Goal: Information Seeking & Learning: Compare options

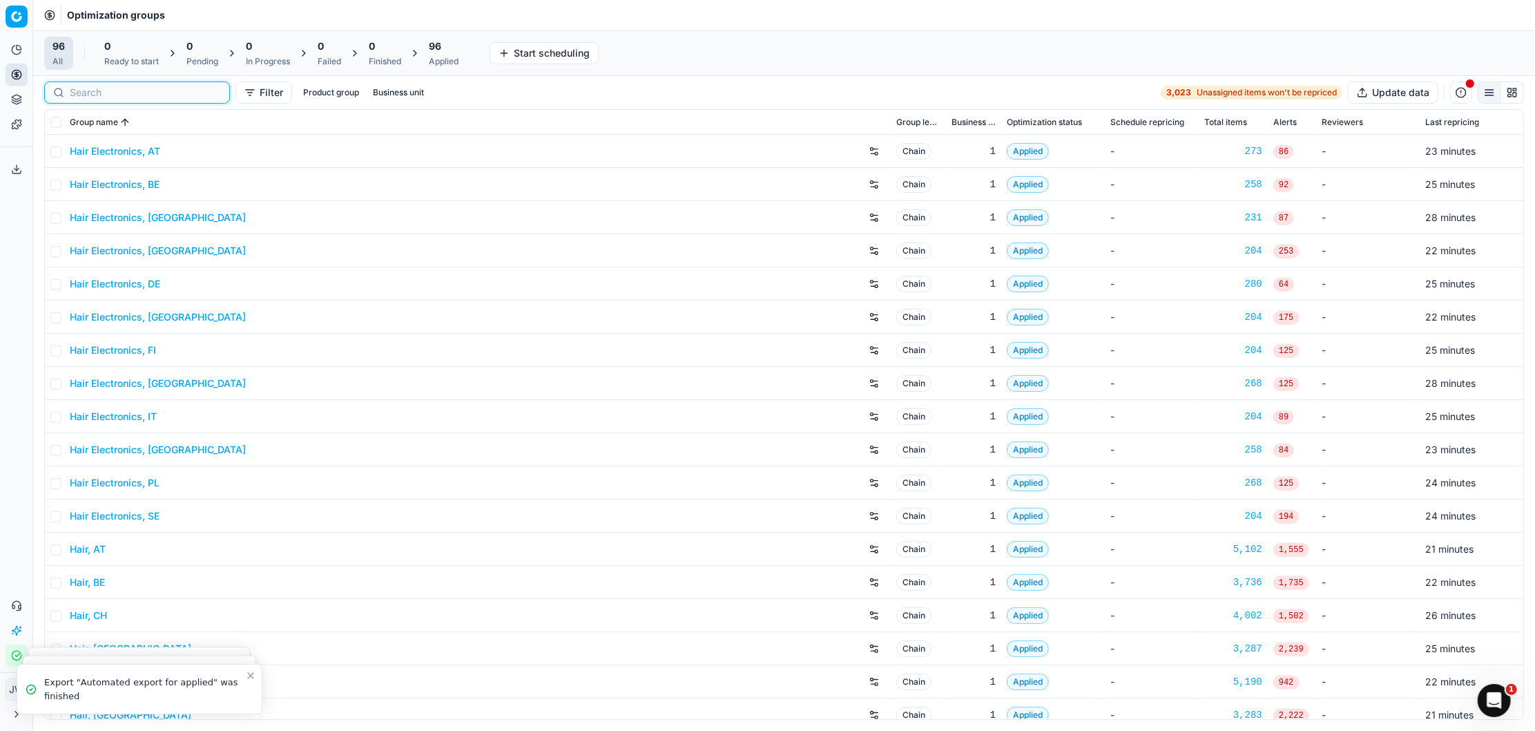
click at [88, 97] on input at bounding box center [145, 93] width 151 height 14
type input "d"
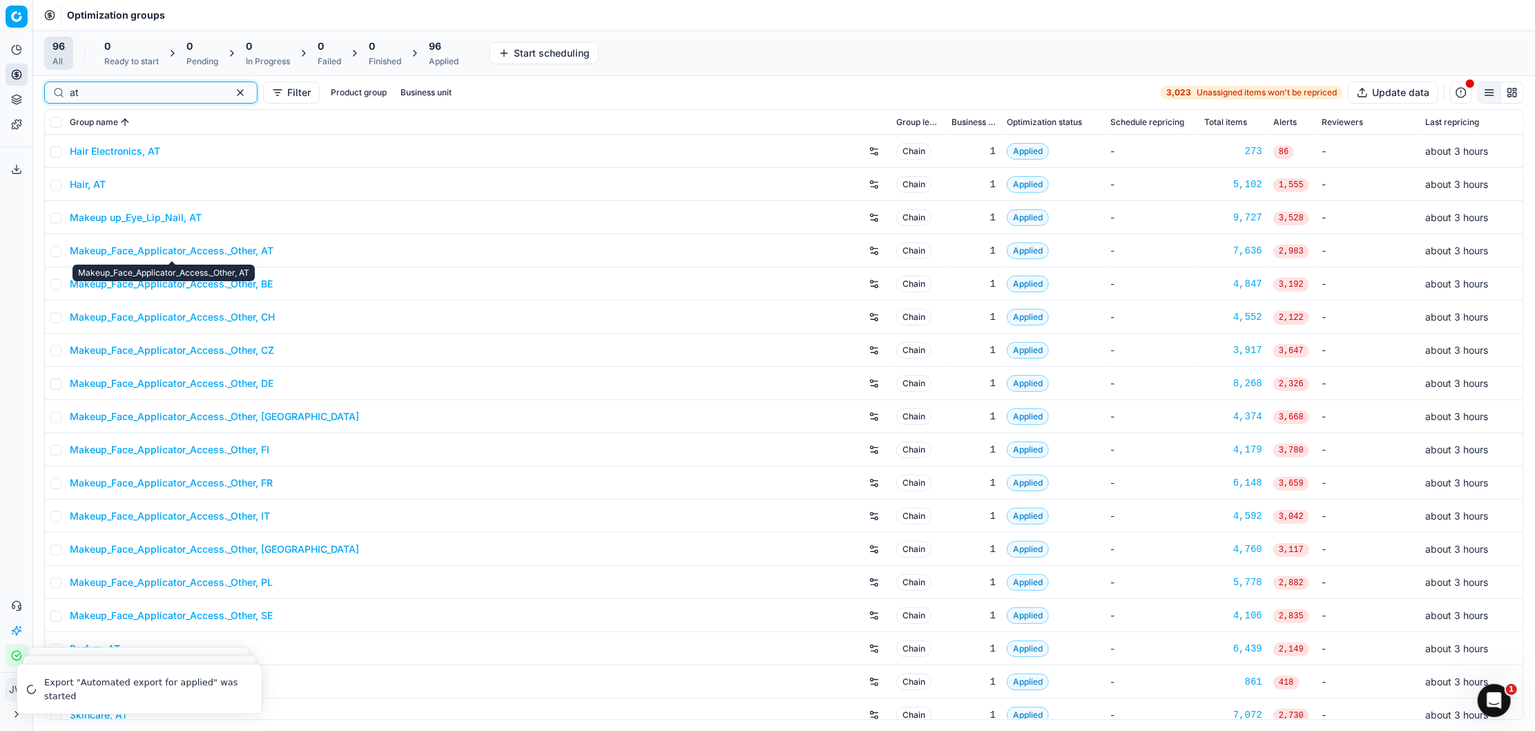
type input "at"
click at [130, 249] on link "Makeup_Face_Applicator_Access._Other, AT" at bounding box center [172, 251] width 204 height 14
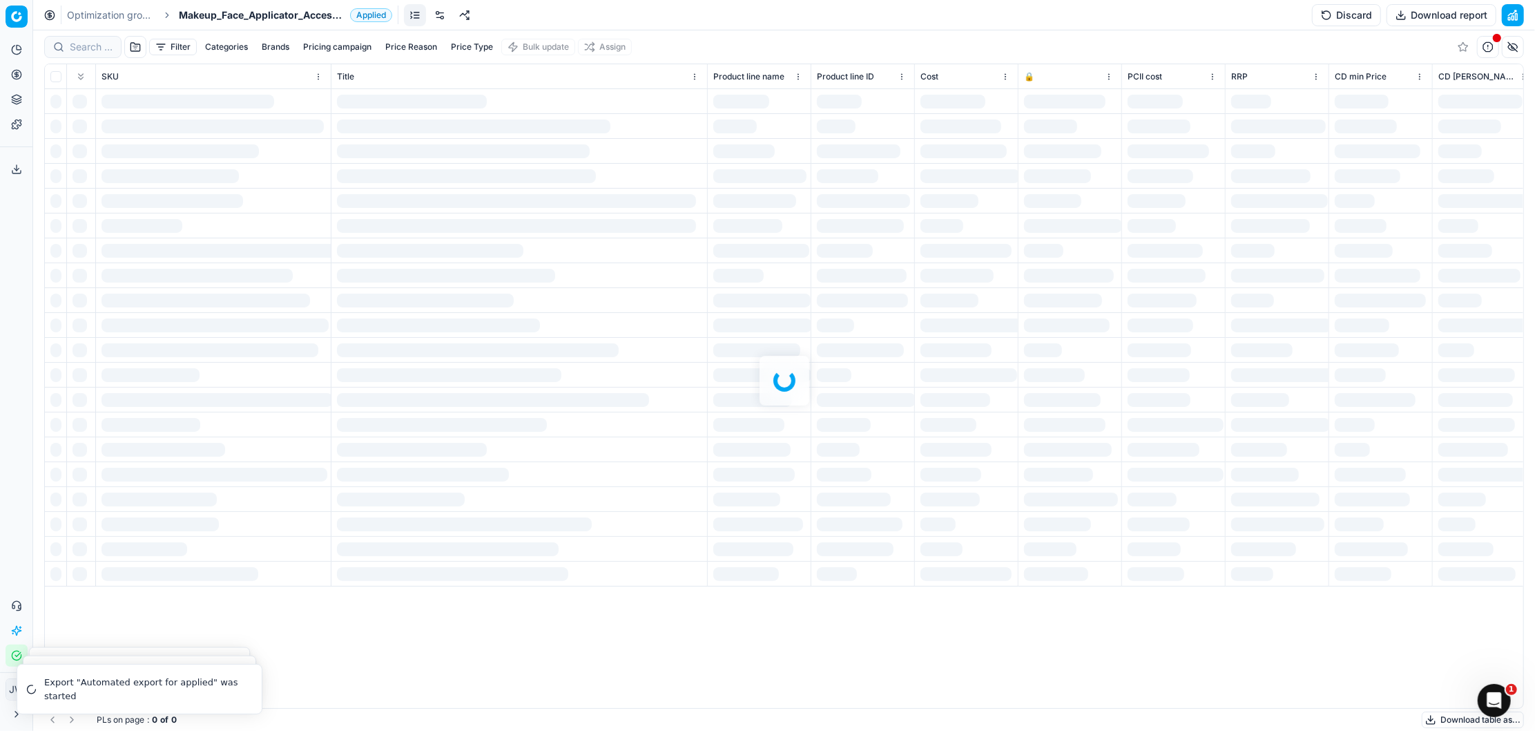
click at [78, 54] on div at bounding box center [784, 380] width 1502 height 700
click at [88, 45] on div at bounding box center [784, 380] width 1502 height 700
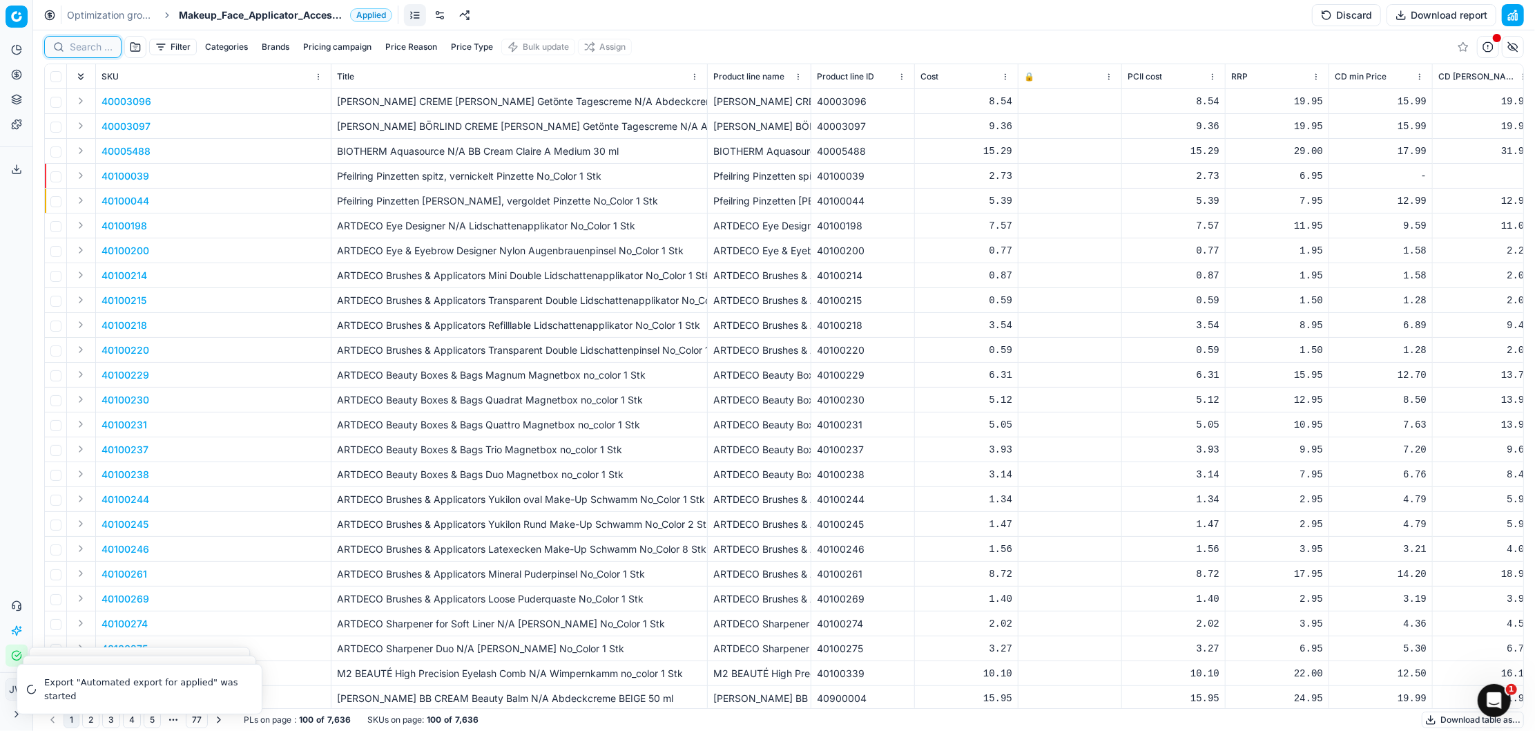
click at [88, 45] on input at bounding box center [91, 47] width 43 height 14
paste input "90004038-0005920"
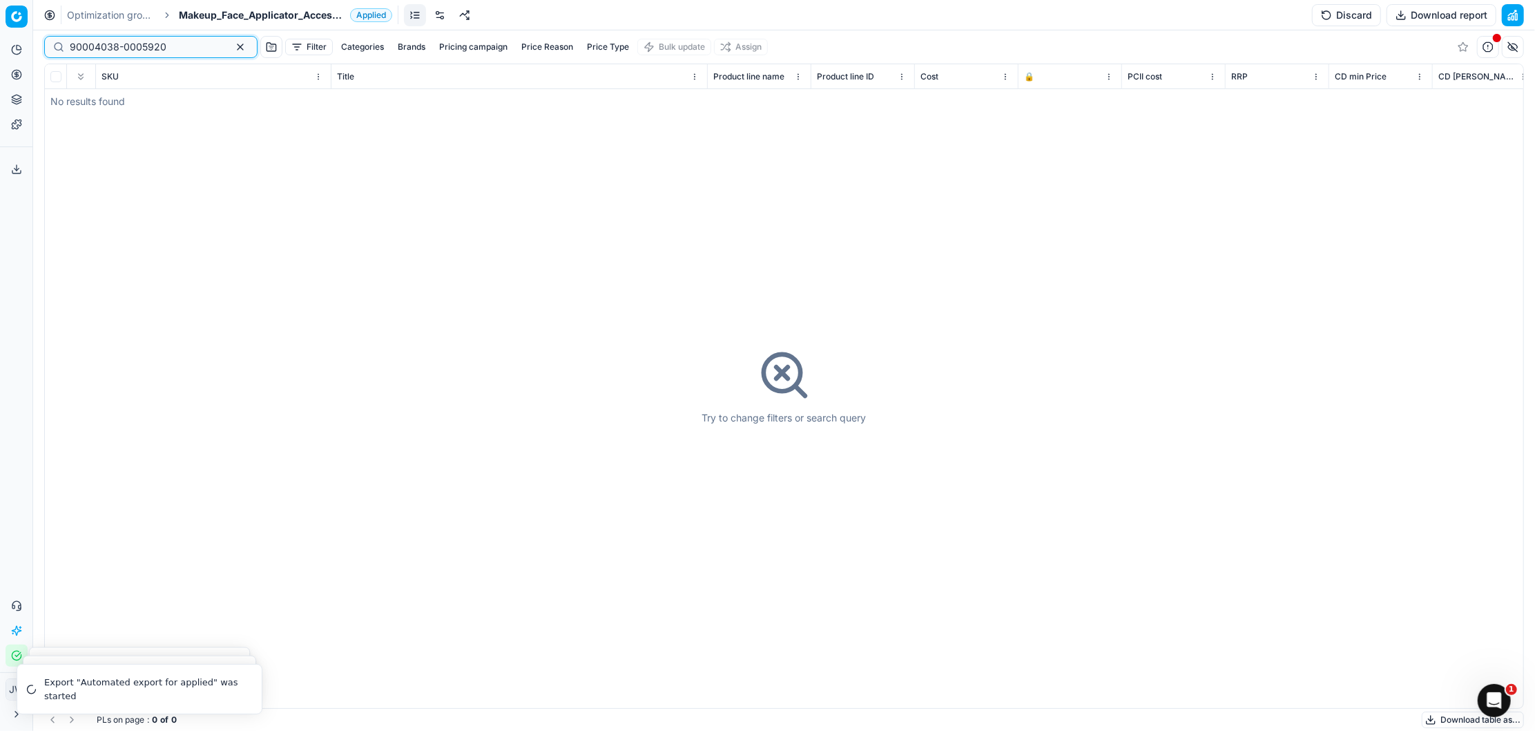
type input "90004038-0005920"
click at [17, 73] on icon at bounding box center [16, 74] width 11 height 11
click at [70, 96] on link "Optimization groups" at bounding box center [132, 99] width 161 height 19
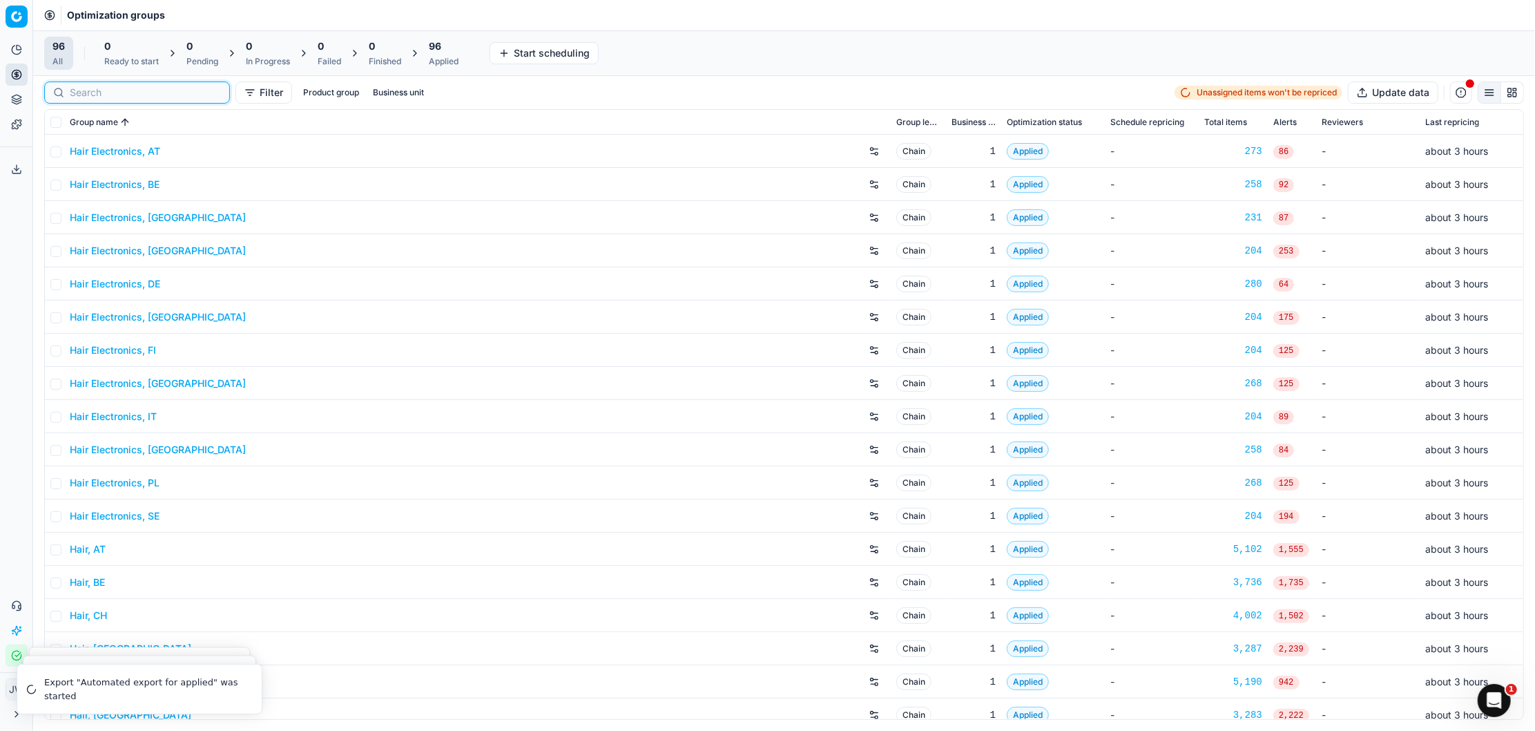
click at [102, 90] on input at bounding box center [145, 93] width 151 height 14
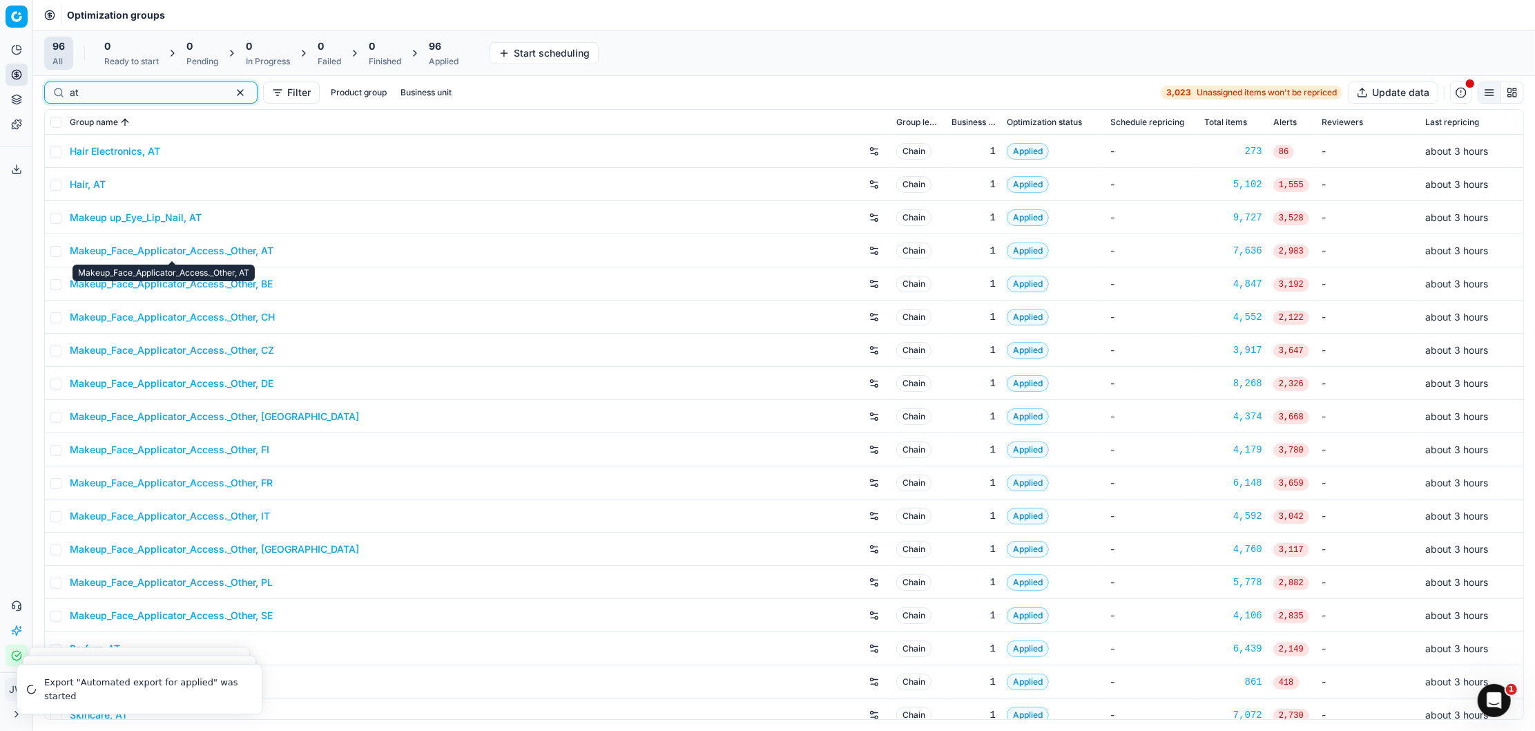
type input "at"
click at [194, 249] on link "Makeup_Face_Applicator_Access._Other, AT" at bounding box center [172, 251] width 204 height 14
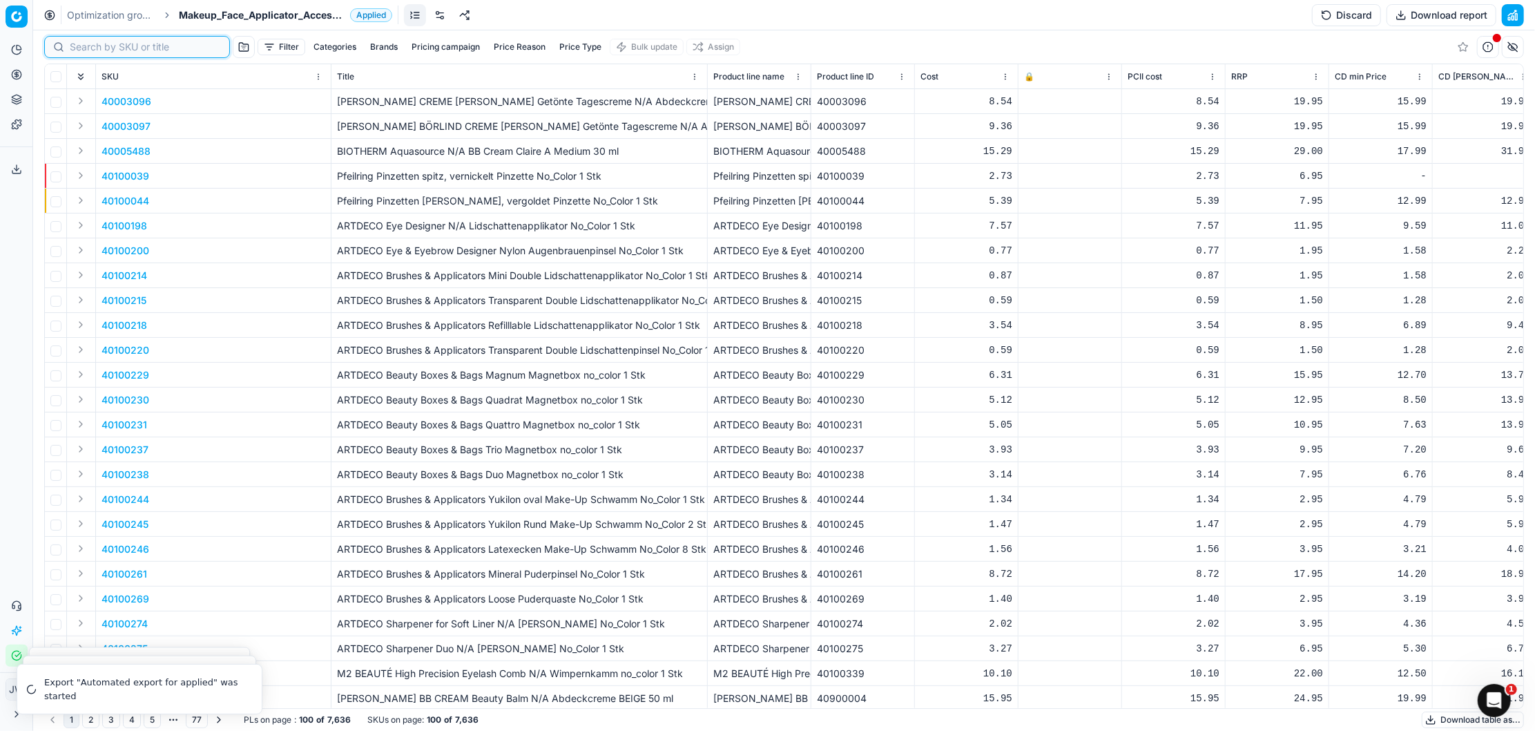
click at [88, 44] on input at bounding box center [145, 47] width 151 height 14
paste input "90004038-0005920"
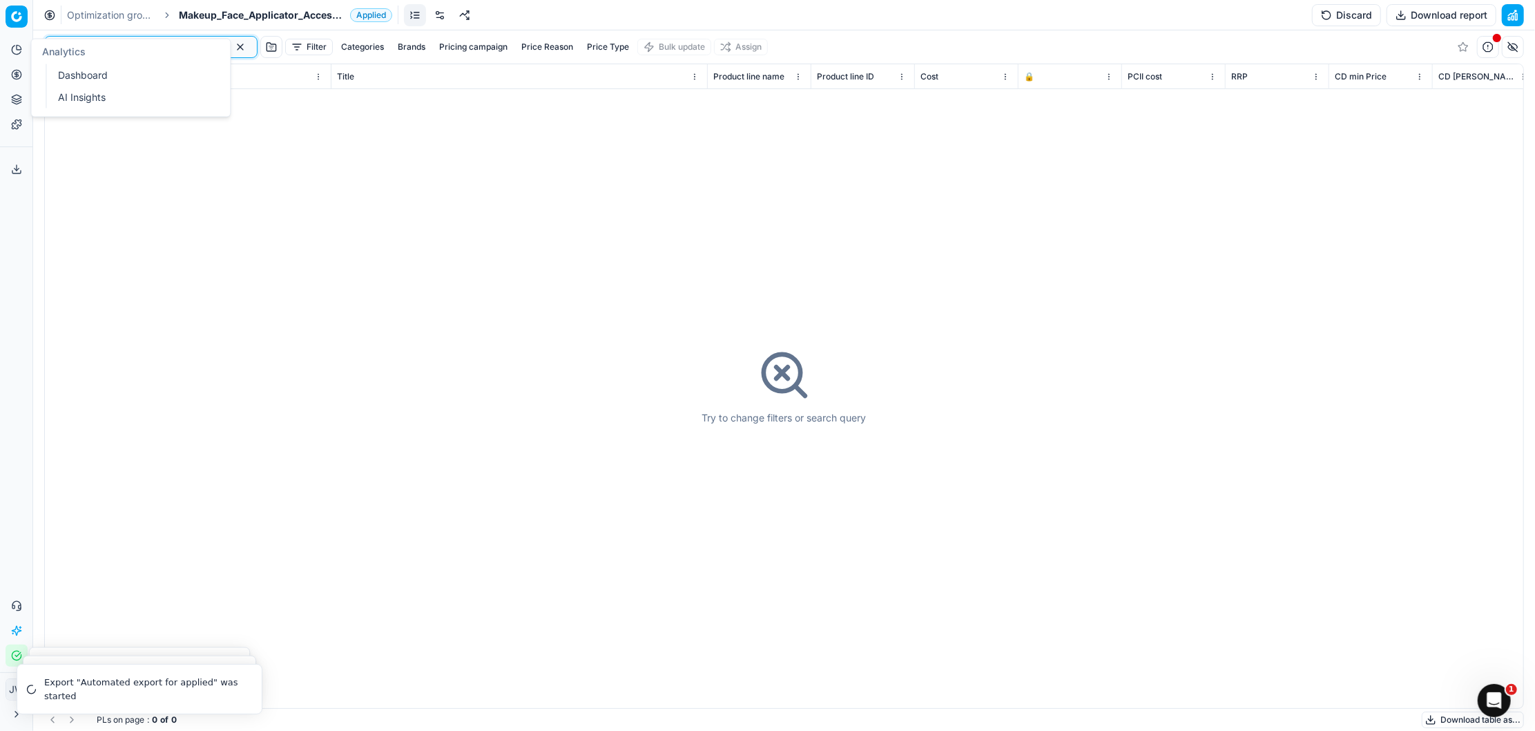
type input "90004038-0005920"
click at [17, 56] on button "Analytics" at bounding box center [17, 50] width 22 height 22
click at [17, 70] on icon at bounding box center [16, 74] width 11 height 11
click at [74, 96] on link "Optimization groups" at bounding box center [132, 99] width 161 height 19
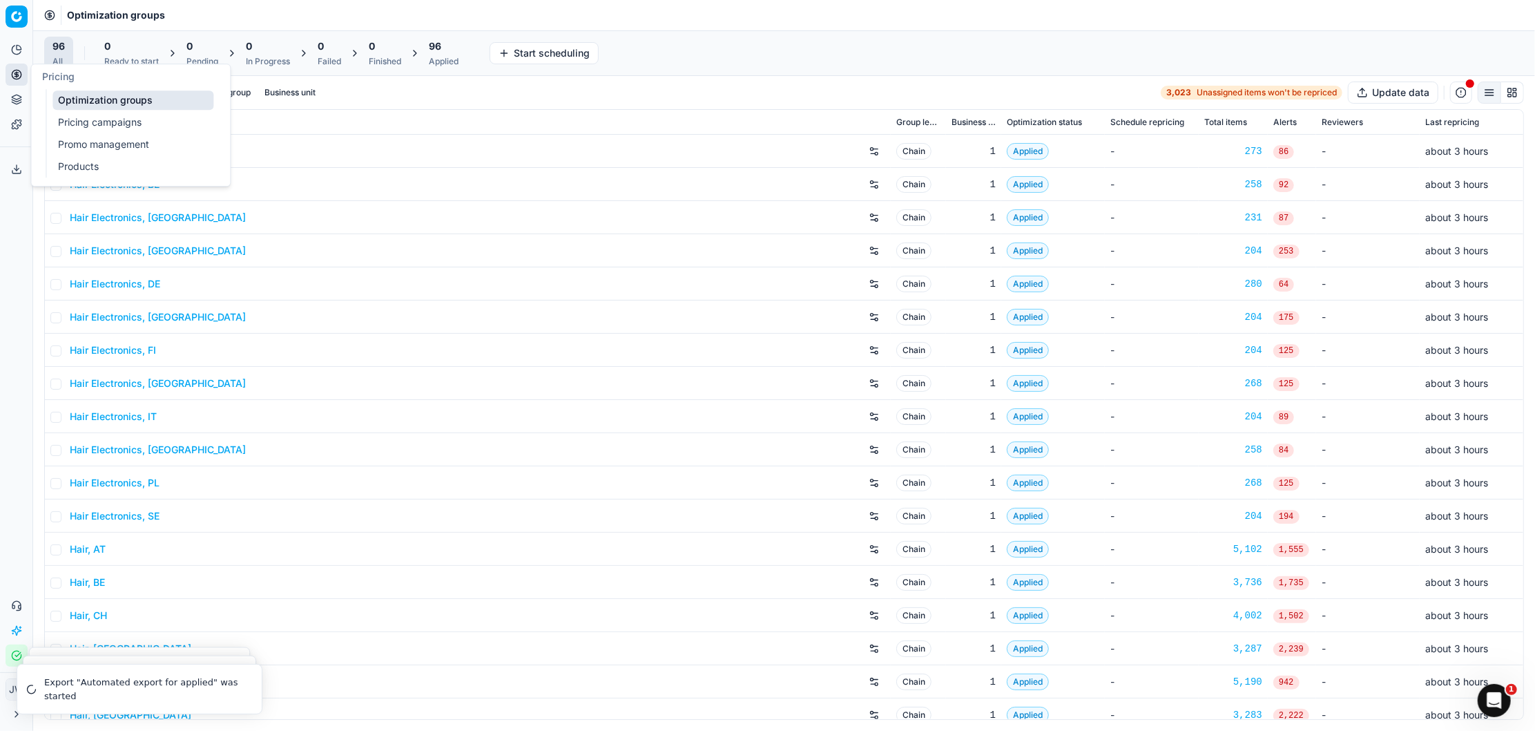
click at [83, 88] on div "Pricing" at bounding box center [130, 76] width 199 height 25
click at [104, 93] on input at bounding box center [145, 93] width 151 height 14
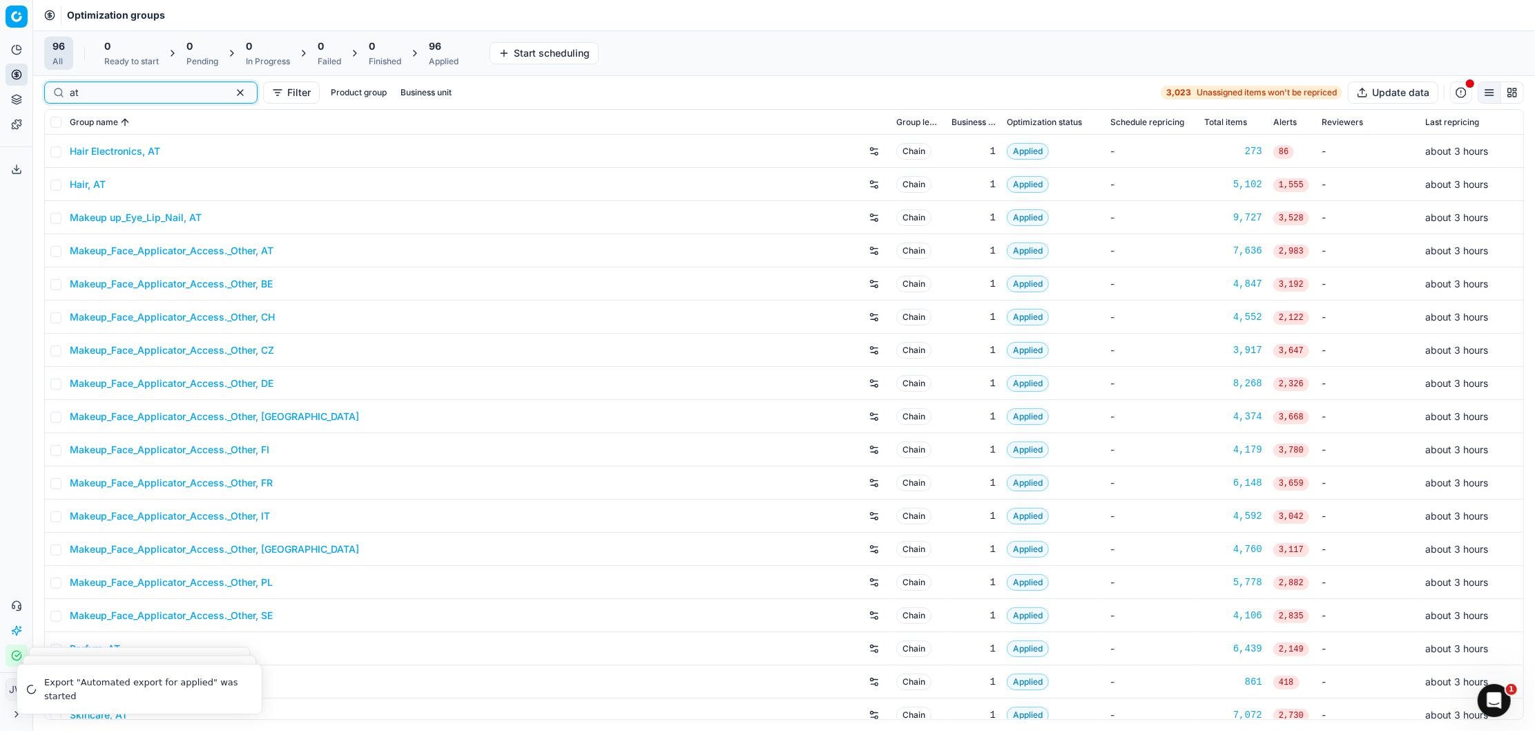
type input "at"
click at [166, 222] on link "Makeup up_Eye_Lip_Nail, AT" at bounding box center [136, 218] width 132 height 14
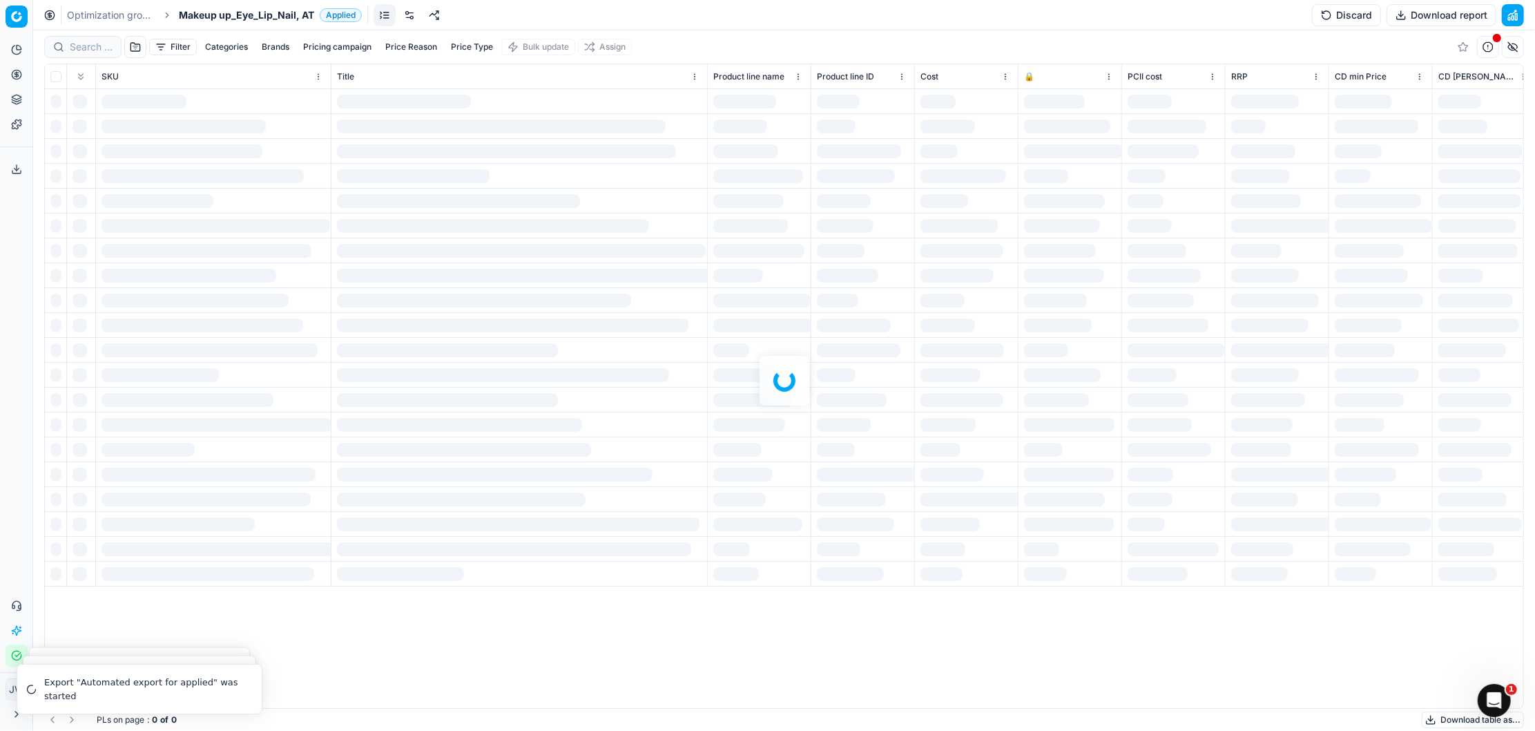
click at [90, 44] on div at bounding box center [784, 380] width 1502 height 700
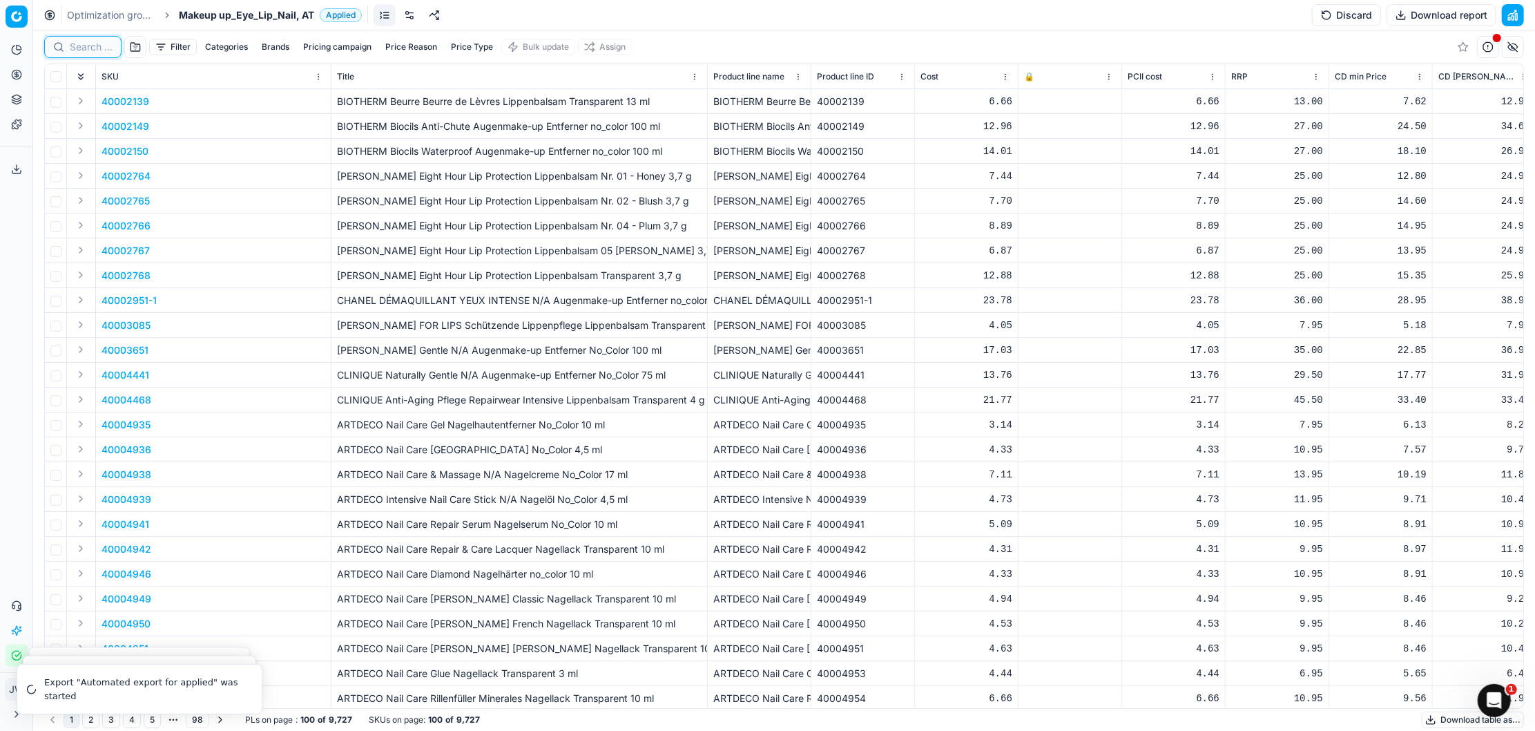
click at [90, 44] on input at bounding box center [91, 47] width 43 height 14
paste input "90004038-0005920"
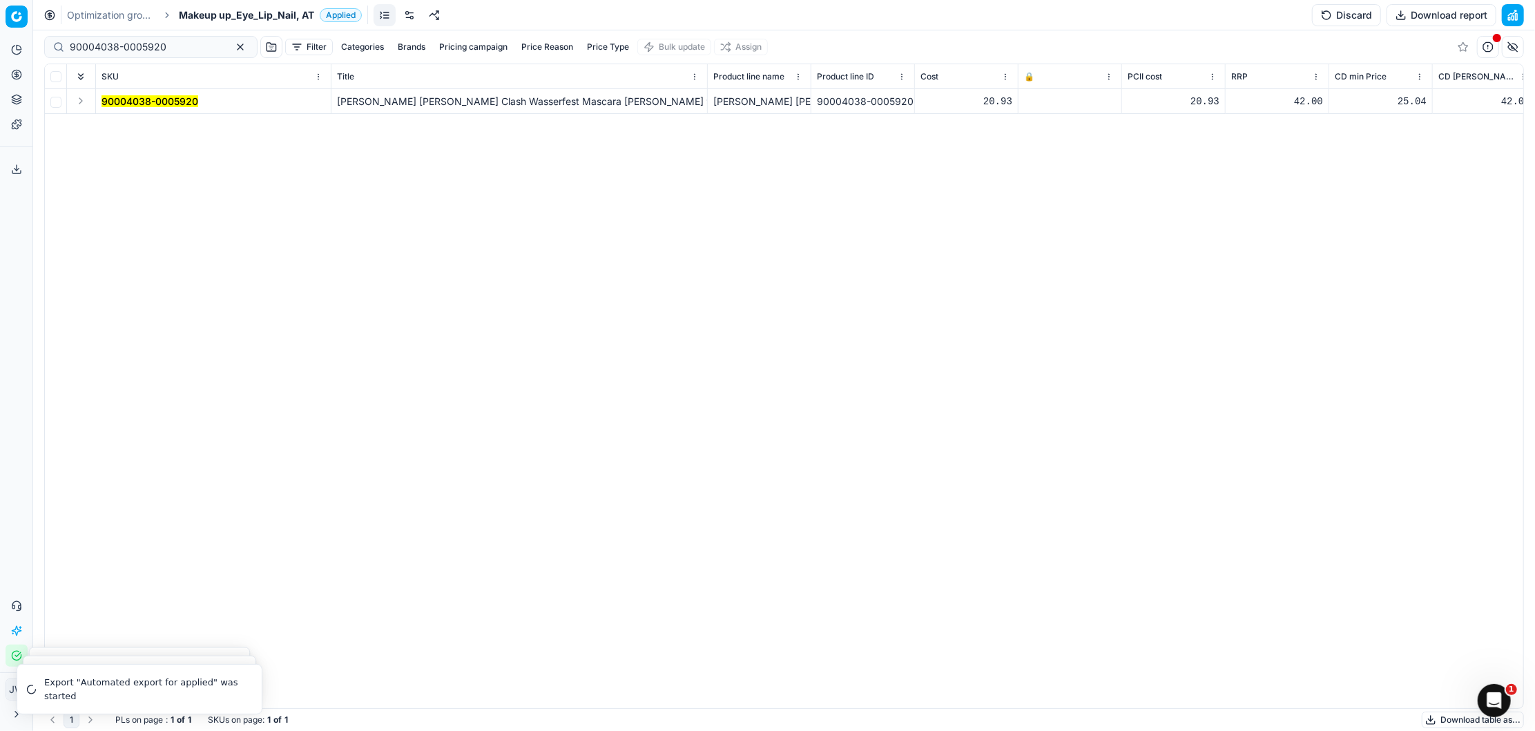
click at [90, 106] on td at bounding box center [81, 101] width 29 height 25
click at [84, 104] on button "Expand" at bounding box center [81, 101] width 17 height 17
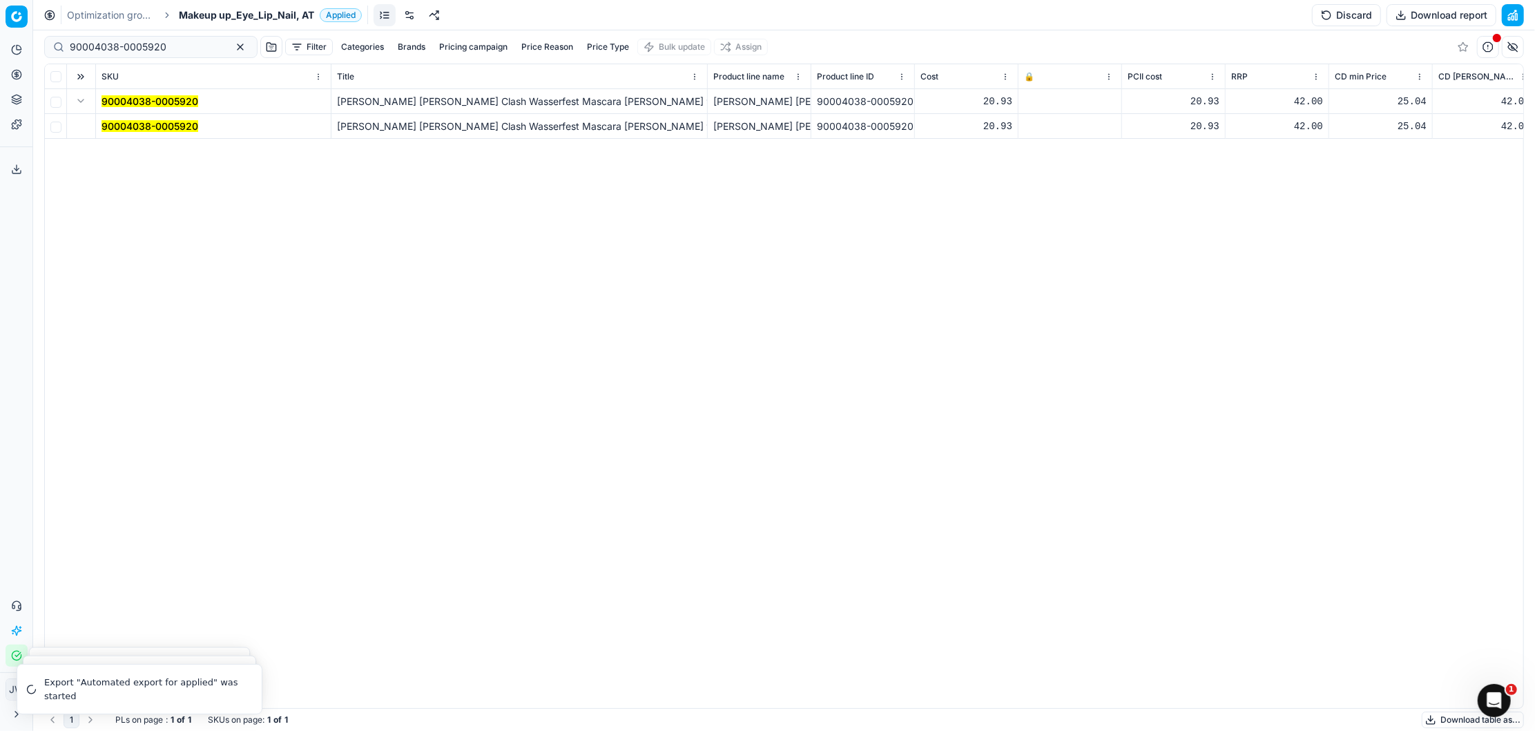
click at [136, 134] on td "90004038-0005920" at bounding box center [213, 126] width 235 height 25
click at [142, 115] on td "90004038-0005920" at bounding box center [213, 126] width 235 height 25
click at [145, 127] on mark "90004038-0005920" at bounding box center [150, 126] width 97 height 12
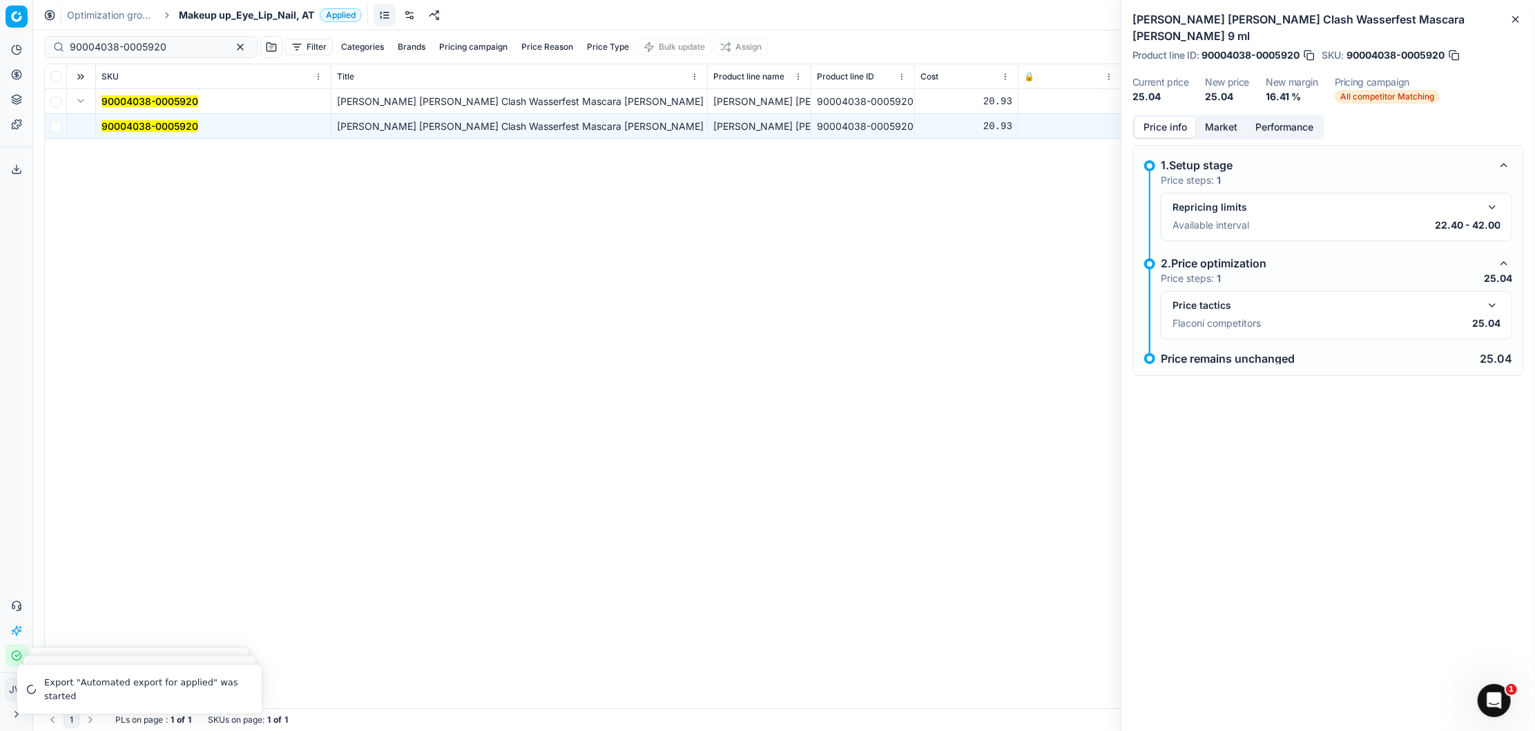
click at [1492, 298] on div "Price tactics Flaconi competitors 25.04" at bounding box center [1337, 315] width 328 height 36
click at [1492, 297] on button "button" at bounding box center [1492, 305] width 17 height 17
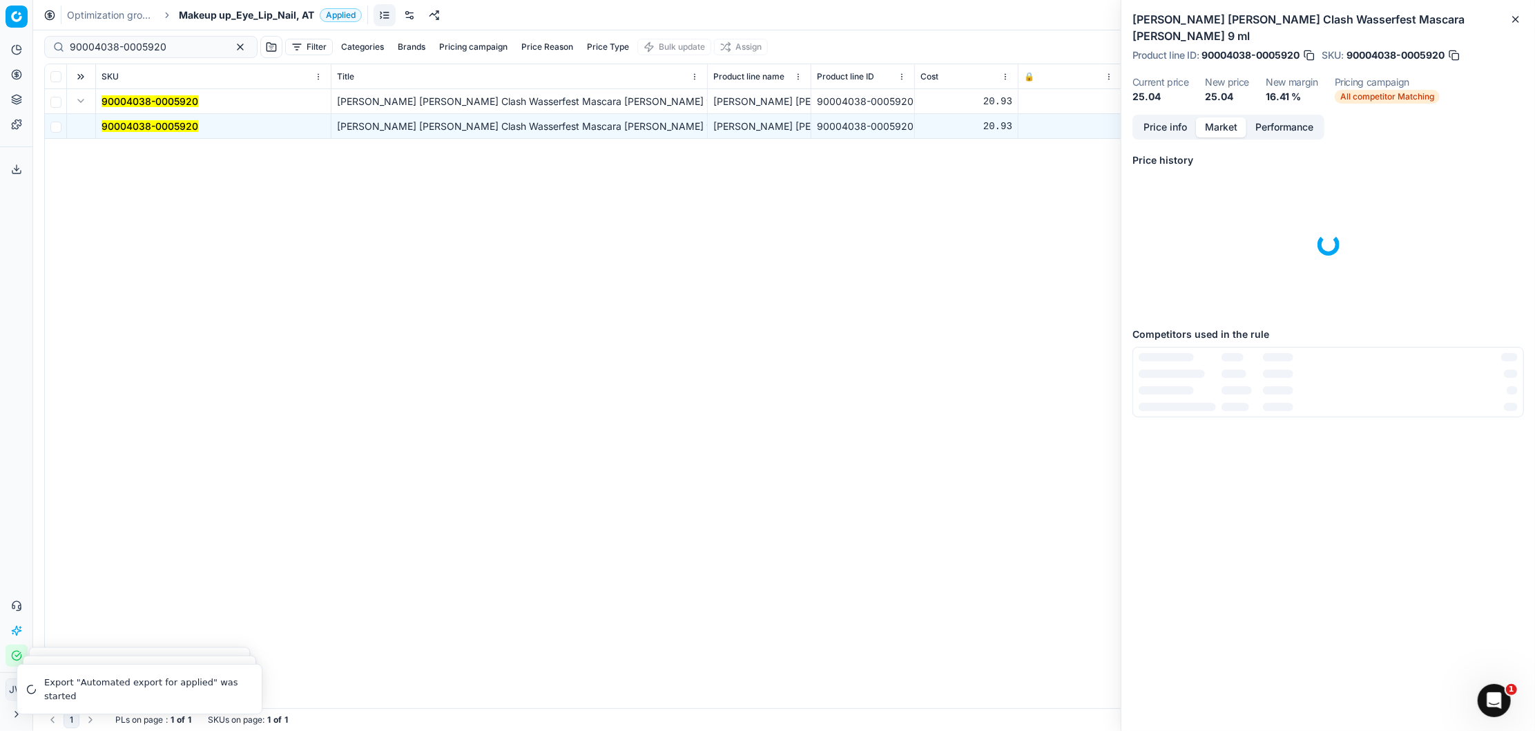
click at [1224, 117] on button "Market" at bounding box center [1221, 127] width 50 height 20
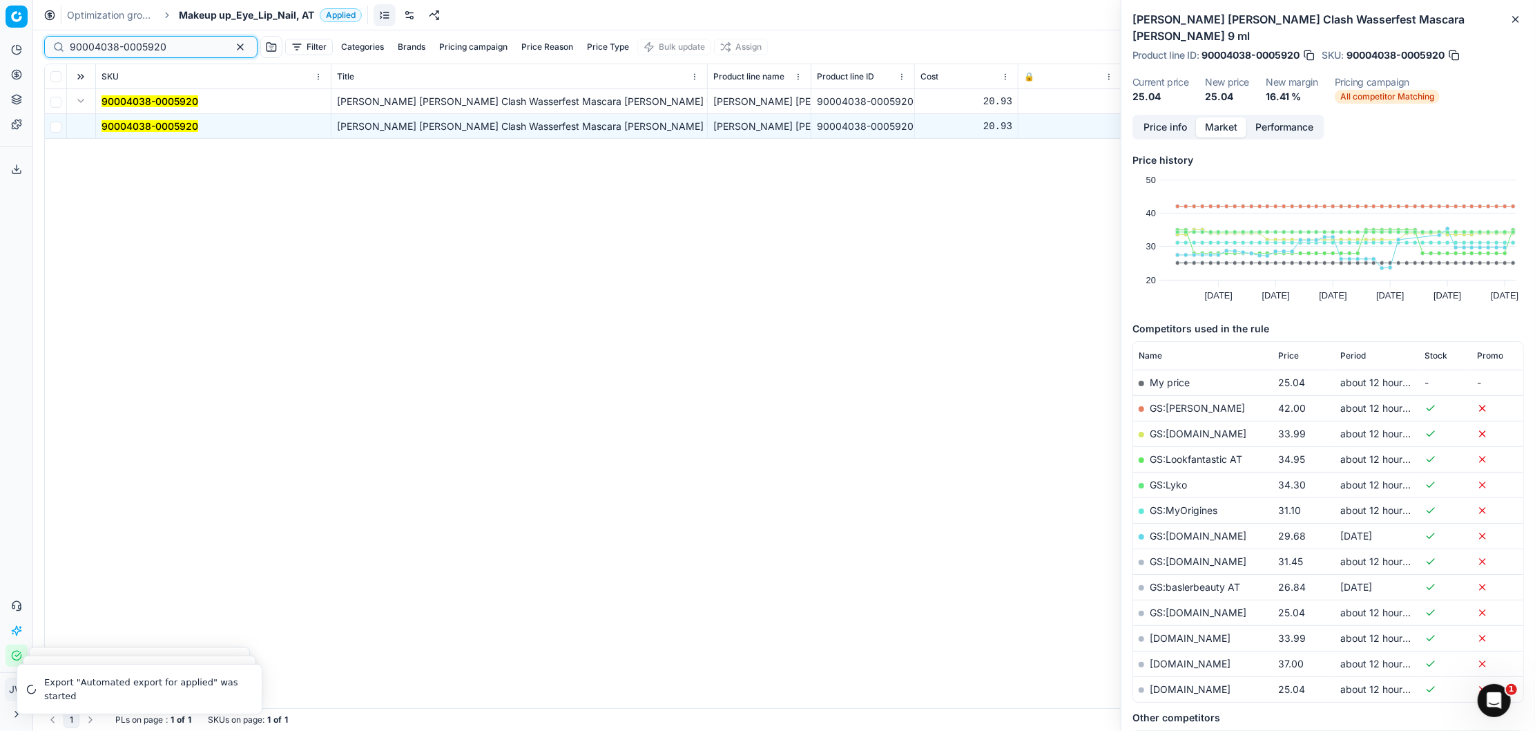
drag, startPoint x: 175, startPoint y: 49, endPoint x: 33, endPoint y: 25, distance: 144.3
click at [33, 25] on div "Pricing platform Analytics Pricing Product portfolio Templates Export service 1…" at bounding box center [767, 365] width 1535 height 731
paste input "7-0005918"
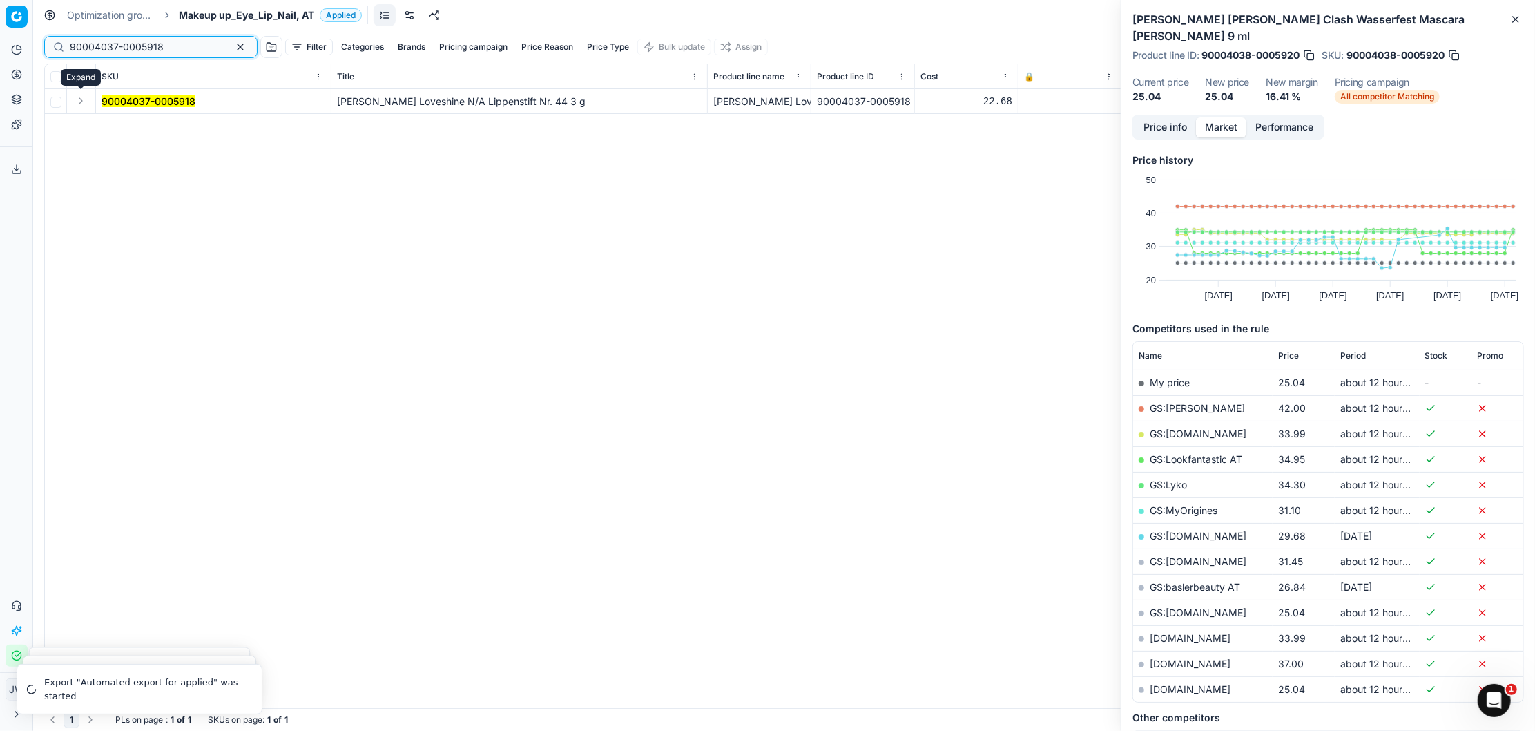
type input "90004037-0005918"
click at [86, 99] on button "Expand" at bounding box center [81, 101] width 17 height 17
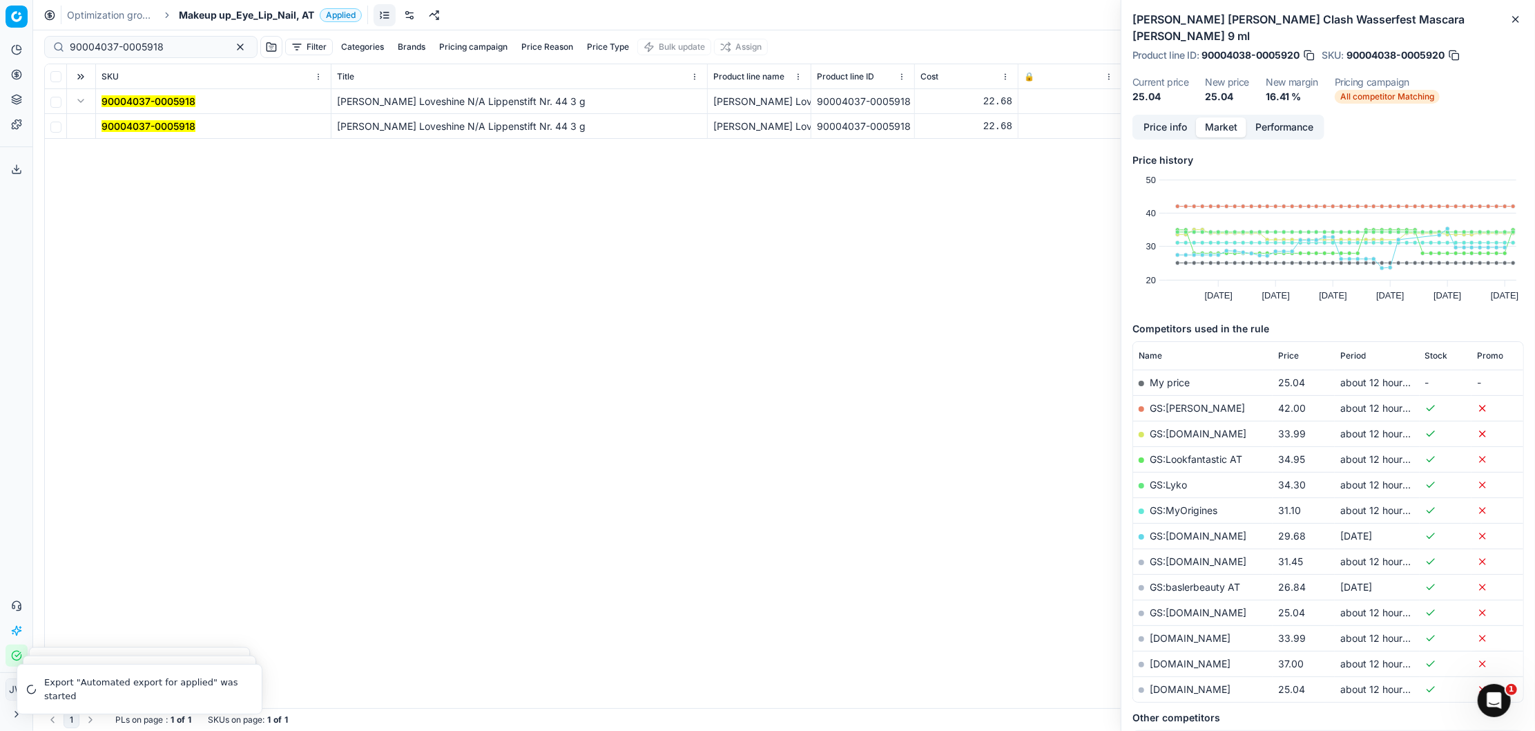
click at [108, 114] on td "90004037-0005918" at bounding box center [213, 126] width 235 height 25
click at [128, 124] on mark "90004037-0005918" at bounding box center [149, 126] width 94 height 12
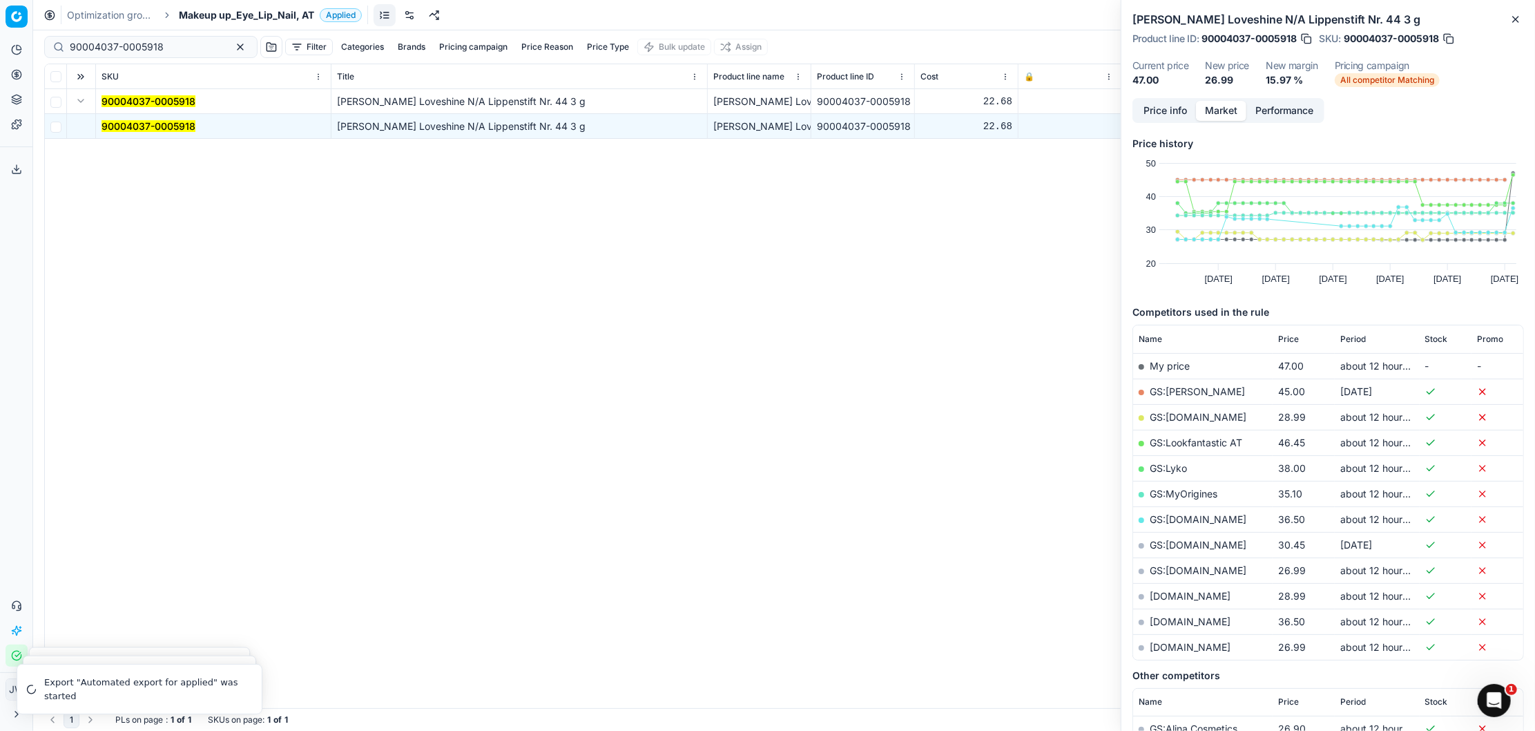
click at [1164, 114] on button "Price info" at bounding box center [1165, 111] width 61 height 20
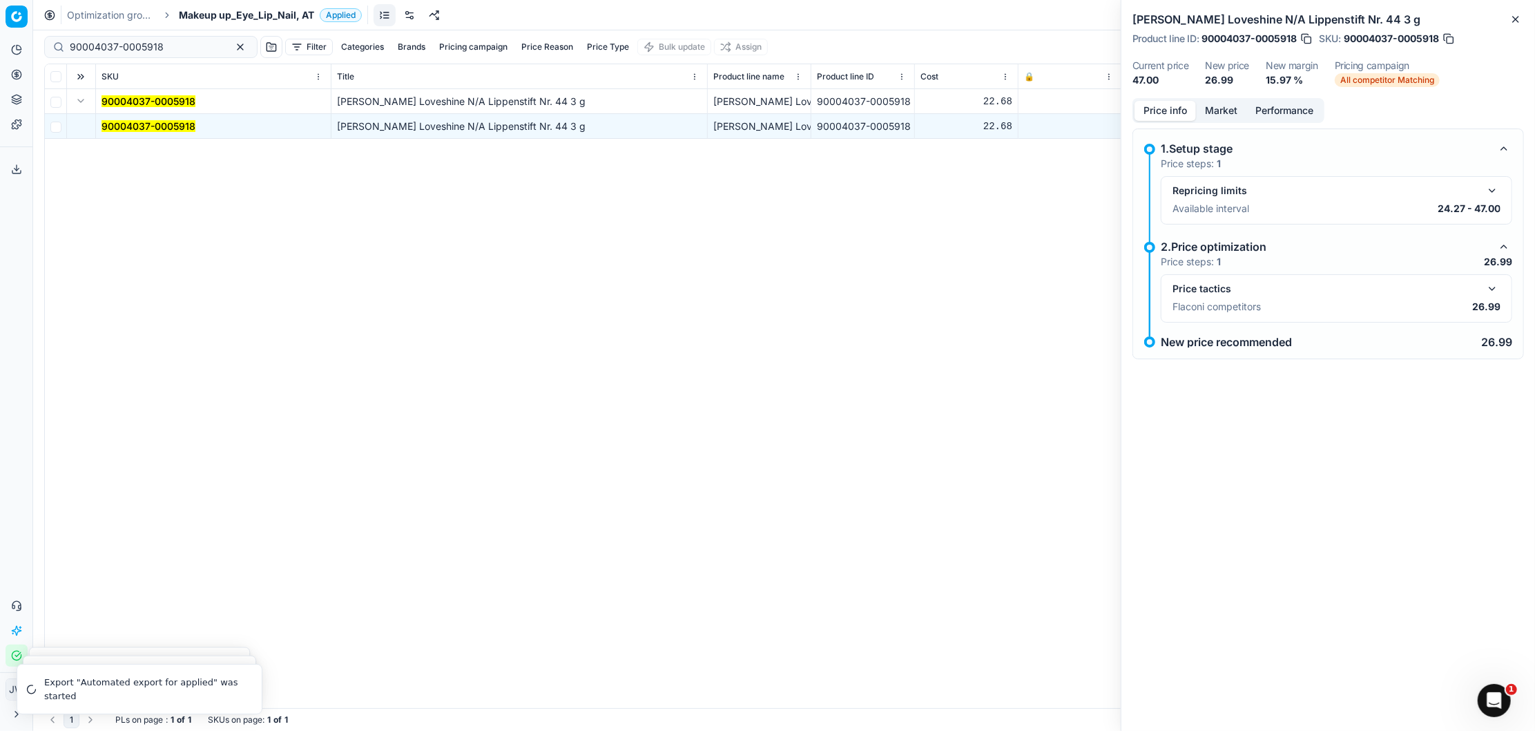
click at [1487, 291] on button "button" at bounding box center [1492, 288] width 17 height 17
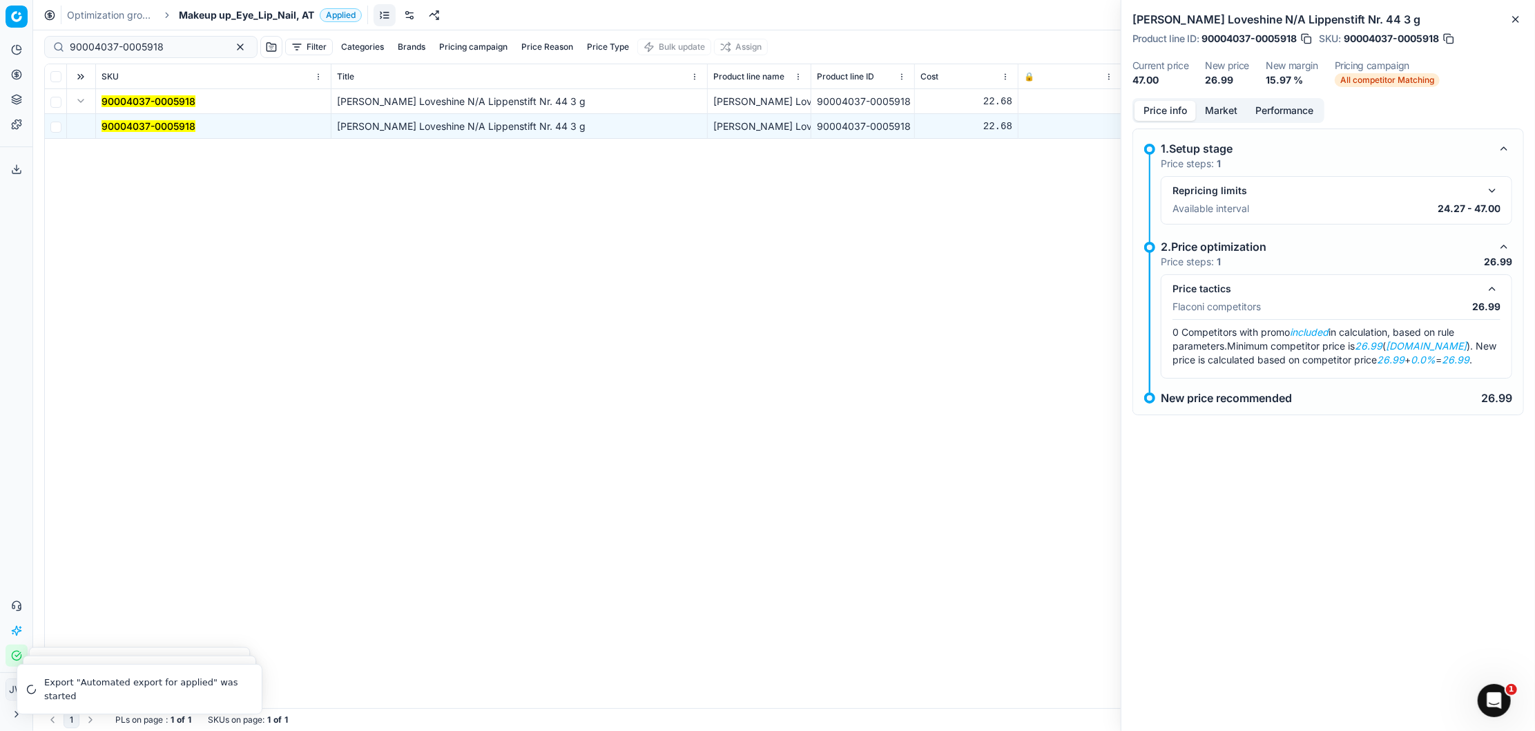
click at [1487, 291] on button "button" at bounding box center [1492, 288] width 17 height 17
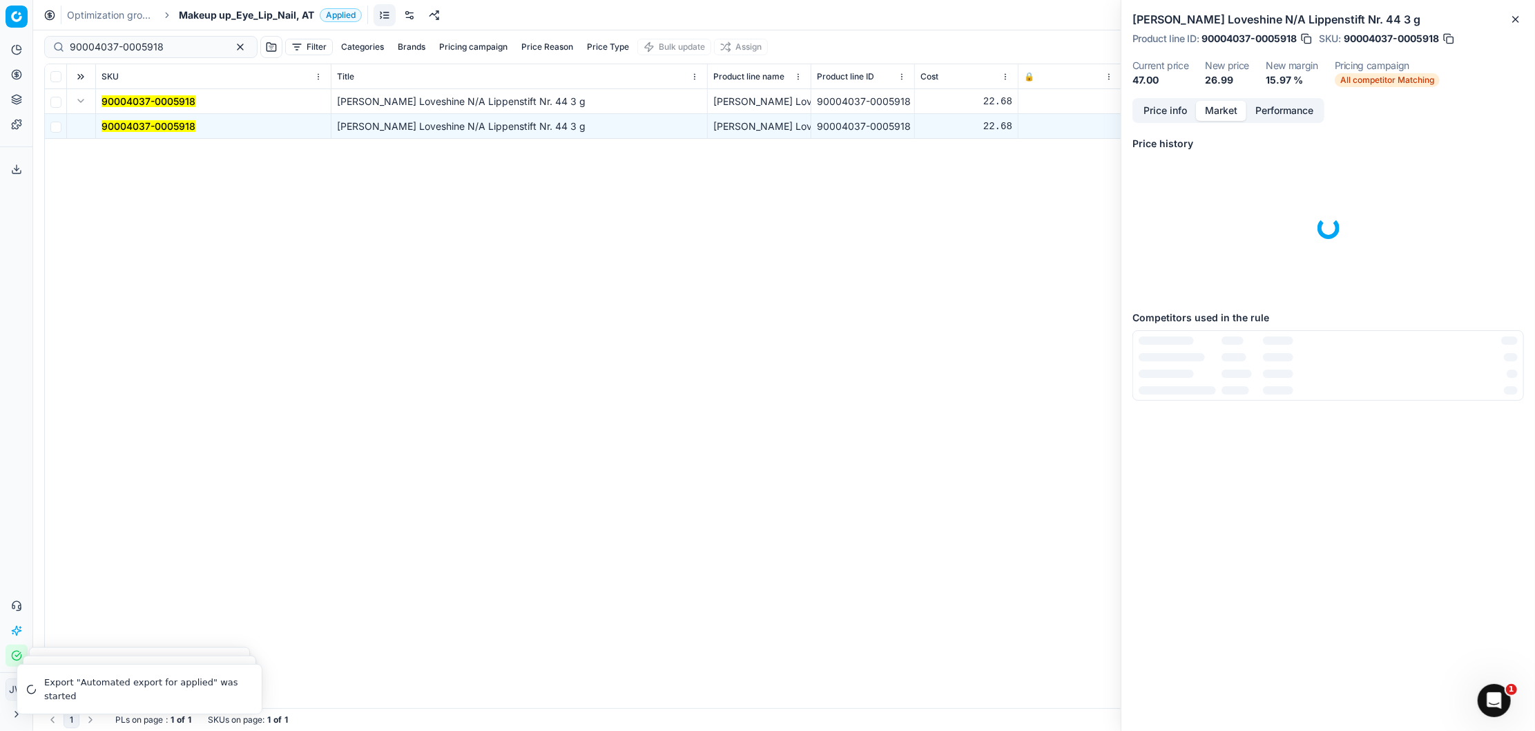
click at [1226, 102] on button "Market" at bounding box center [1221, 111] width 50 height 20
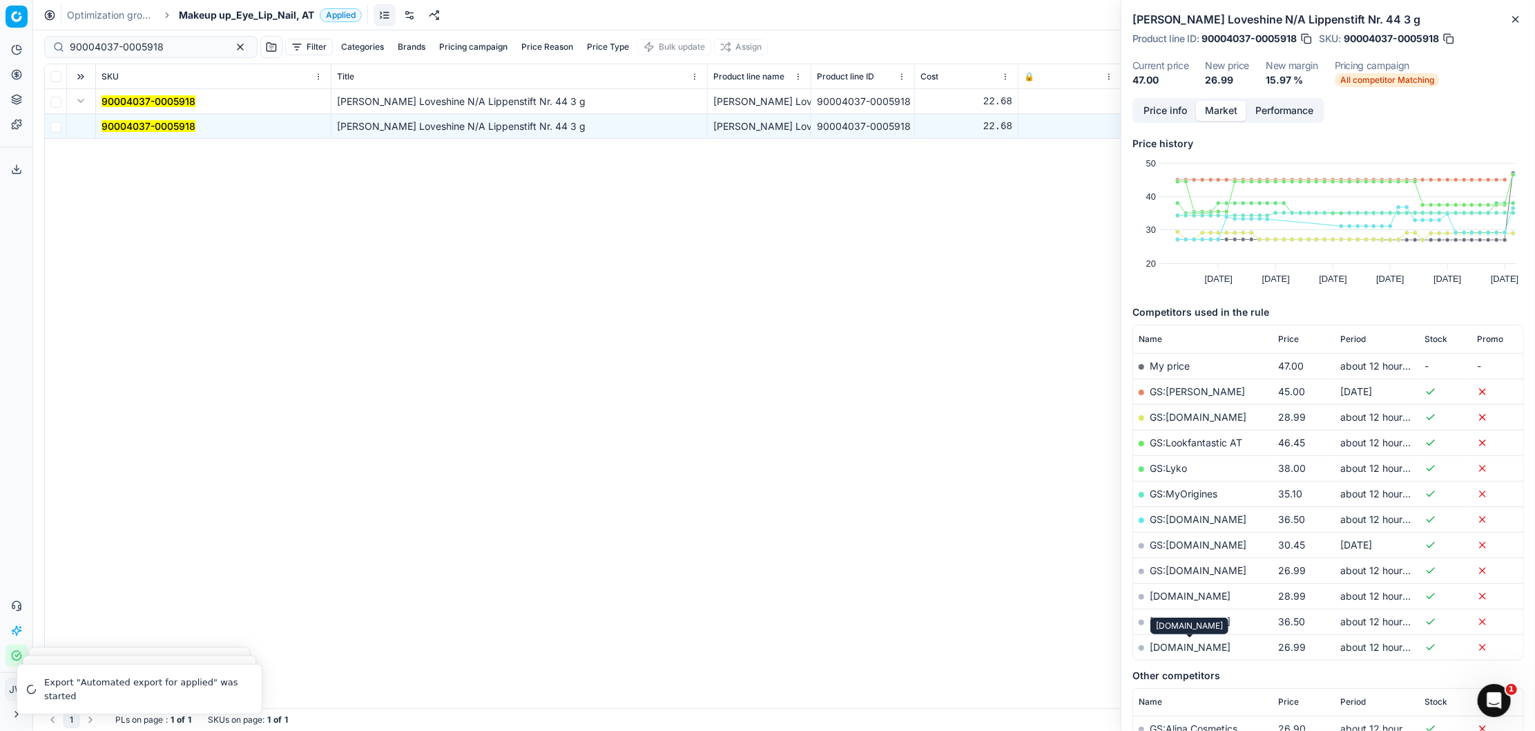
click at [1208, 649] on link "[DOMAIN_NAME]" at bounding box center [1190, 647] width 81 height 12
click at [16, 70] on circle at bounding box center [16, 74] width 9 height 9
click at [70, 94] on link "Optimization groups" at bounding box center [132, 99] width 161 height 19
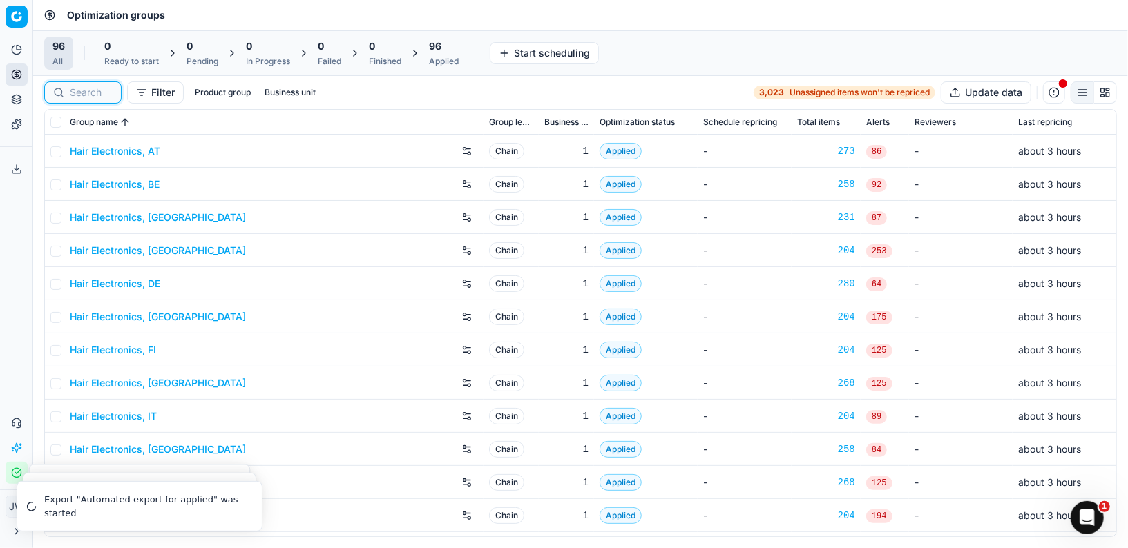
click at [86, 95] on input at bounding box center [91, 93] width 43 height 14
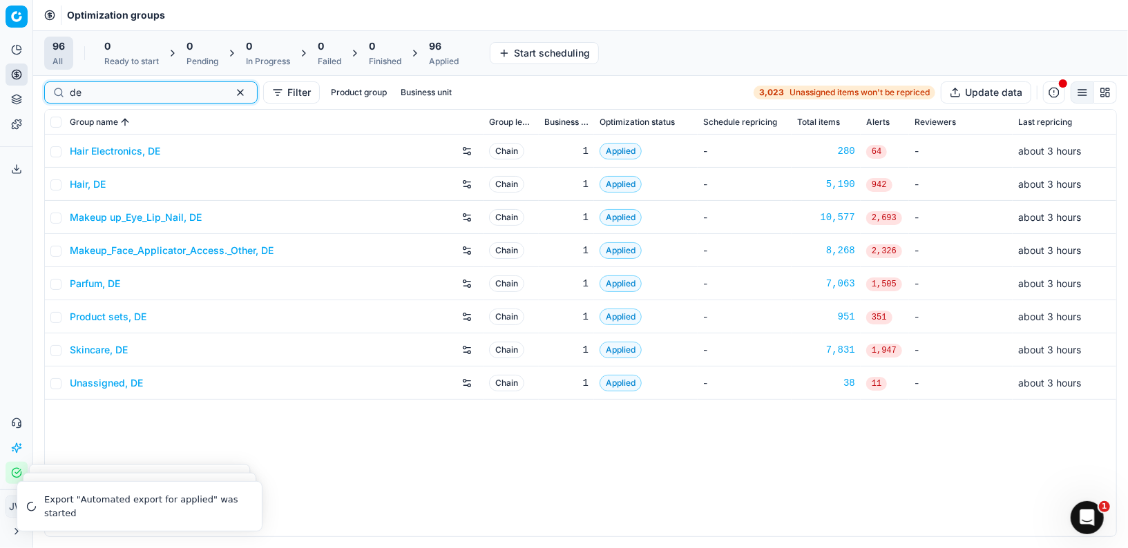
type input "de"
click at [105, 343] on link "Skincare, DE" at bounding box center [99, 350] width 58 height 14
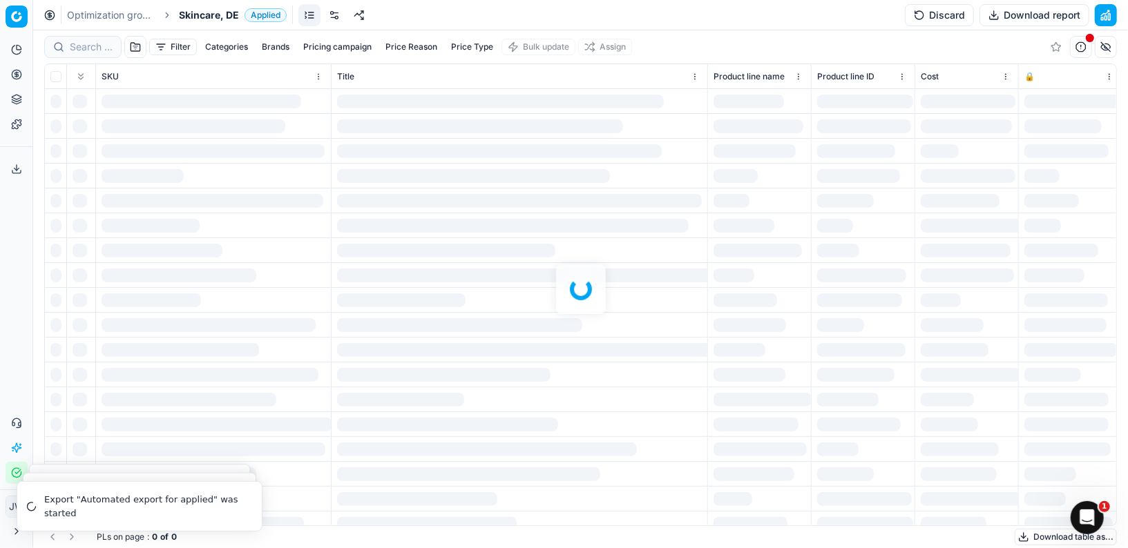
click at [91, 52] on div at bounding box center [580, 289] width 1094 height 518
click at [89, 47] on div at bounding box center [580, 289] width 1094 height 518
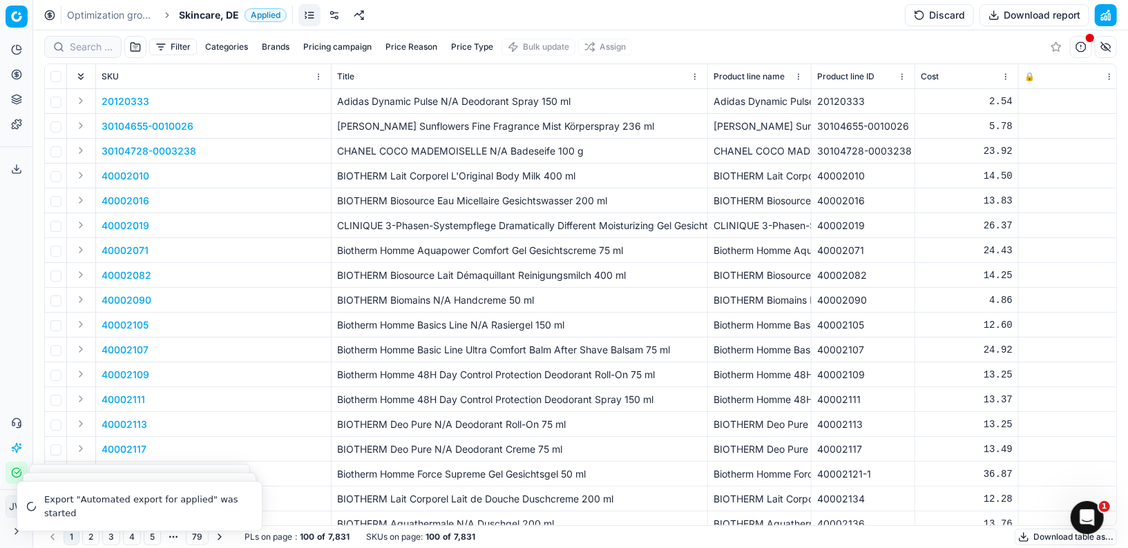
click at [88, 47] on div "Filter Categories Brands Pricing campaign Price Reason Price Type Bulk update A…" at bounding box center [580, 289] width 1094 height 518
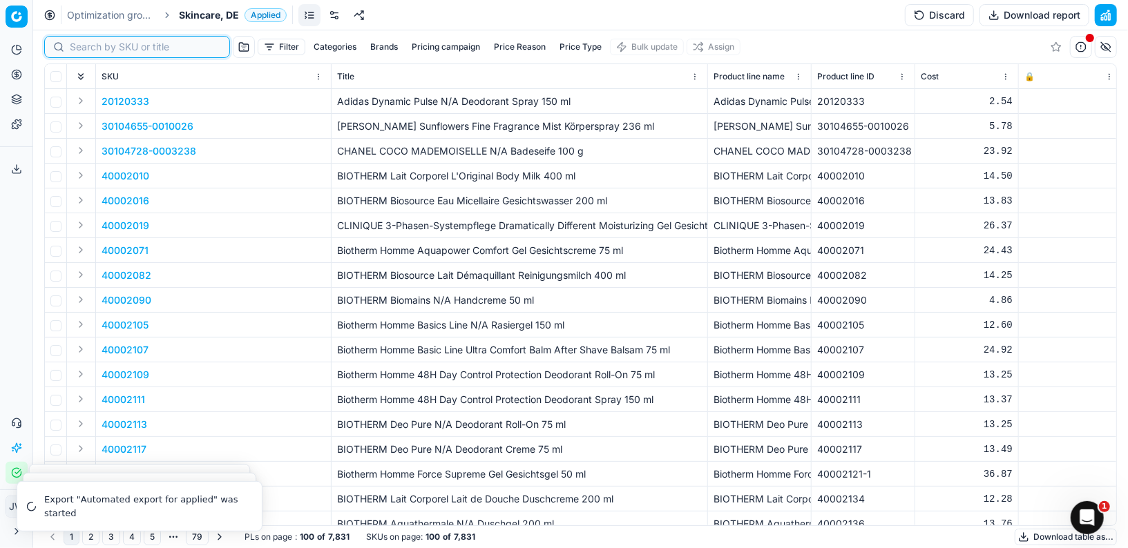
click at [88, 47] on input at bounding box center [145, 47] width 151 height 14
paste input "90006308-0009564"
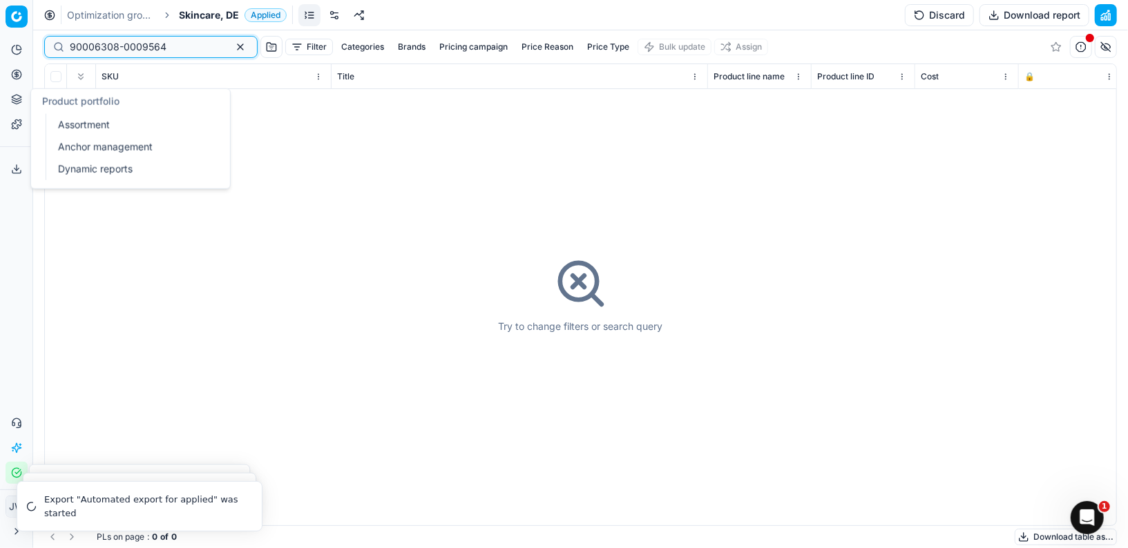
type input "90006308-0009564"
click at [68, 122] on link "Assortment" at bounding box center [132, 124] width 161 height 19
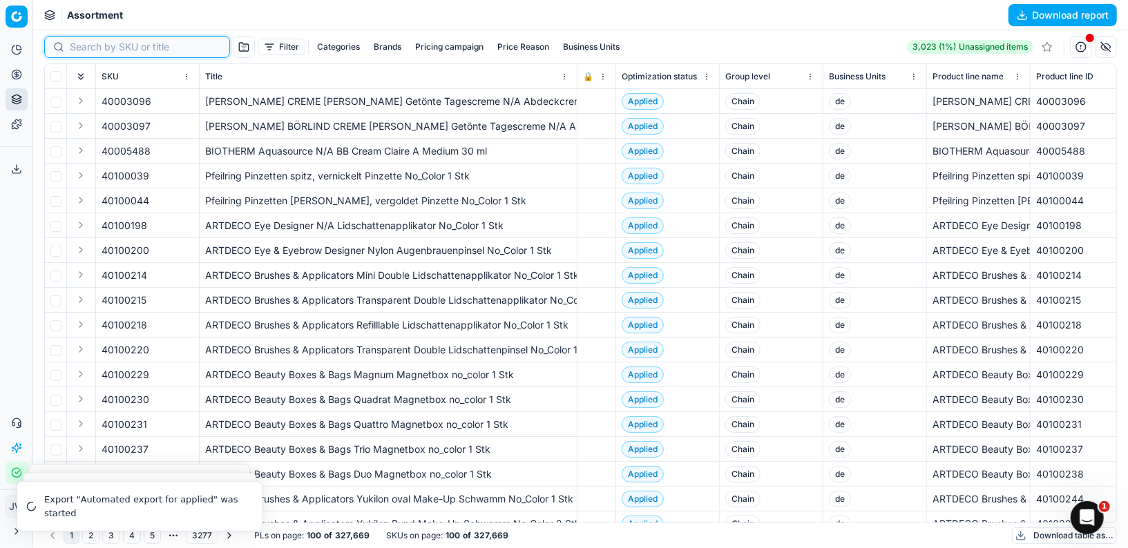
click at [86, 43] on input at bounding box center [145, 47] width 151 height 14
click at [15, 70] on icon at bounding box center [16, 74] width 11 height 11
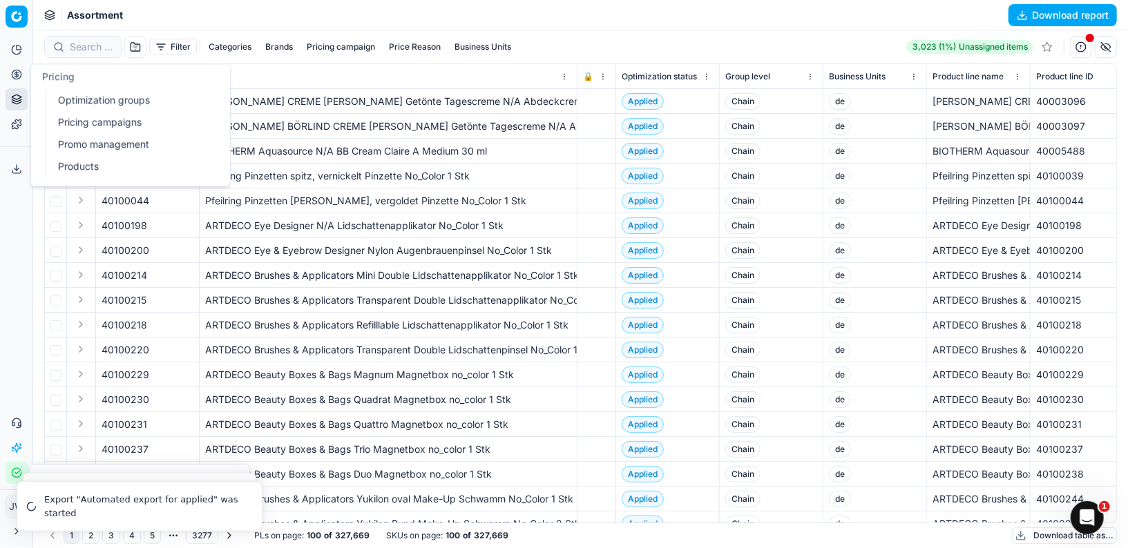
click at [88, 102] on link "Optimization groups" at bounding box center [132, 99] width 161 height 19
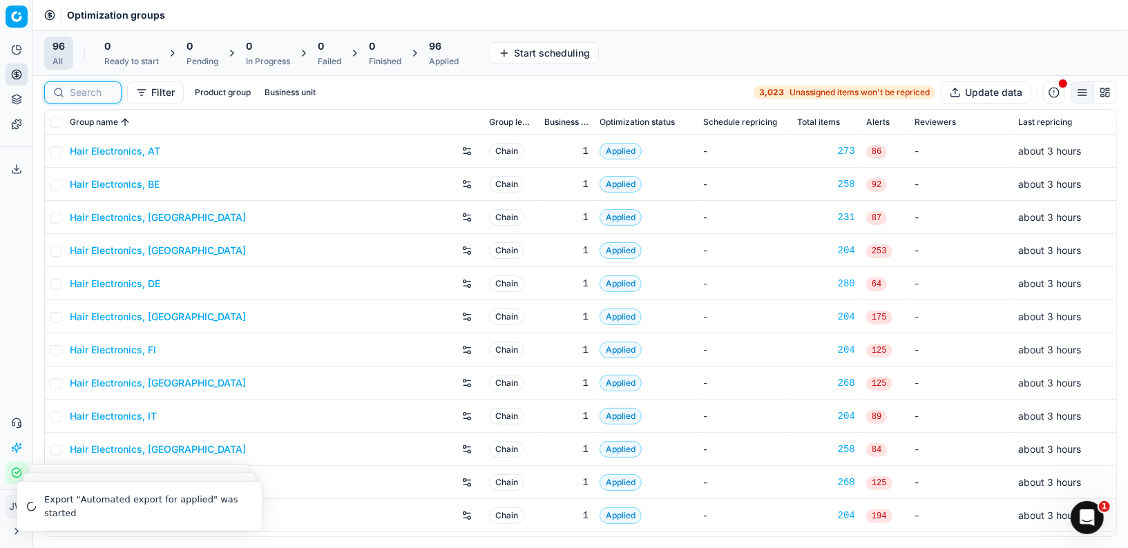
click at [95, 98] on input at bounding box center [91, 93] width 43 height 14
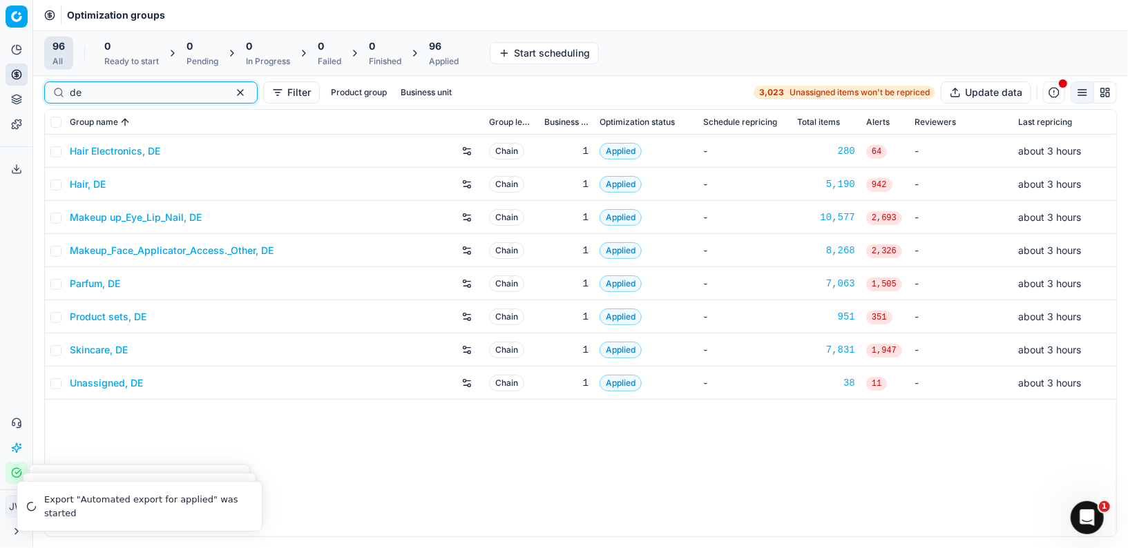
type input "de"
click at [152, 218] on link "Makeup up_Eye_Lip_Nail, DE" at bounding box center [136, 218] width 132 height 14
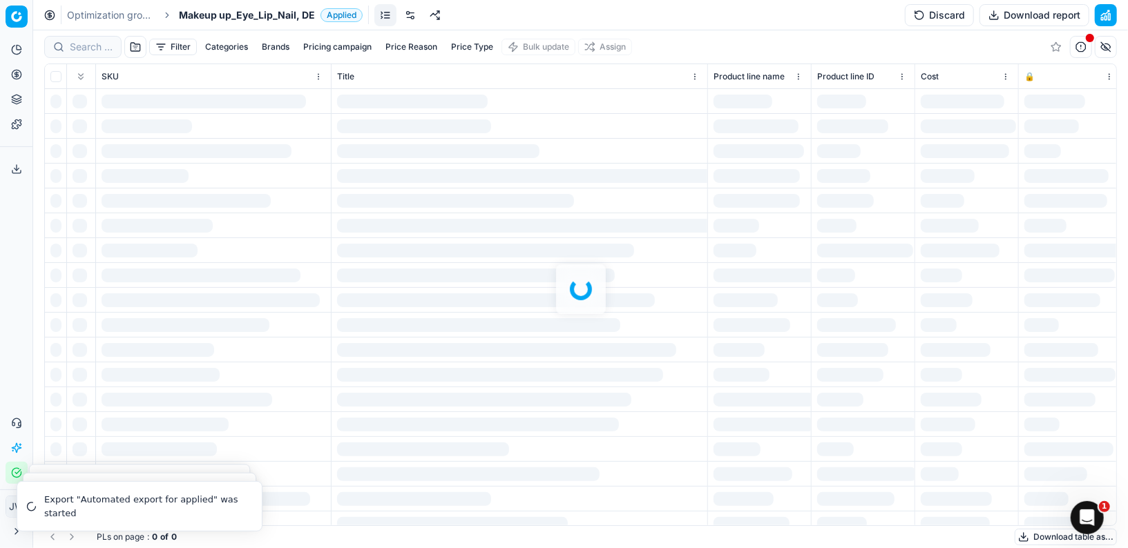
click at [88, 49] on div at bounding box center [580, 289] width 1094 height 518
click at [88, 47] on div at bounding box center [580, 289] width 1094 height 518
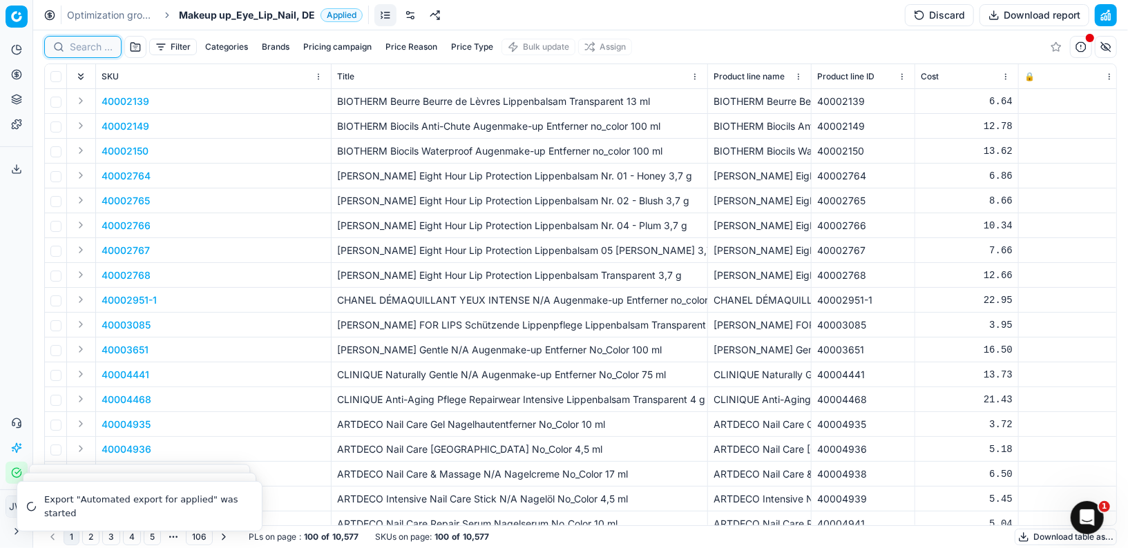
click at [97, 47] on input at bounding box center [91, 47] width 43 height 14
paste input "90006308-0009564"
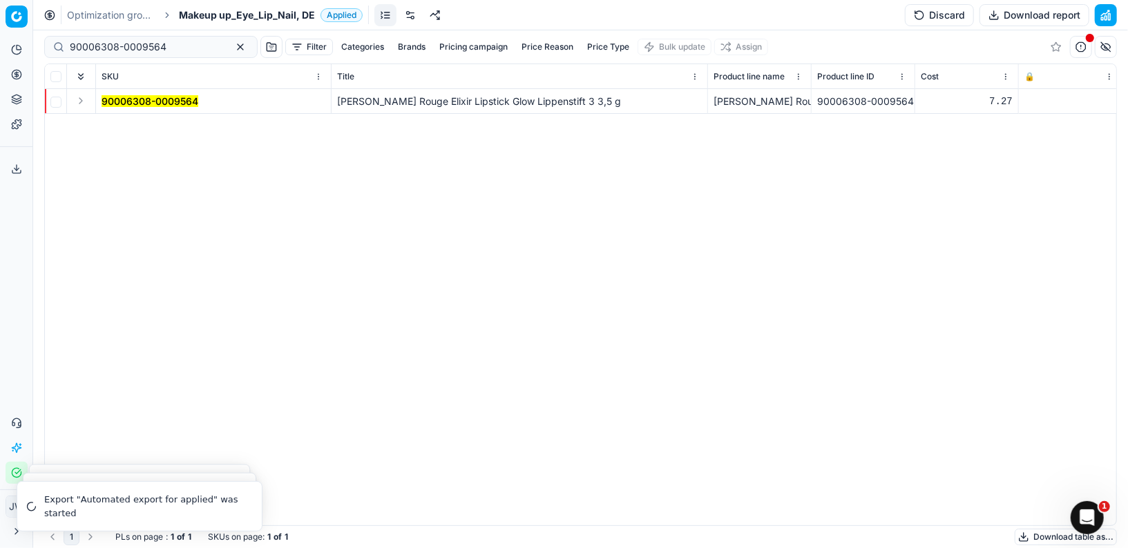
click at [79, 104] on button "Expand" at bounding box center [81, 101] width 17 height 17
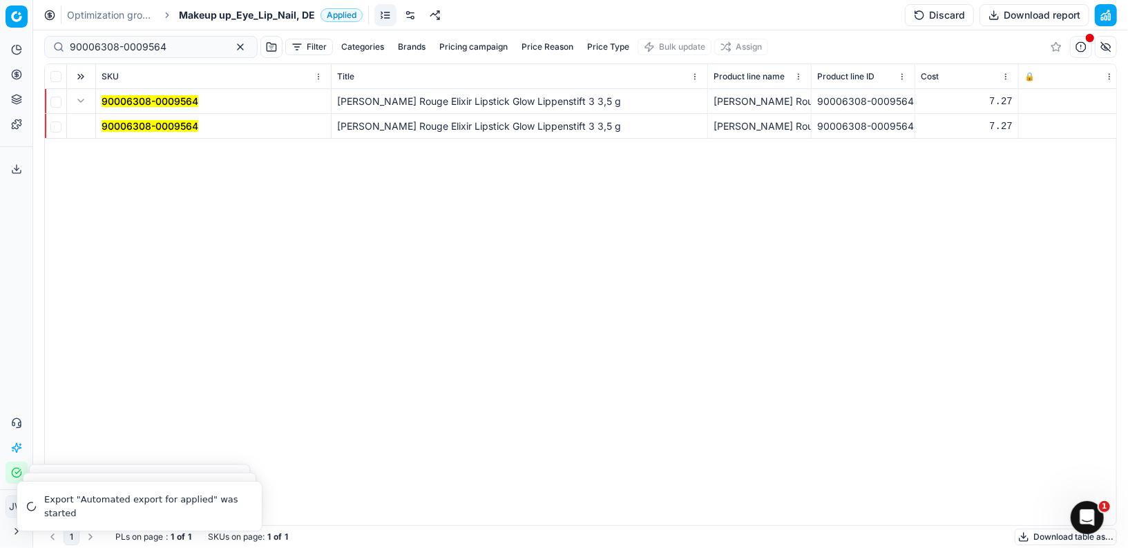
click at [117, 126] on mark "90006308-0009564" at bounding box center [150, 126] width 97 height 12
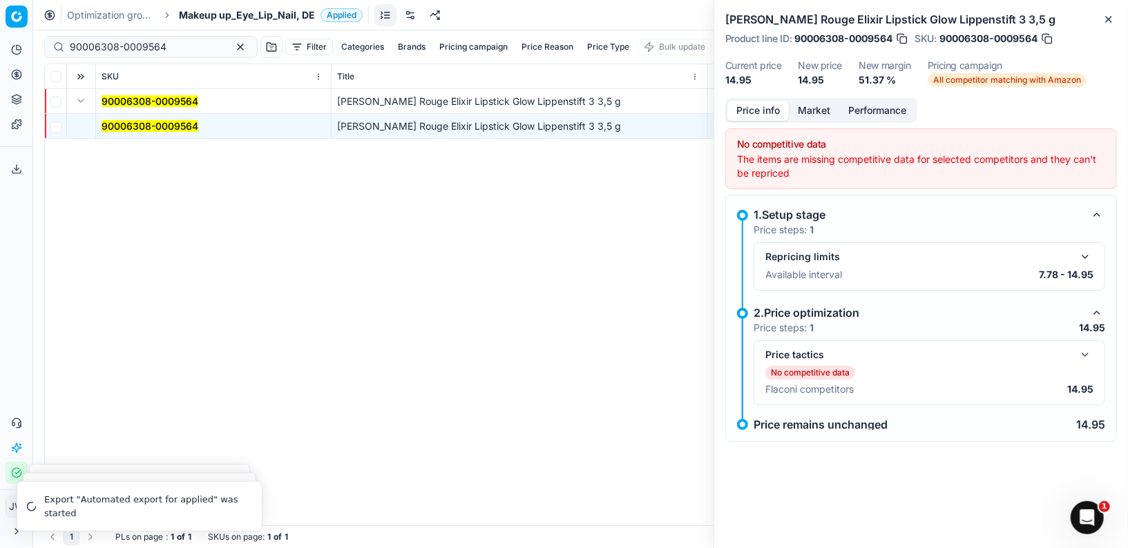
click at [1086, 354] on button "button" at bounding box center [1085, 355] width 17 height 17
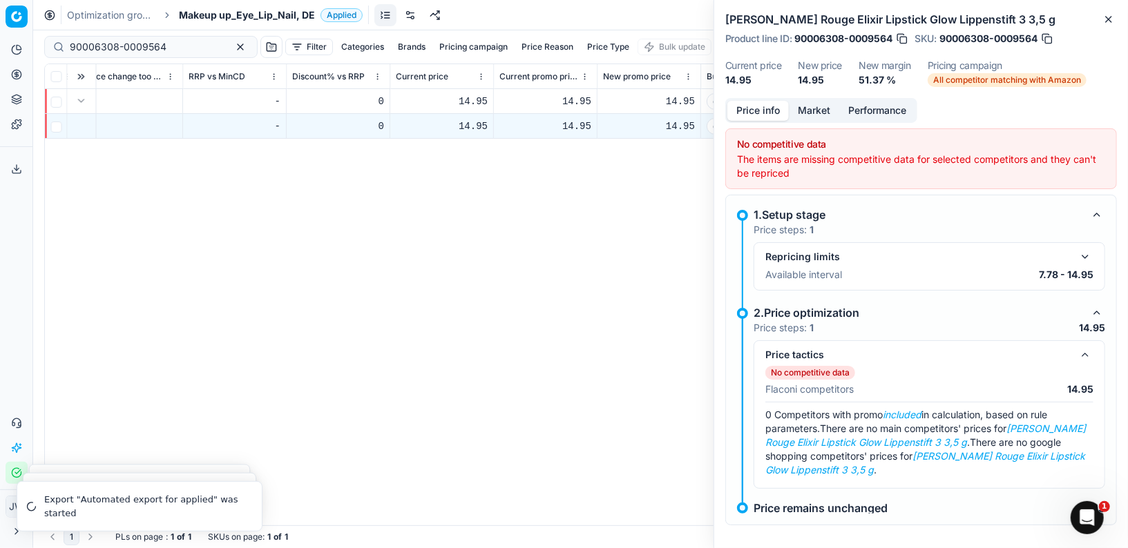
scroll to position [0, 1930]
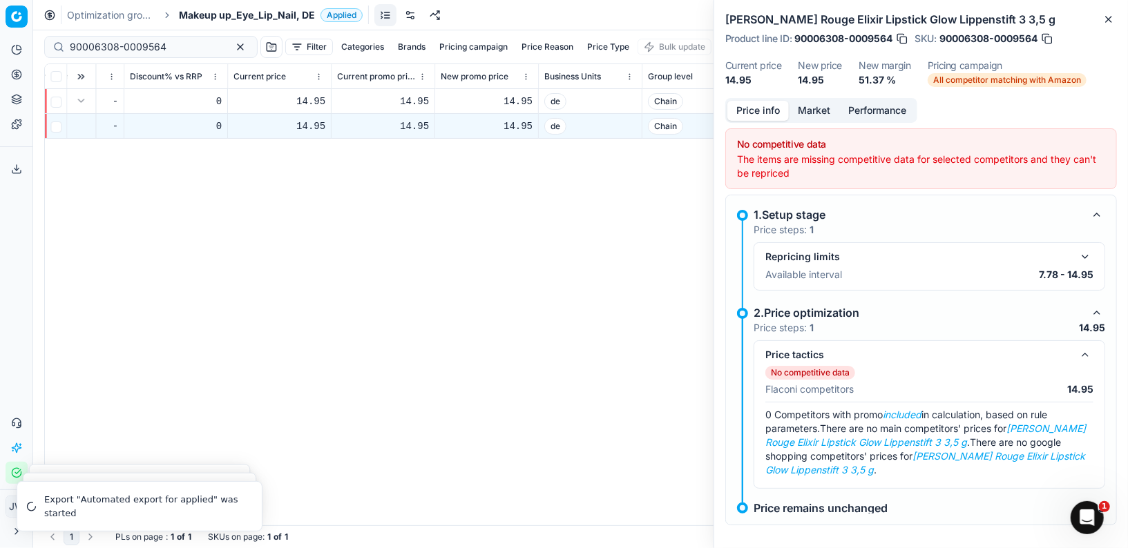
click at [814, 111] on button "Market" at bounding box center [814, 111] width 50 height 20
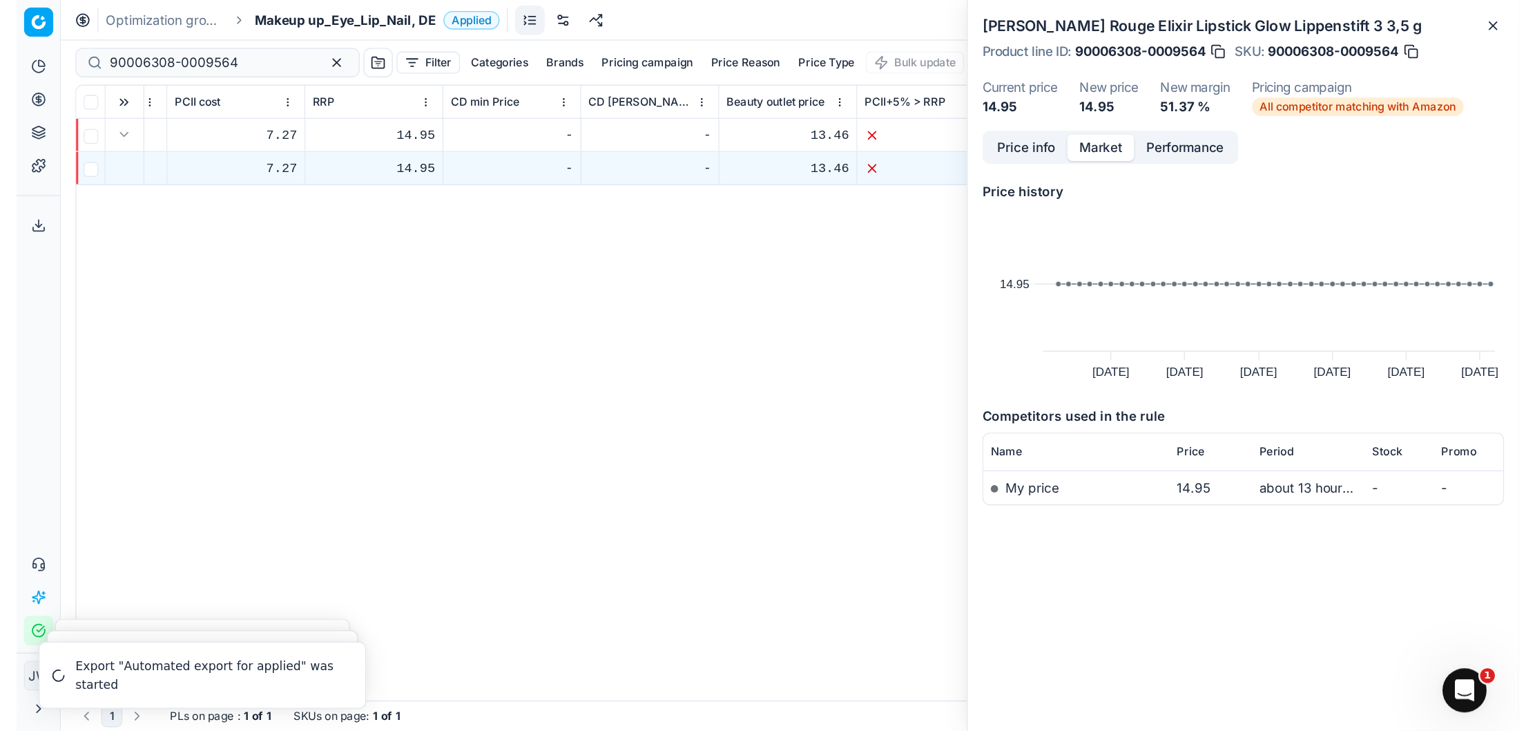
scroll to position [0, 827]
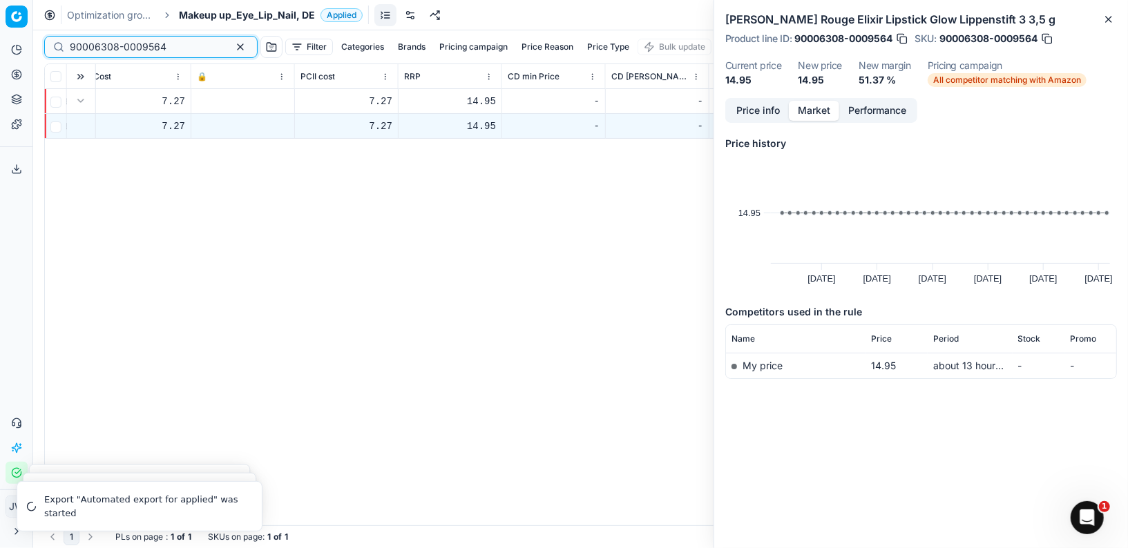
drag, startPoint x: 178, startPoint y: 50, endPoint x: 41, endPoint y: 47, distance: 136.8
click at [41, 47] on div "90006308-0009564 Filter Categories Brands Pricing campaign Price Reason Price T…" at bounding box center [580, 289] width 1094 height 518
click at [165, 45] on input "90006308-0009564" at bounding box center [145, 47] width 151 height 14
drag, startPoint x: 175, startPoint y: 47, endPoint x: 19, endPoint y: 30, distance: 156.3
click at [19, 30] on div "Pricing platform Analytics Pricing Product portfolio Templates Export service 1…" at bounding box center [564, 274] width 1128 height 548
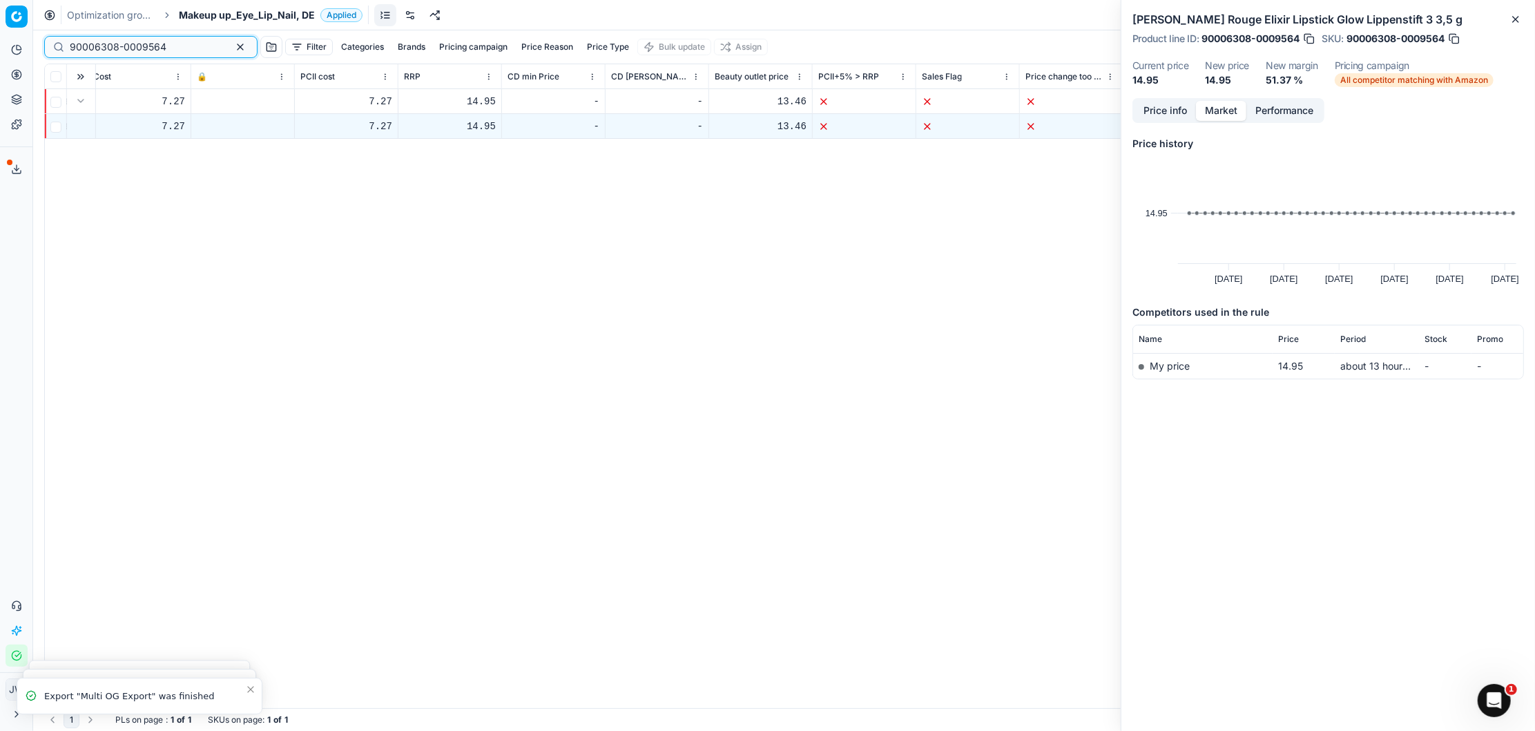
click at [177, 50] on input "90006308-0009564" at bounding box center [145, 47] width 151 height 14
drag, startPoint x: 183, startPoint y: 50, endPoint x: 6, endPoint y: 29, distance: 178.1
click at [6, 29] on div "Pricing platform Analytics Pricing Product portfolio Templates Export service 1…" at bounding box center [767, 365] width 1535 height 731
click at [175, 49] on input "90006308-0009564" at bounding box center [145, 47] width 151 height 14
drag, startPoint x: 180, startPoint y: 44, endPoint x: 6, endPoint y: 23, distance: 175.2
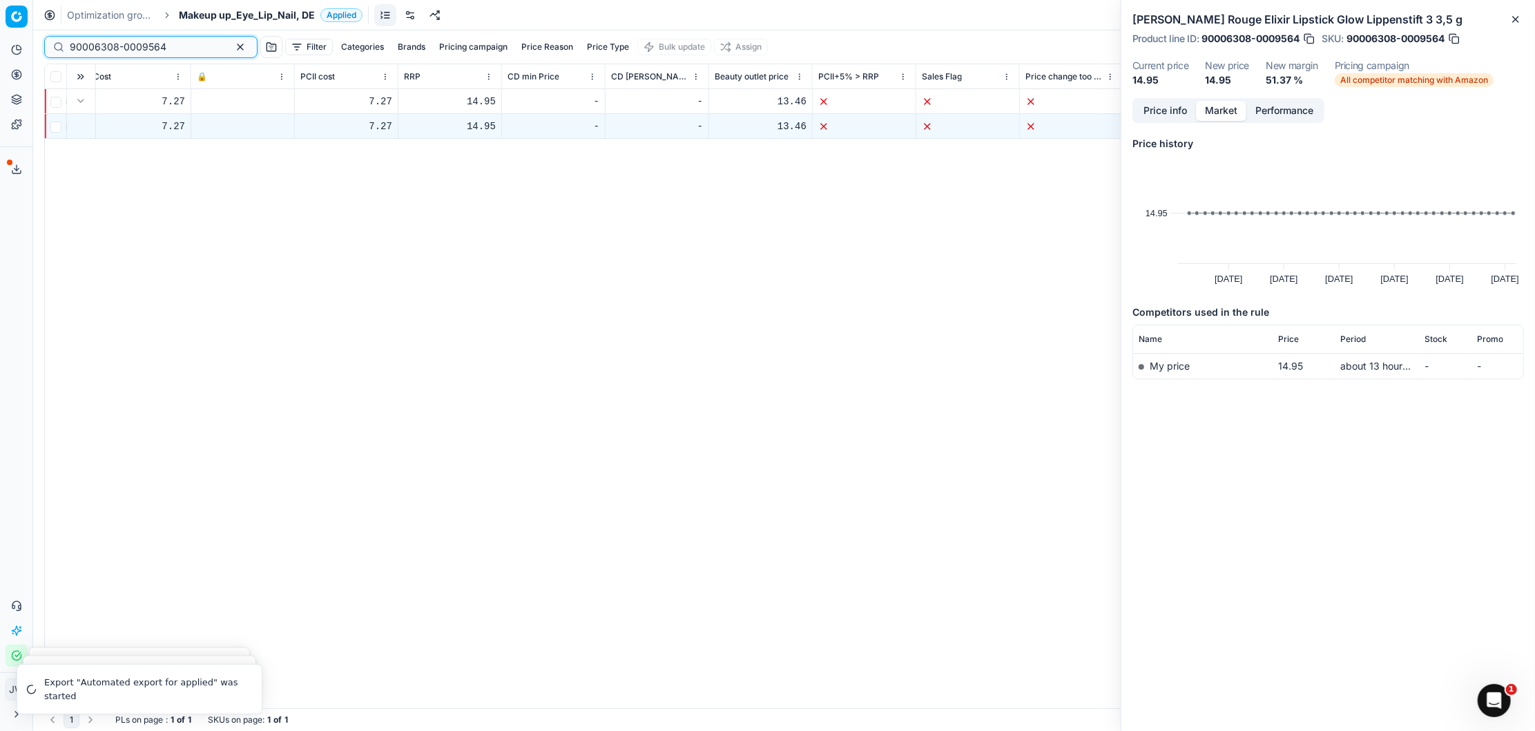
click at [6, 23] on div "Pricing platform Analytics Pricing Product portfolio Templates Export service 1…" at bounding box center [767, 365] width 1535 height 731
paste input "7144-0010876"
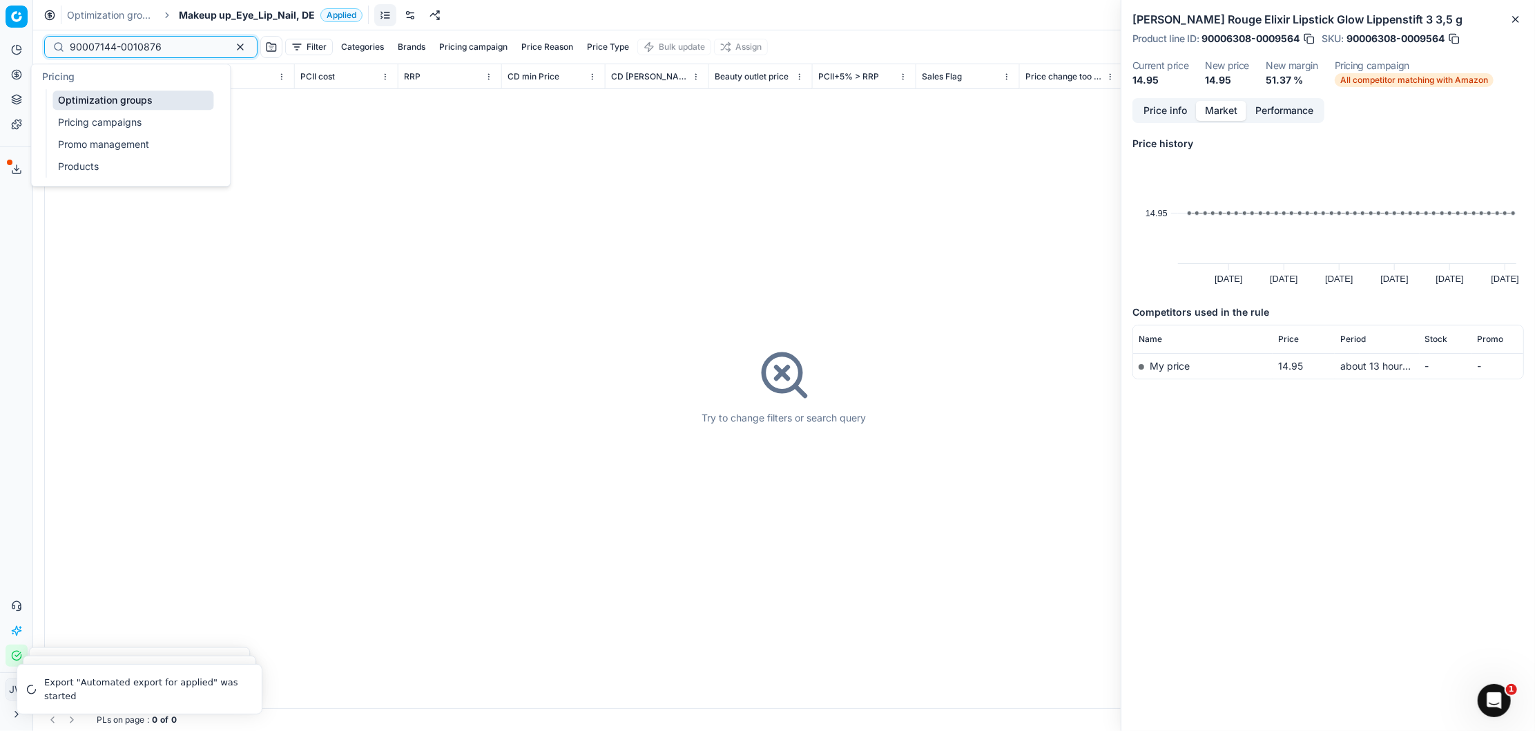
type input "90007144-0010876"
click at [14, 73] on icon at bounding box center [16, 74] width 11 height 11
click at [90, 101] on link "Optimization groups" at bounding box center [132, 99] width 161 height 19
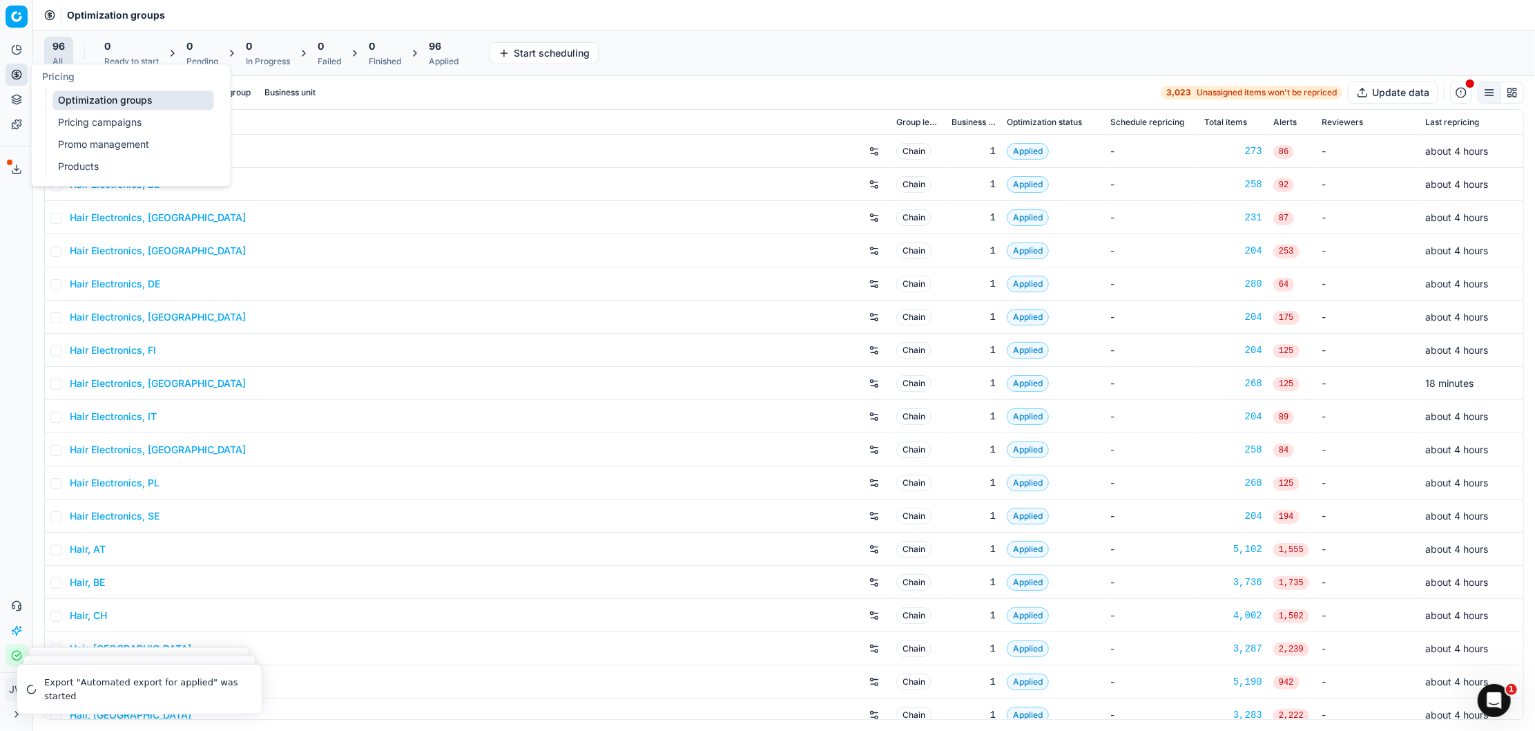
click at [95, 100] on link "Optimization groups" at bounding box center [132, 99] width 161 height 19
click at [99, 91] on input at bounding box center [145, 93] width 151 height 14
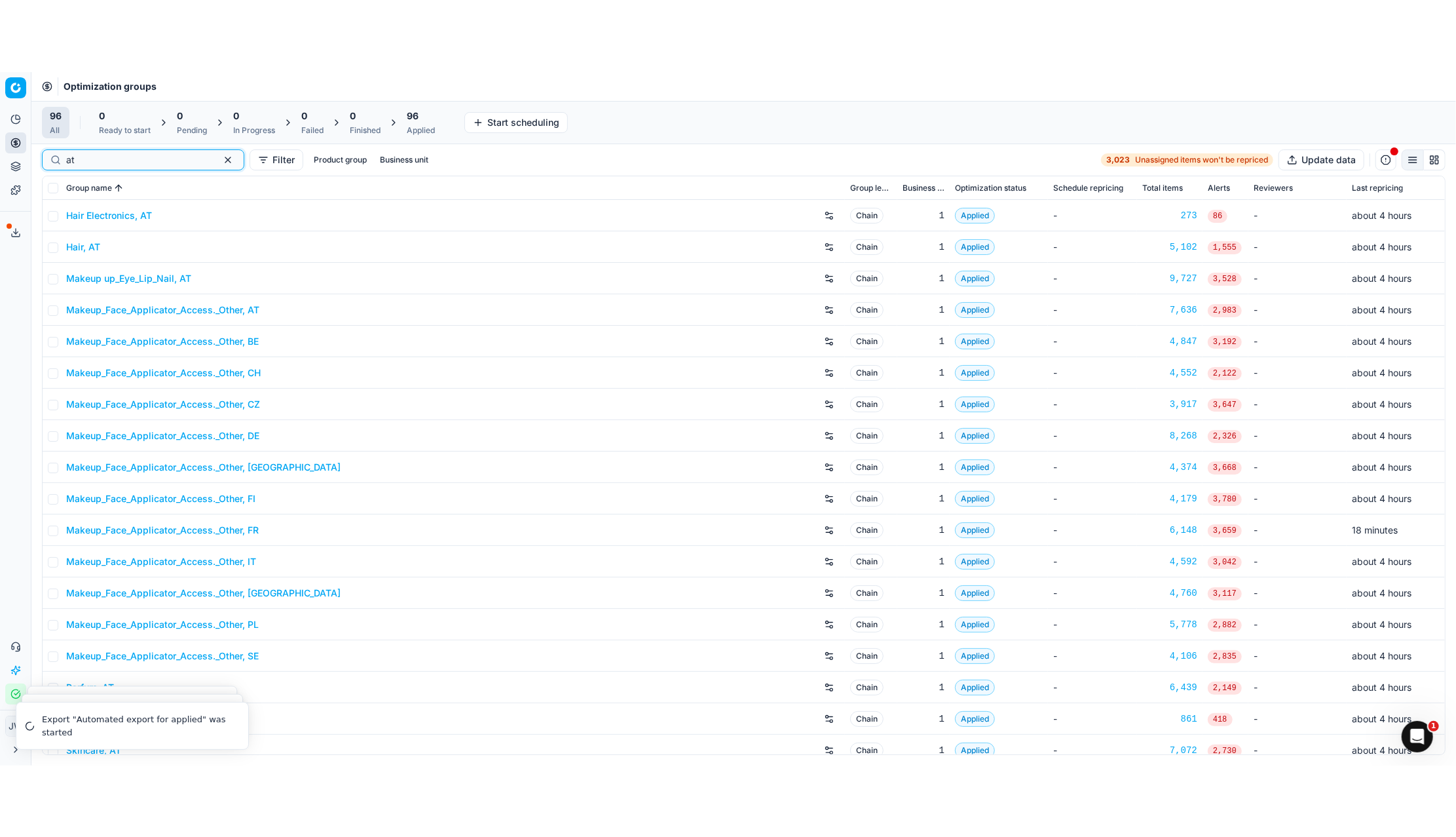
scroll to position [42, 0]
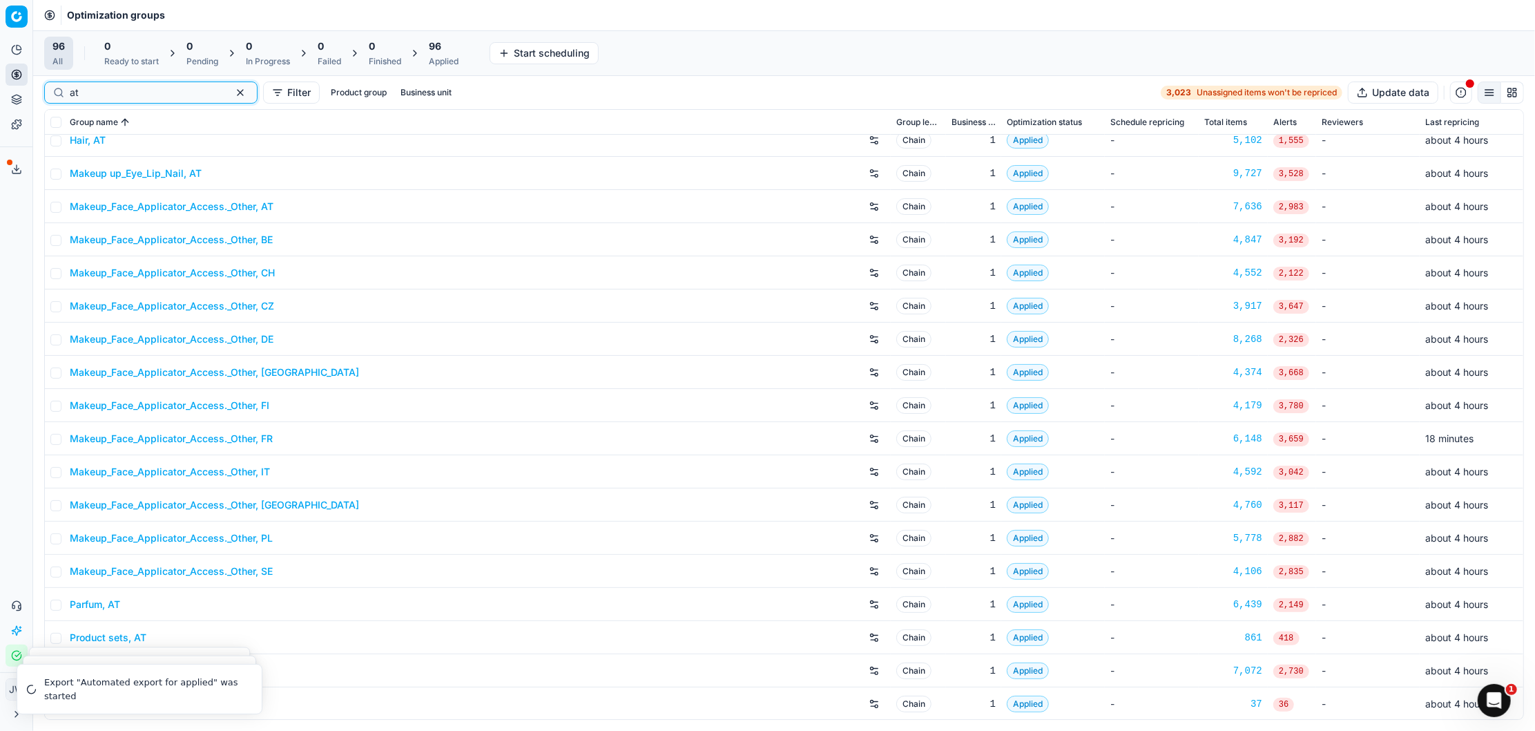
type input "at"
click at [94, 612] on div "Parfum, AT" at bounding box center [478, 604] width 816 height 22
click at [95, 606] on link "Parfum, AT" at bounding box center [95, 604] width 50 height 14
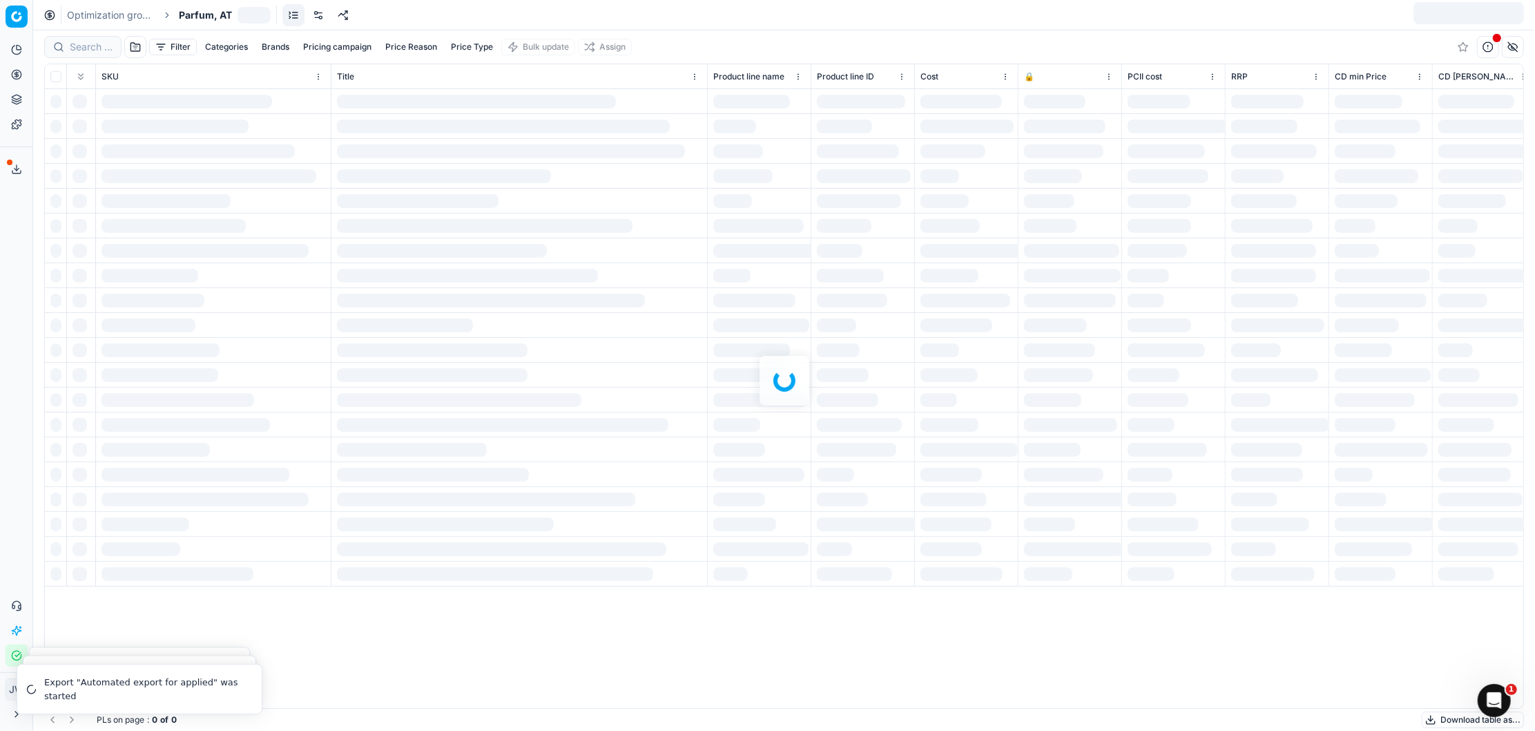
click at [86, 54] on div at bounding box center [784, 380] width 1502 height 700
click at [86, 53] on input at bounding box center [91, 47] width 43 height 14
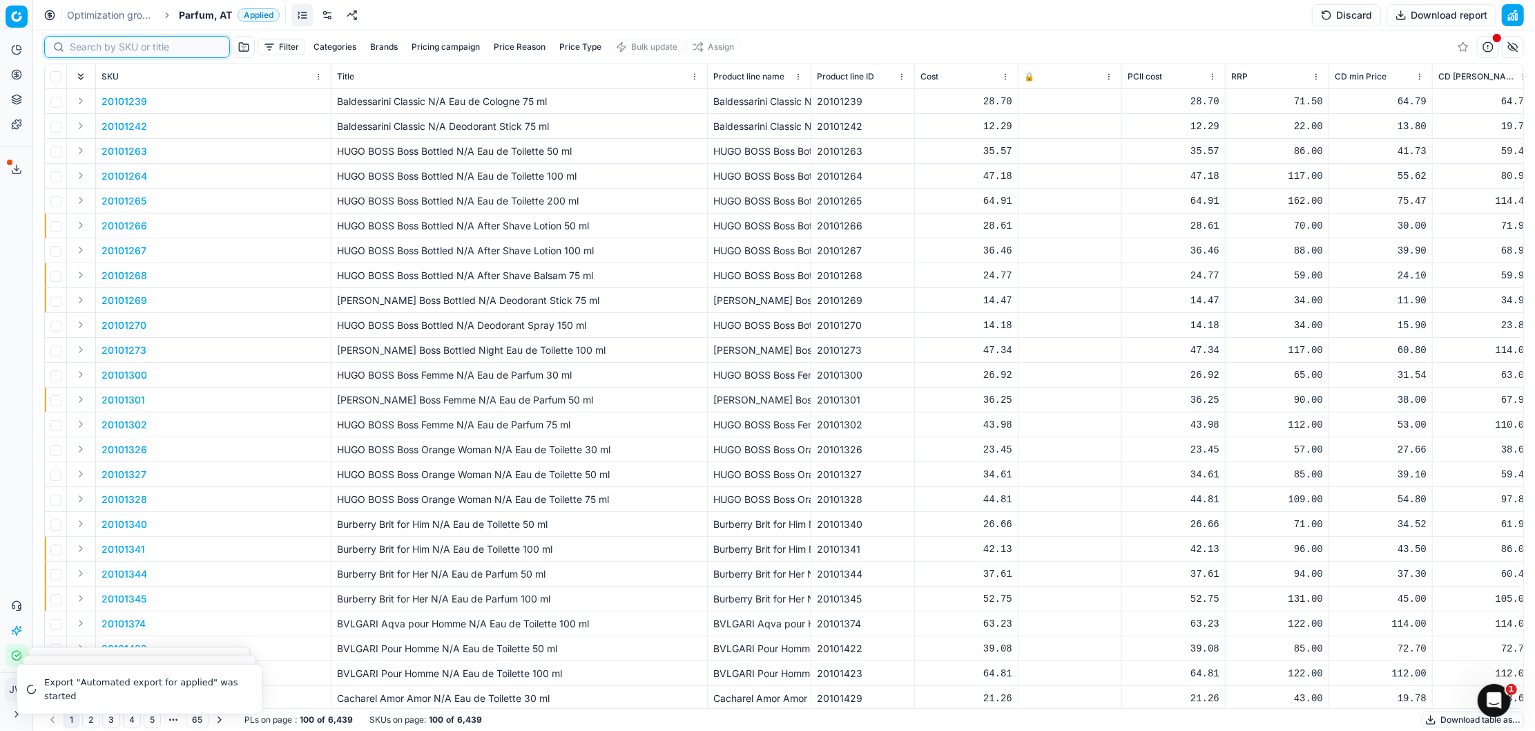
paste input "90007144-0010876"
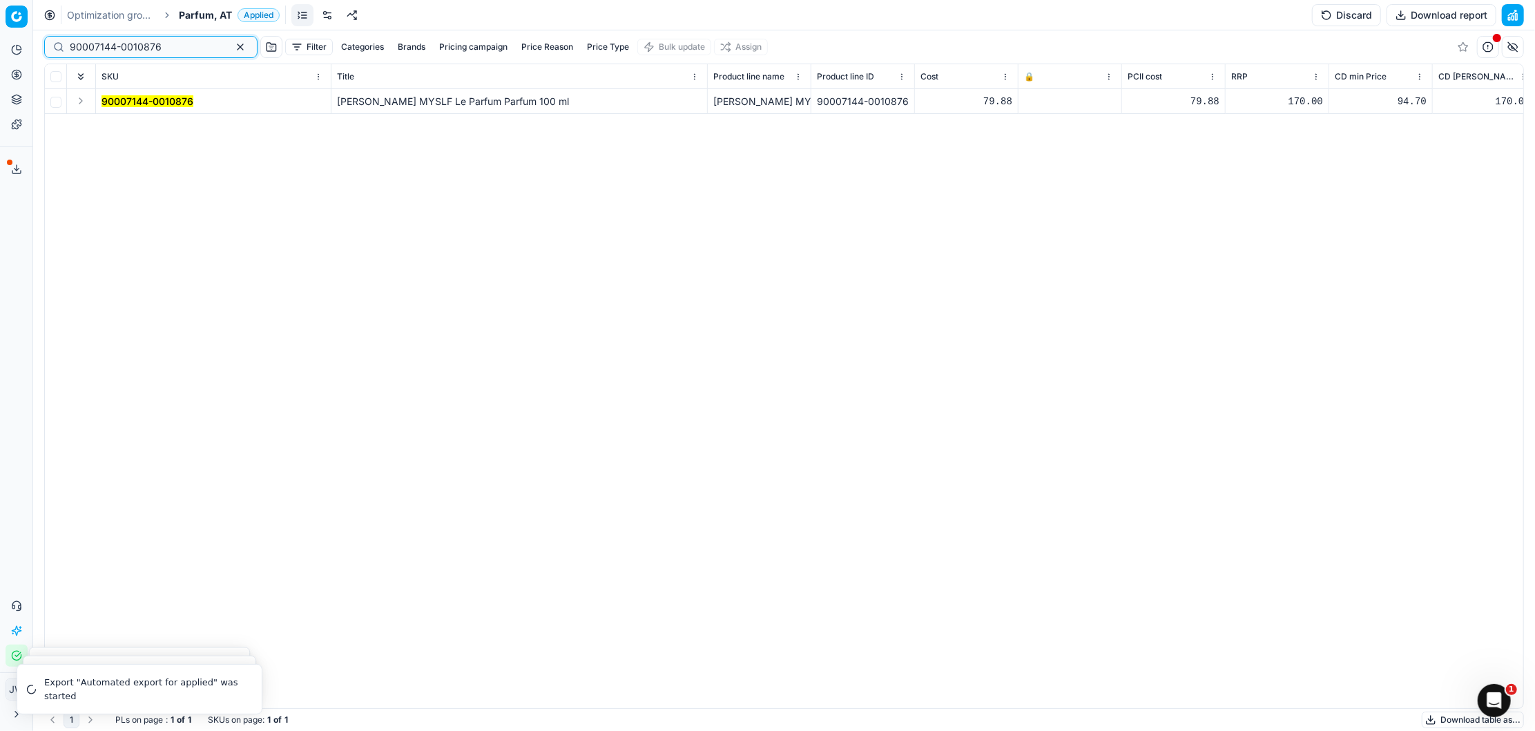
type input "90007144-0010876"
click at [83, 98] on button "Expand" at bounding box center [81, 101] width 17 height 17
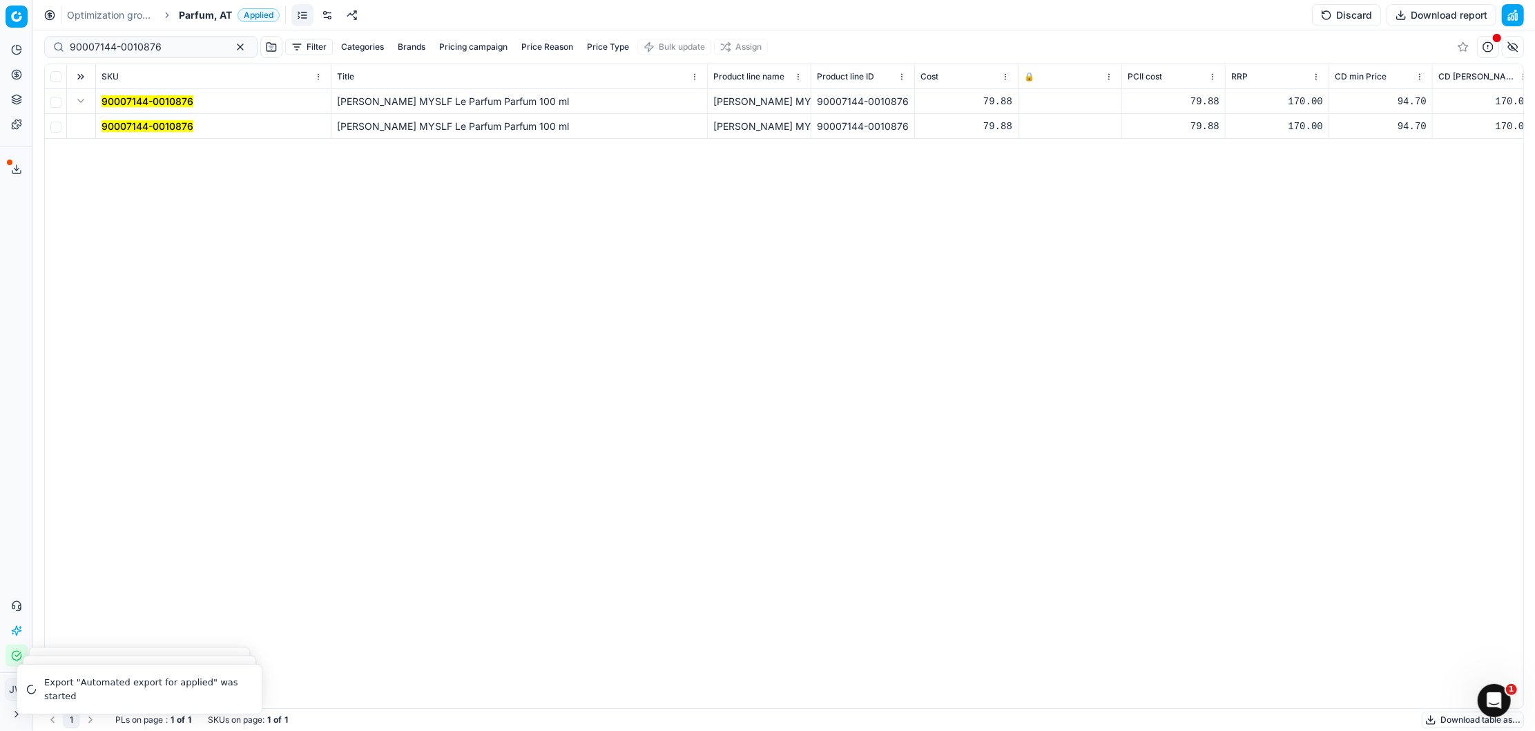
click at [144, 133] on td "90007144-0010876" at bounding box center [213, 126] width 235 height 25
click at [145, 131] on mark "90007144-0010876" at bounding box center [148, 126] width 92 height 12
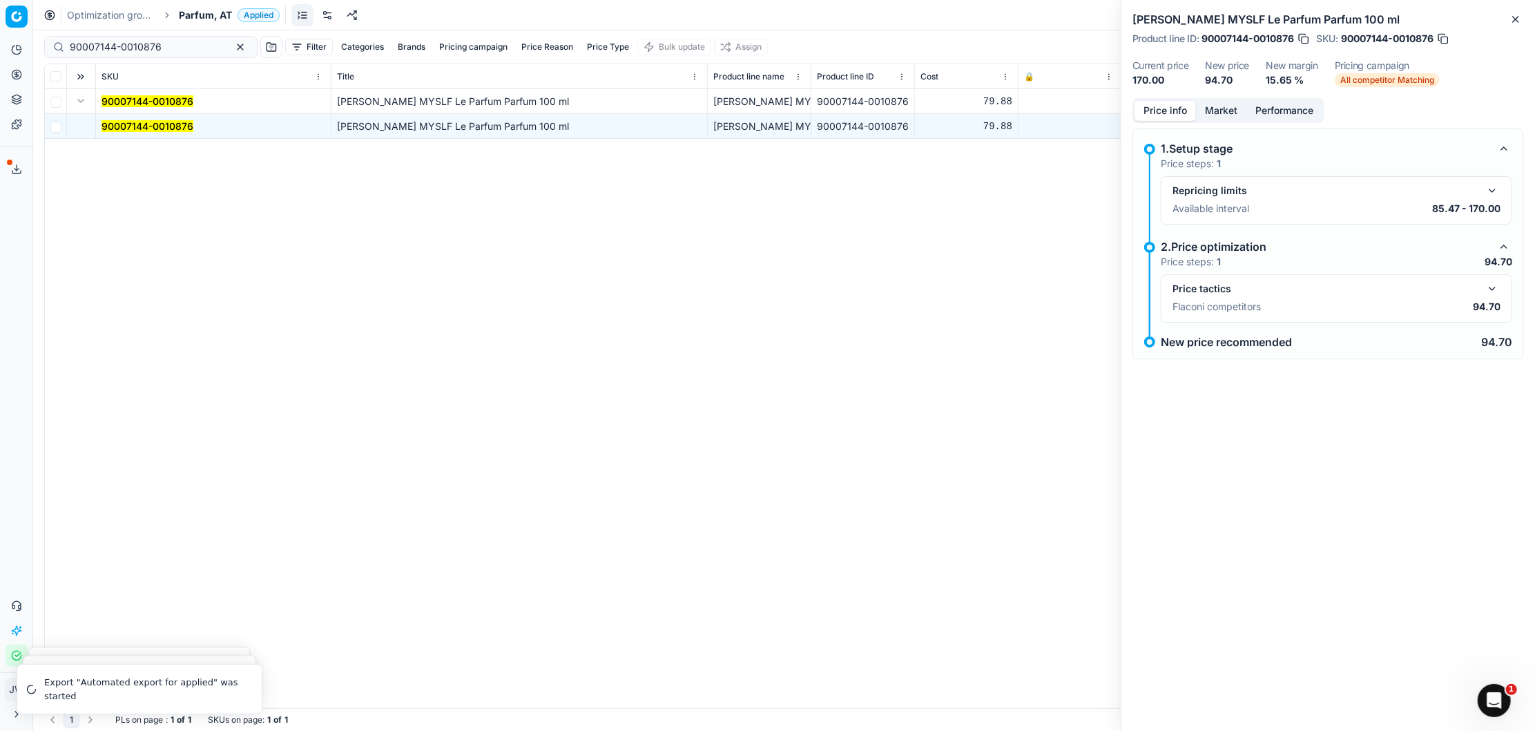
click at [1490, 290] on button "button" at bounding box center [1492, 288] width 17 height 17
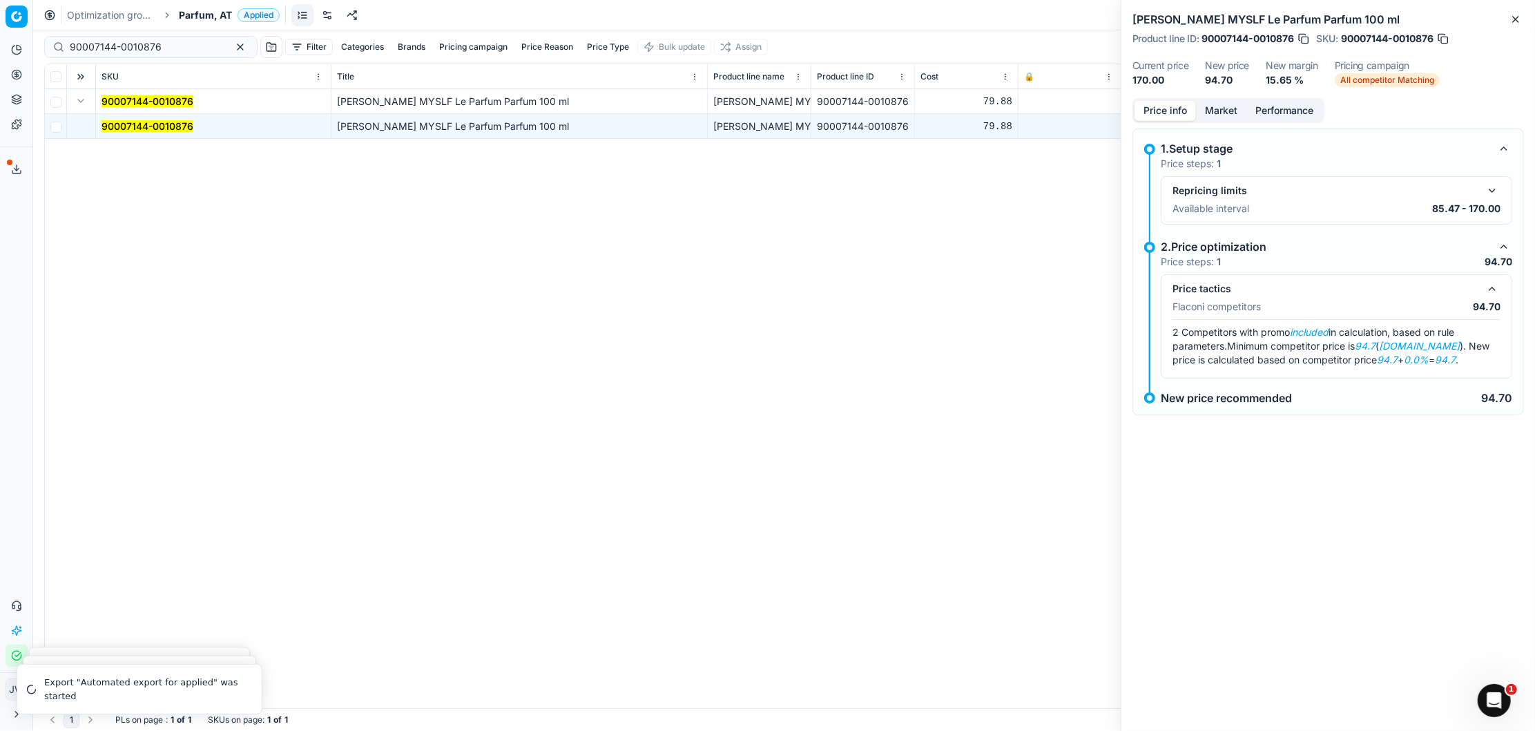
drag, startPoint x: 1388, startPoint y: 345, endPoint x: 1466, endPoint y: 345, distance: 78.0
click at [1466, 345] on span "Minimum competitor price is 94.7 ( [DOMAIN_NAME] ). New price is calculated bas…" at bounding box center [1331, 353] width 317 height 26
click at [1209, 110] on button "Market" at bounding box center [1221, 111] width 50 height 20
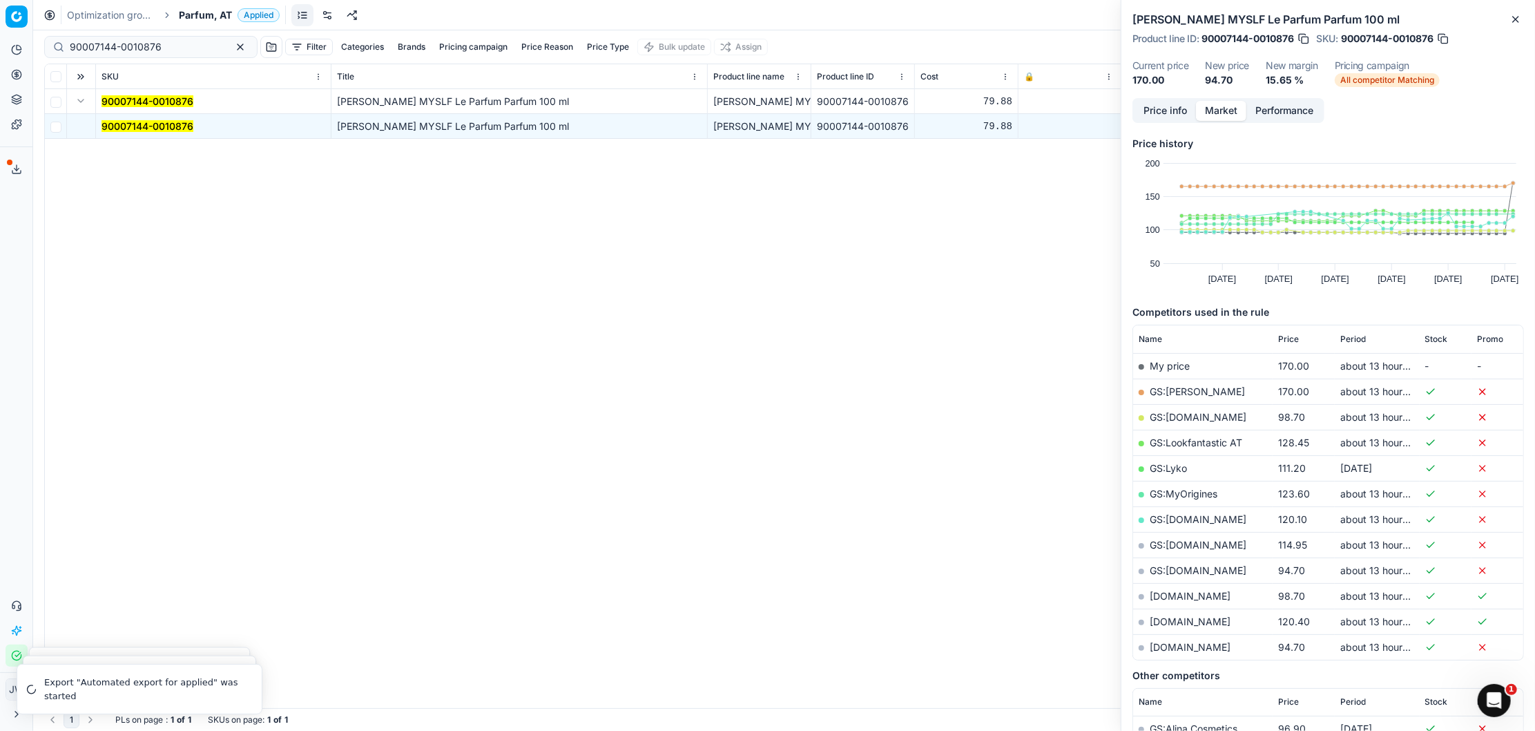
drag, startPoint x: 1135, startPoint y: 16, endPoint x: 1411, endPoint y: 17, distance: 276.9
click at [1411, 17] on h2 "[PERSON_NAME] MYSLF Le Parfum Parfum 100 ml" at bounding box center [1328, 19] width 392 height 17
copy h2 "[PERSON_NAME] MYSLF Le Parfum Parfum 100 ml"
click at [1211, 575] on link "GS:[DOMAIN_NAME]" at bounding box center [1198, 570] width 97 height 12
drag, startPoint x: 1131, startPoint y: 75, endPoint x: 1167, endPoint y: 73, distance: 36.0
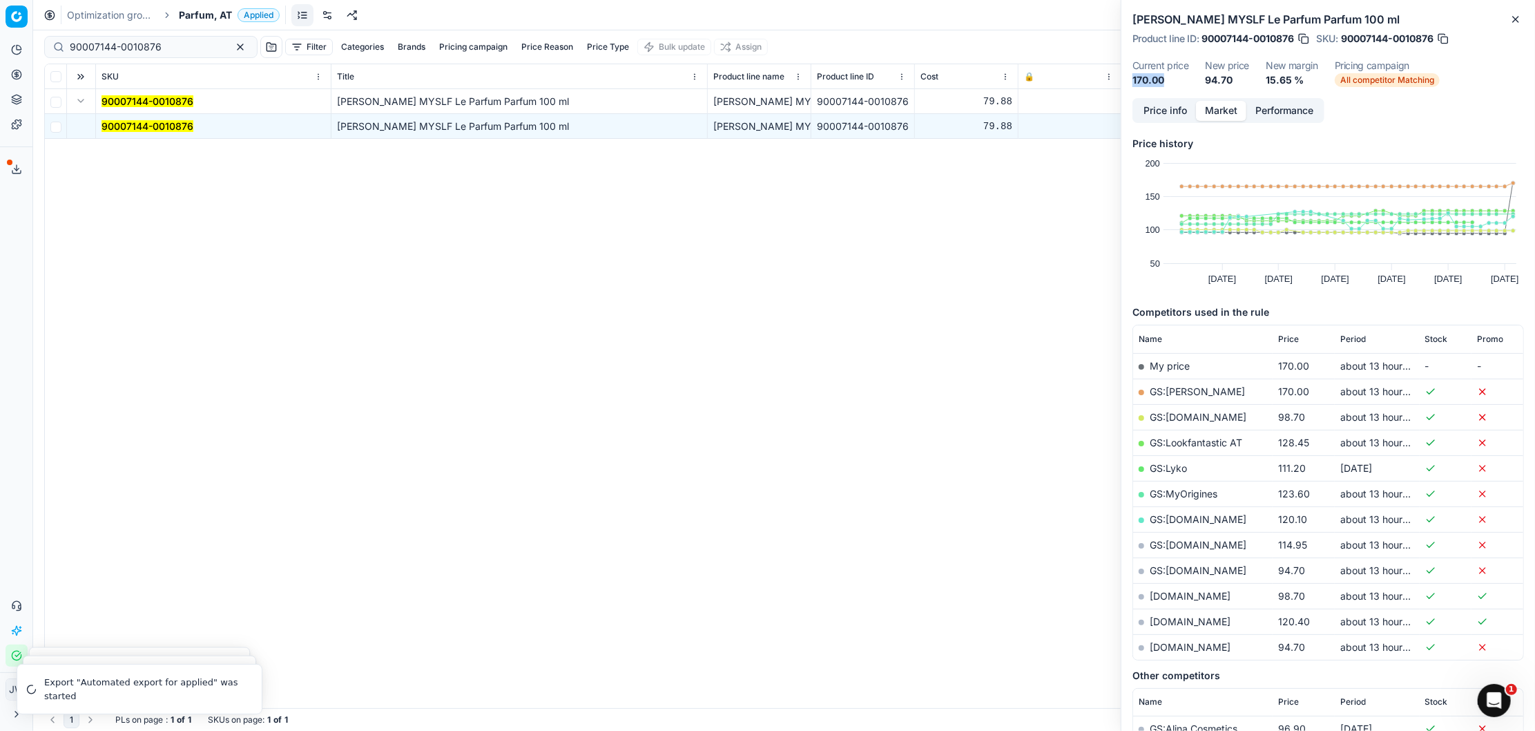
click at [1167, 73] on div "[PERSON_NAME] MYSLF Le Parfum Parfum 100 ml Product line ID : 90007144-0010876 …" at bounding box center [1328, 49] width 414 height 98
drag, startPoint x: 1132, startPoint y: 79, endPoint x: 1166, endPoint y: 77, distance: 33.2
click at [1166, 77] on dd "170.00" at bounding box center [1160, 80] width 56 height 14
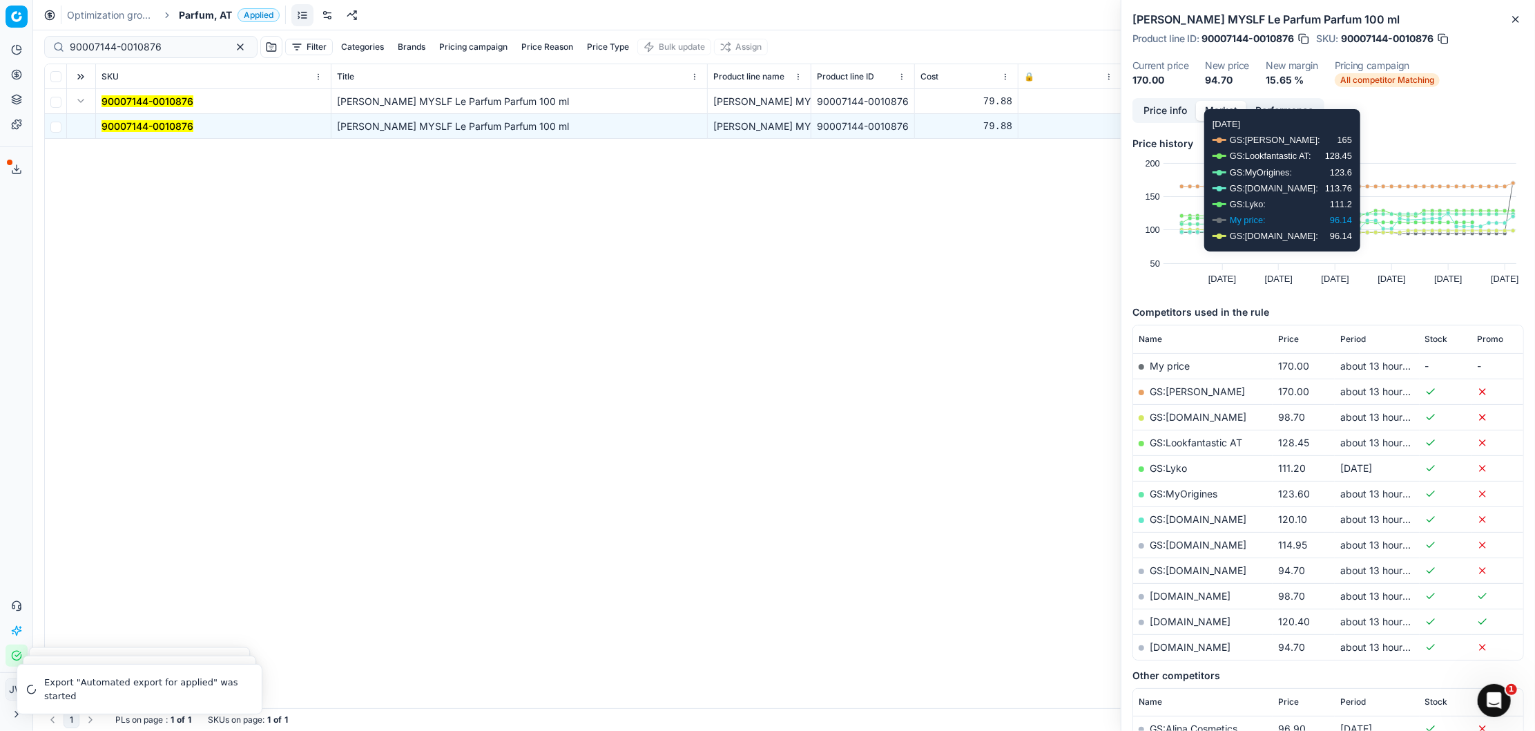
click at [1130, 81] on div "[PERSON_NAME] MYSLF Le Parfum Parfum 100 ml Product line ID : 90007144-0010876 …" at bounding box center [1328, 49] width 414 height 98
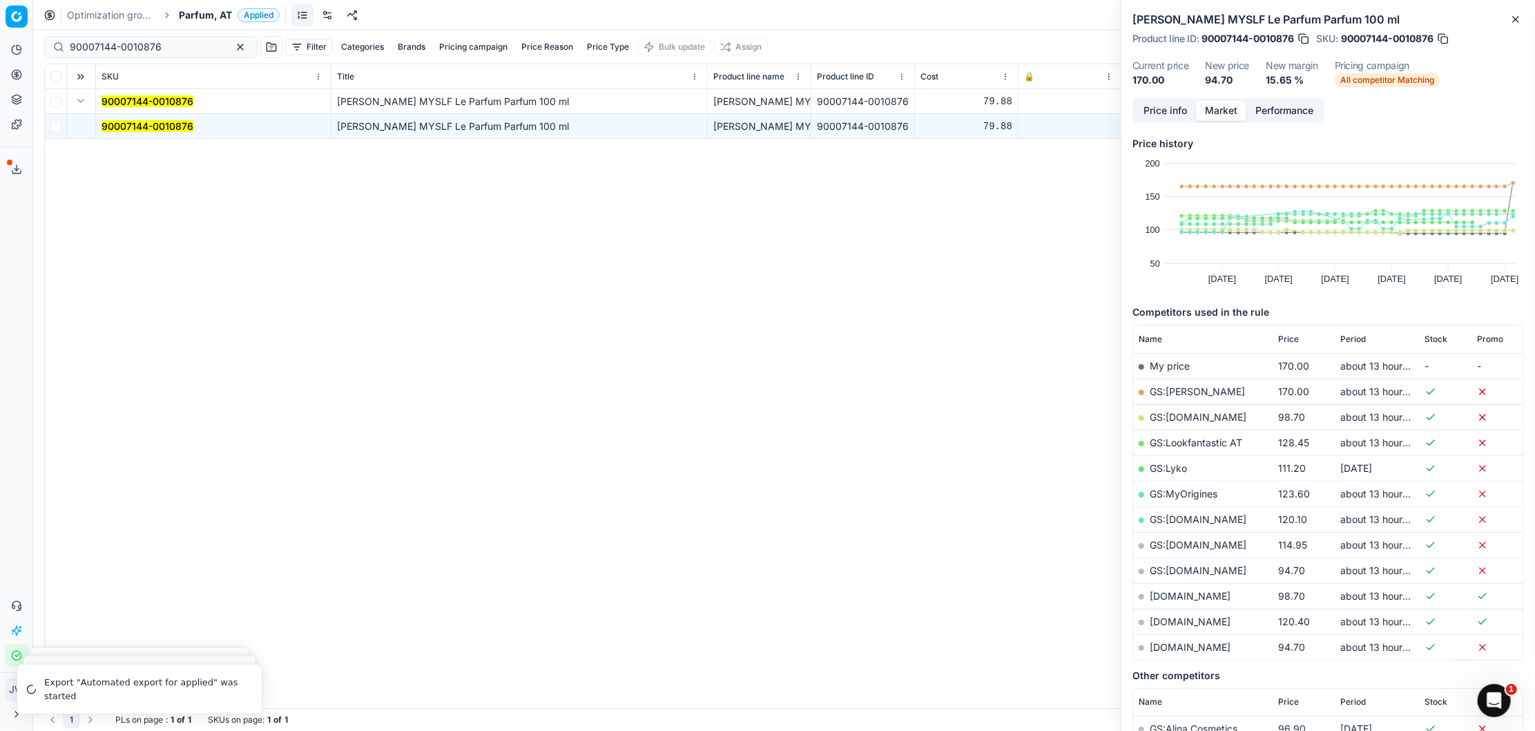
click at [1307, 39] on button "button" at bounding box center [1304, 39] width 14 height 14
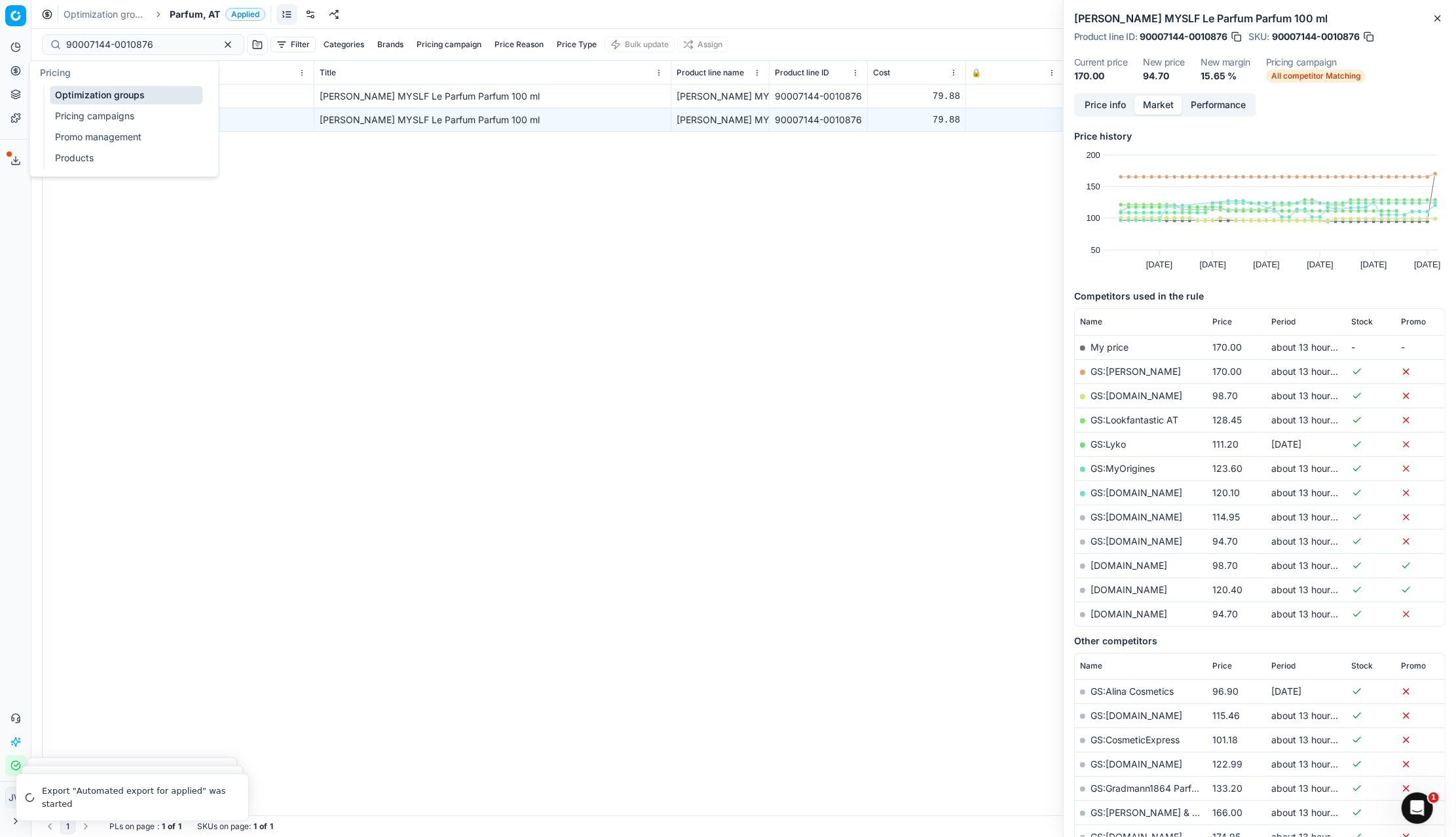
click at [14, 72] on icon at bounding box center [15, 70] width 3 height 3
click at [74, 97] on link "Optimization groups" at bounding box center [125, 94] width 153 height 18
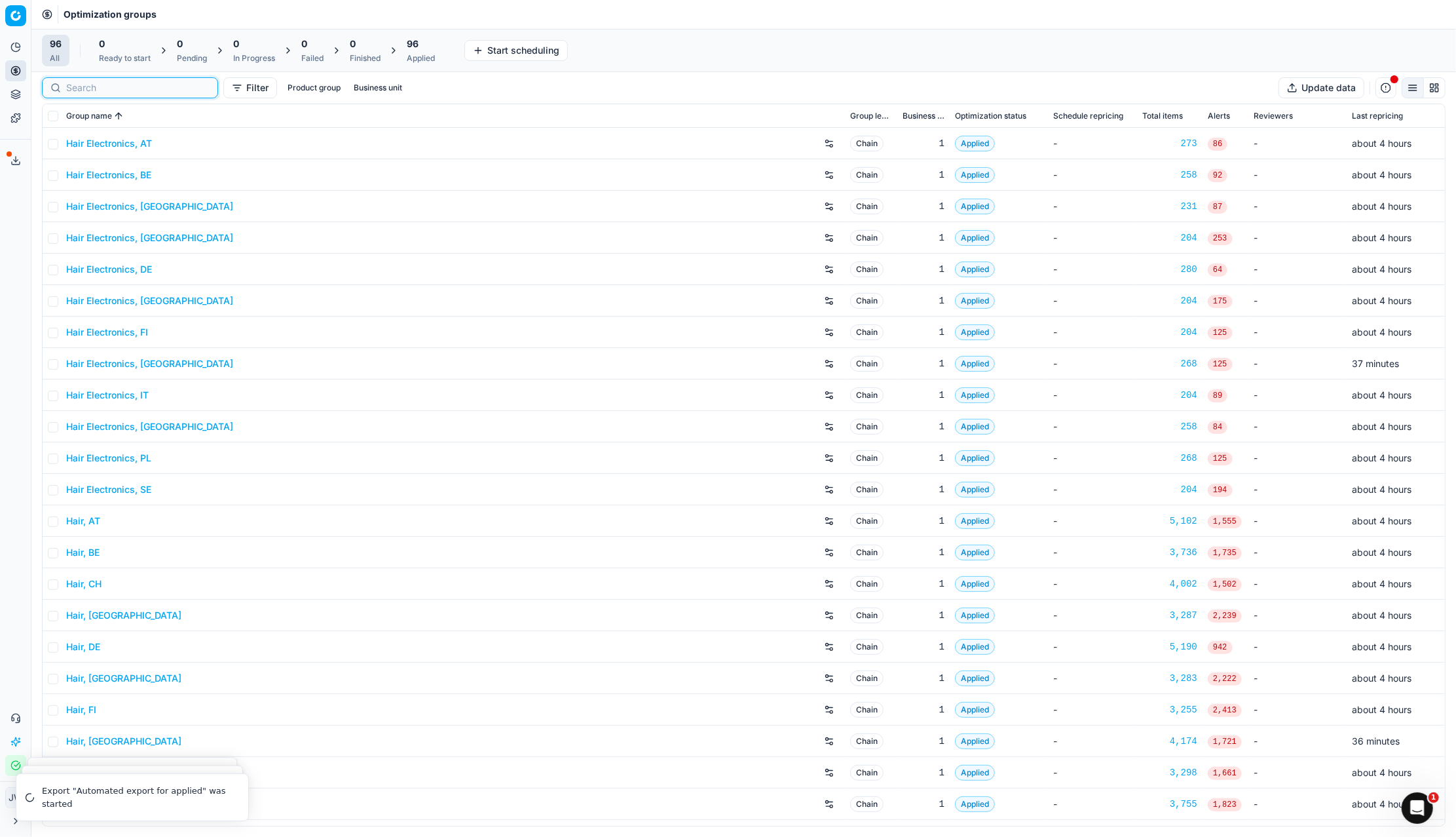
click at [80, 88] on input at bounding box center [138, 88] width 143 height 13
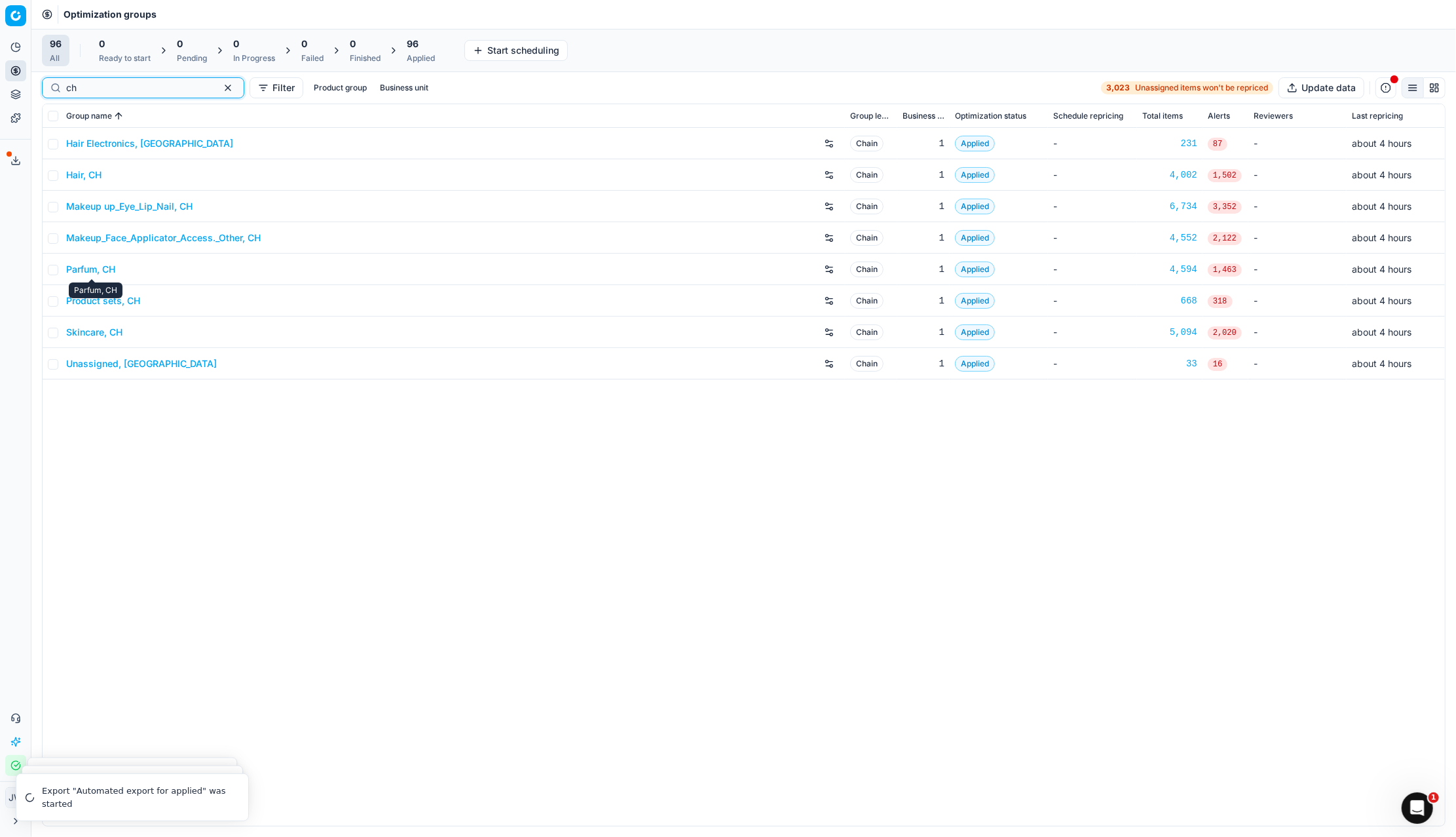
type input "ch"
click at [97, 266] on link "Parfum, CH" at bounding box center [91, 270] width 49 height 13
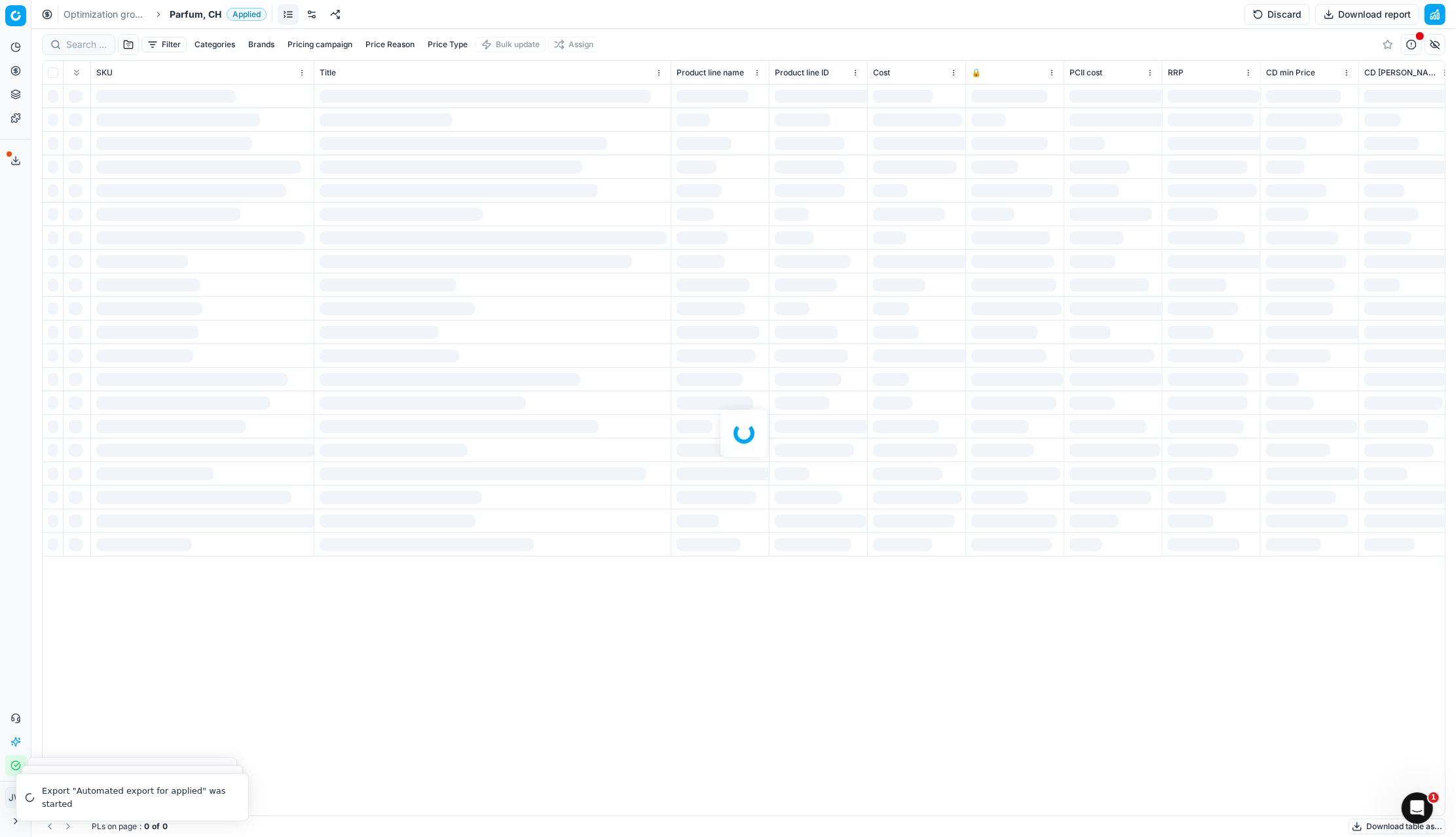
click at [79, 52] on div at bounding box center [744, 432] width 1425 height 808
click at [79, 44] on div at bounding box center [744, 432] width 1425 height 808
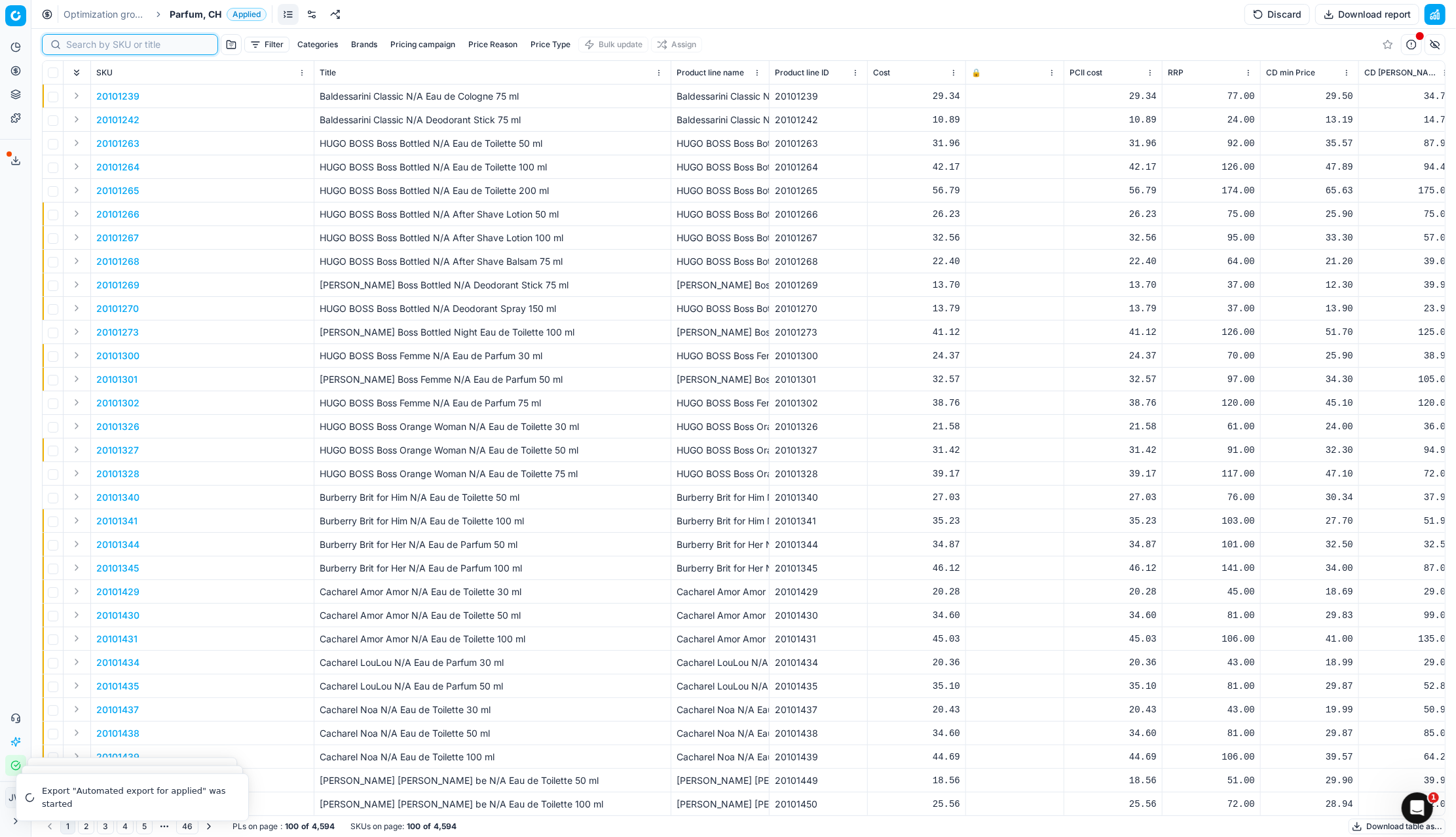
click at [79, 44] on input at bounding box center [138, 45] width 143 height 13
paste input "90007634-C"
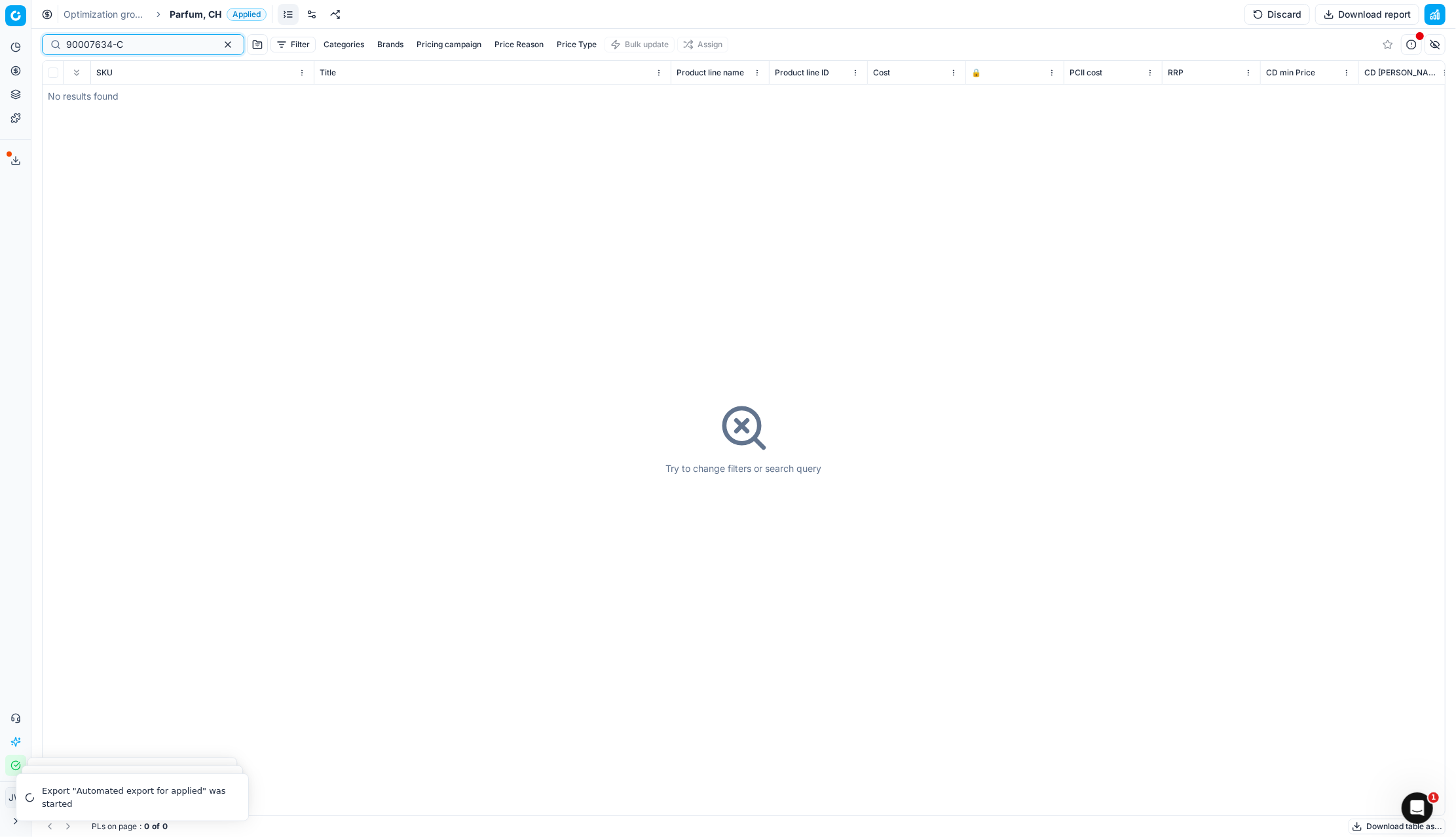
drag, startPoint x: 137, startPoint y: 44, endPoint x: 47, endPoint y: 28, distance: 91.4
click at [47, 28] on div "90007634-C Filter Categories Brands Pricing campaign Price Reason Price Type Bu…" at bounding box center [744, 44] width 1404 height 31
paste input "0011720"
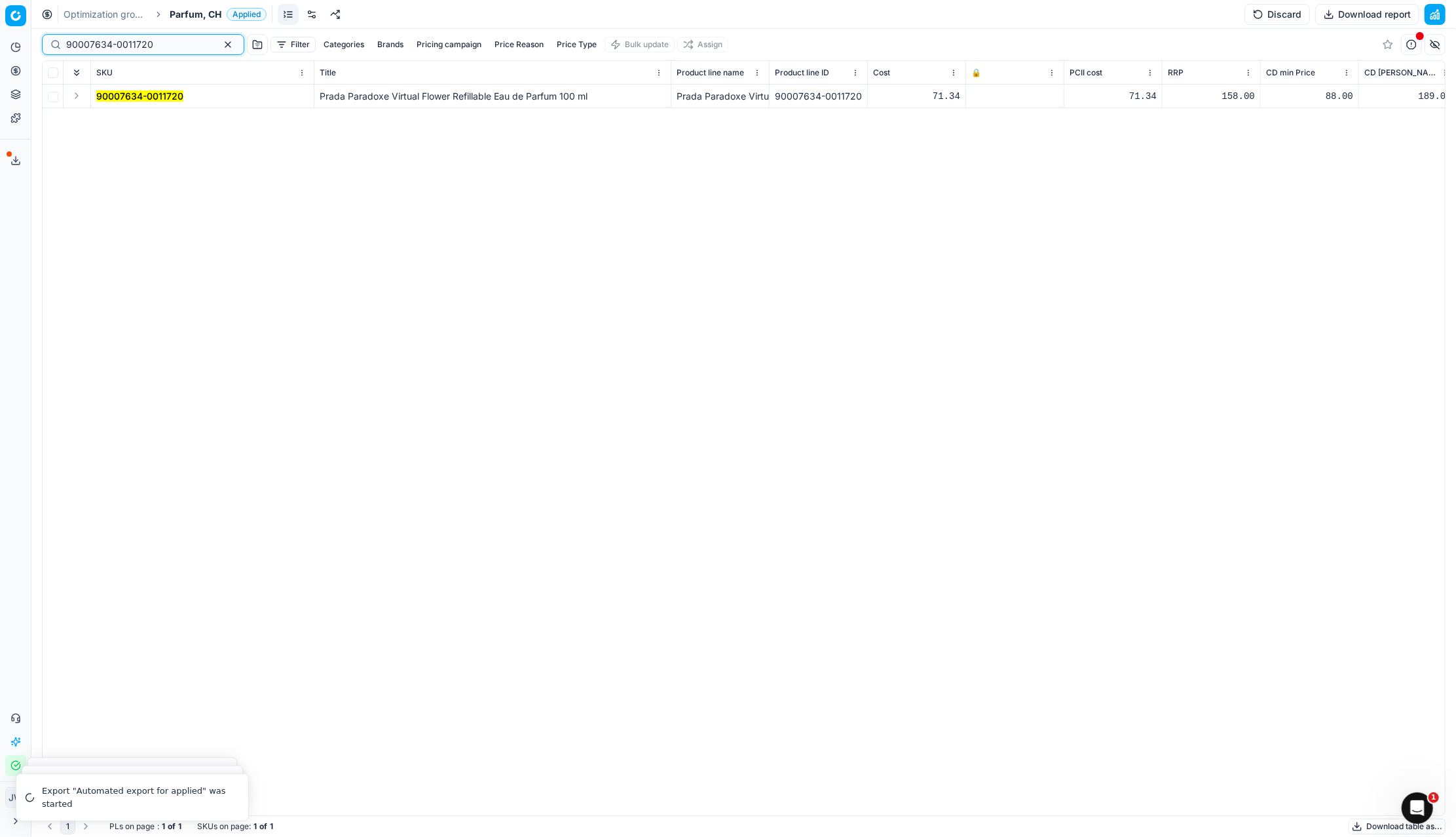
type input "90007634-0011720"
click at [78, 93] on button "Expand" at bounding box center [77, 96] width 16 height 16
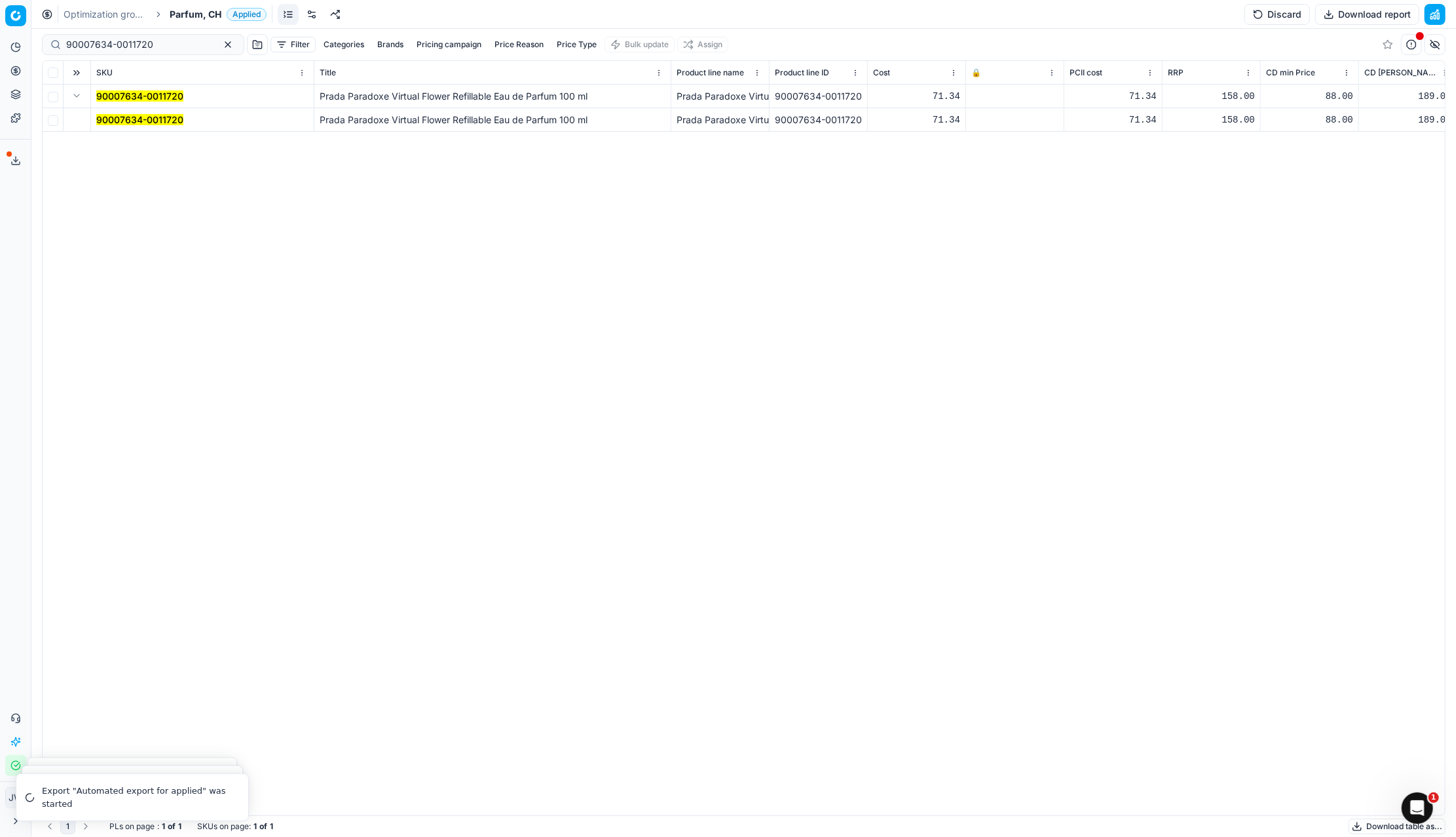
click at [118, 120] on mark "90007634-0011720" at bounding box center [140, 120] width 87 height 11
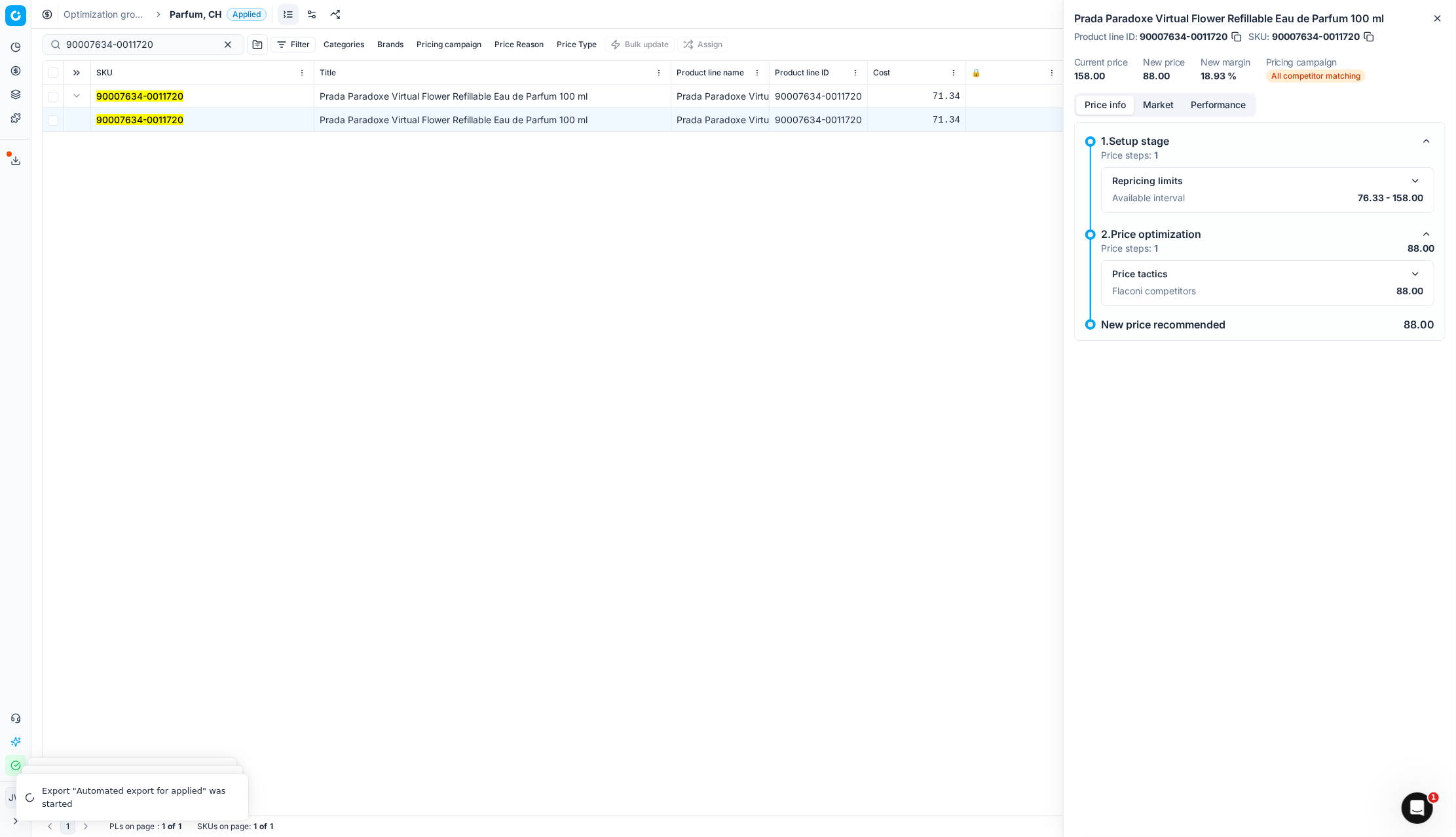
click at [1412, 274] on button "button" at bounding box center [1415, 273] width 16 height 16
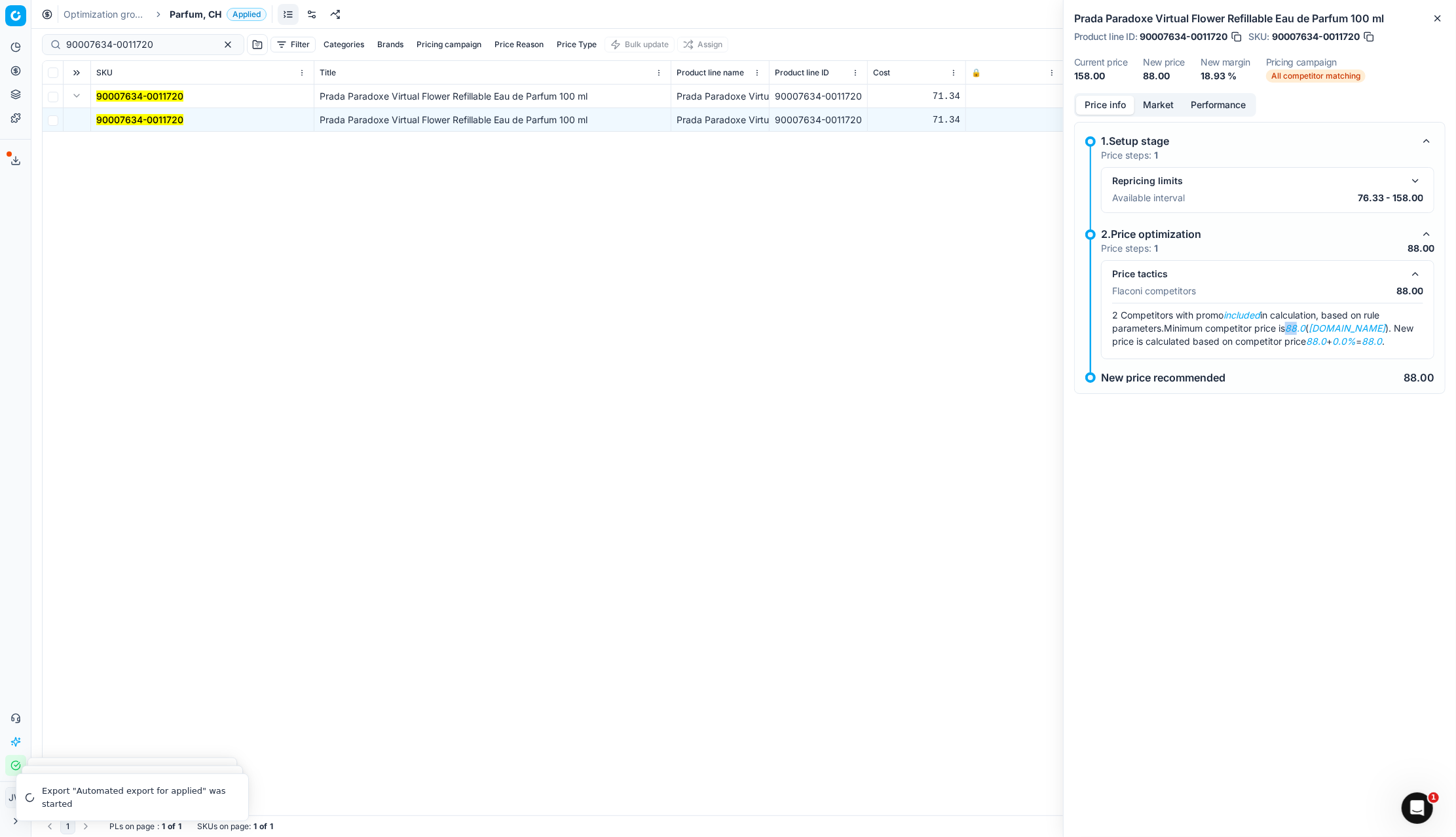
drag, startPoint x: 1292, startPoint y: 327, endPoint x: 1300, endPoint y: 327, distance: 8.0
click at [1300, 327] on em "88.0" at bounding box center [1295, 328] width 20 height 11
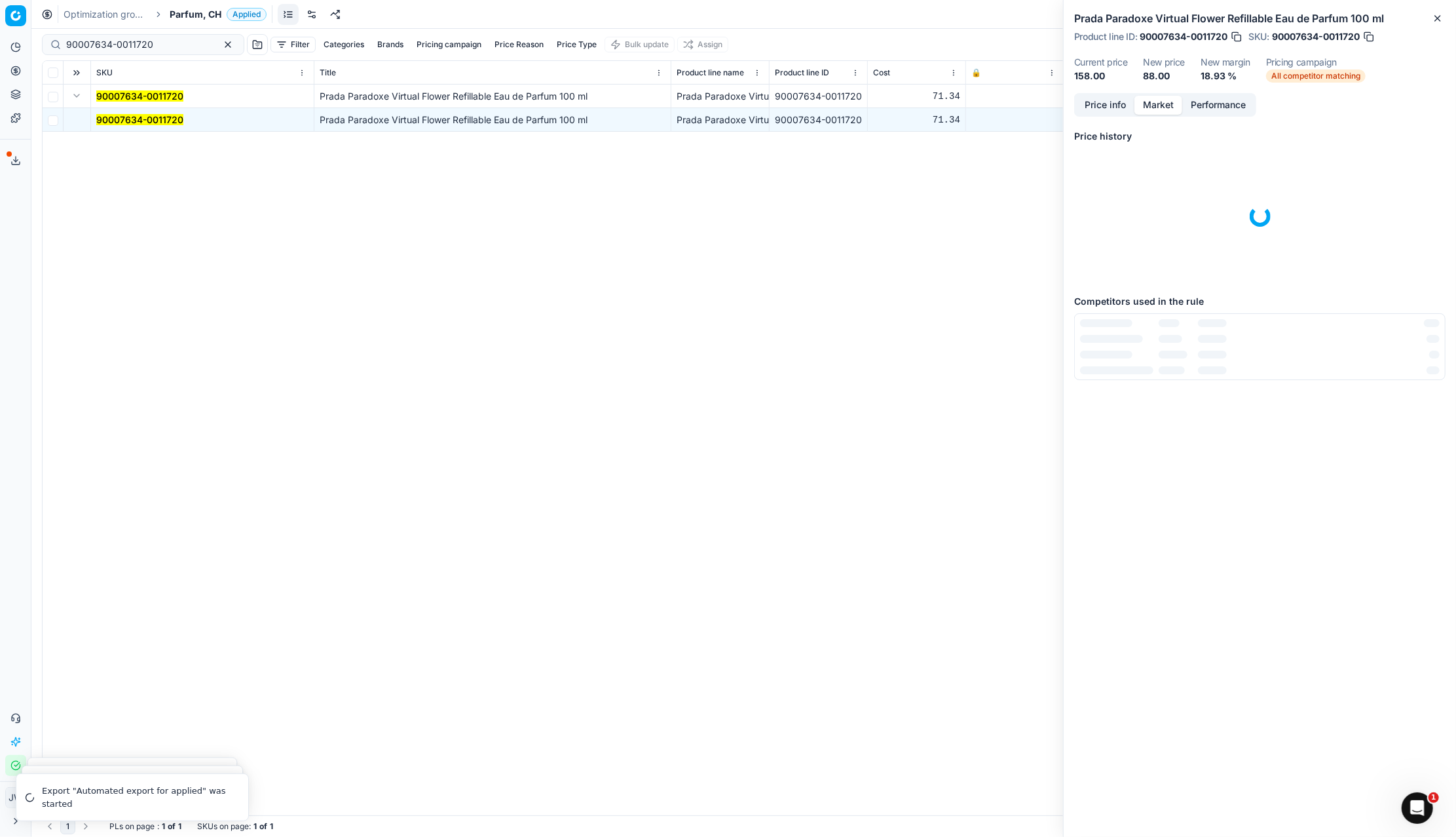
click at [1172, 106] on button "Market" at bounding box center [1158, 105] width 47 height 19
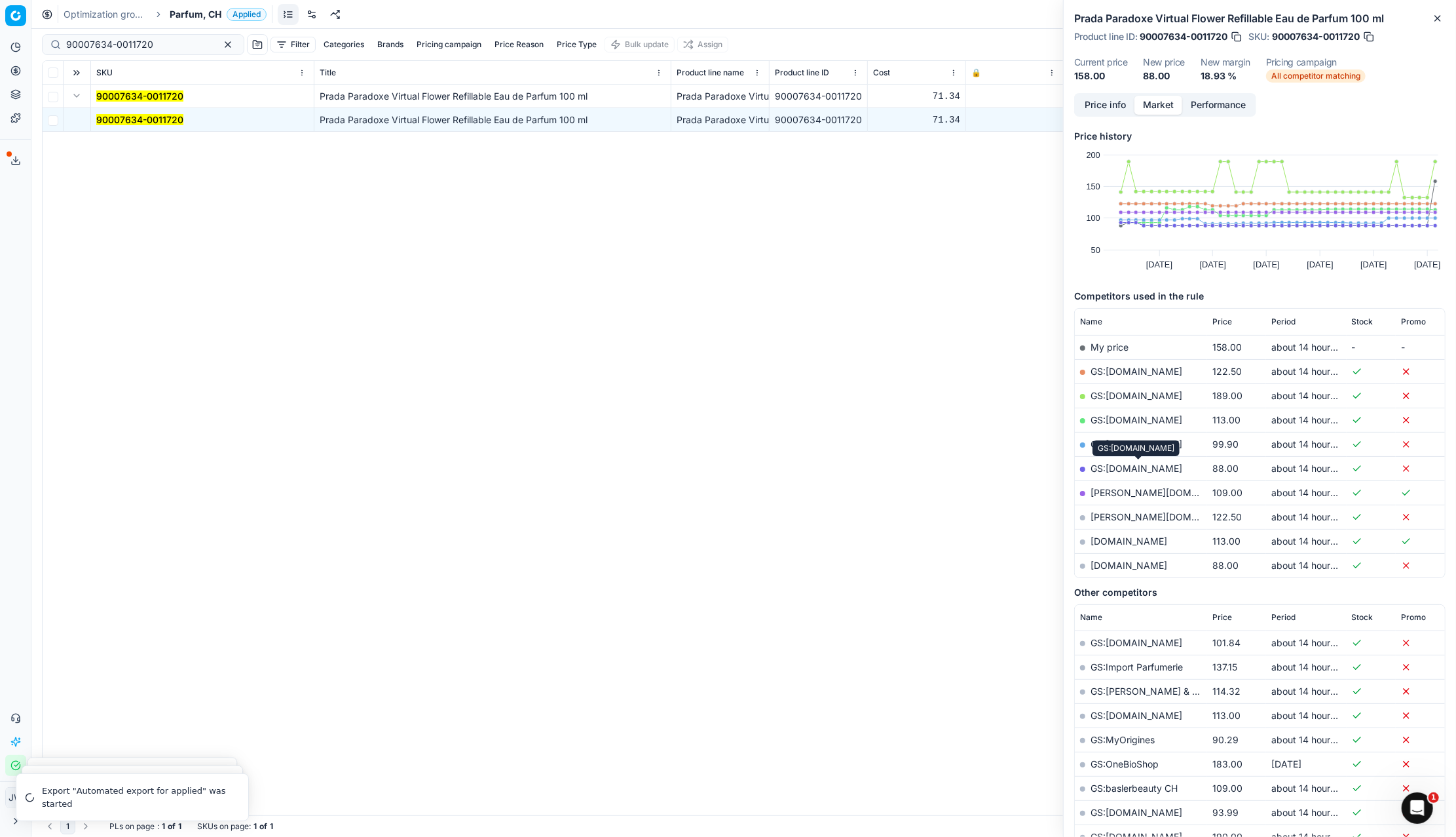
click at [1113, 464] on link "GS:[DOMAIN_NAME]" at bounding box center [1136, 469] width 92 height 11
